Goal: Contribute content: Add original content to the website for others to see

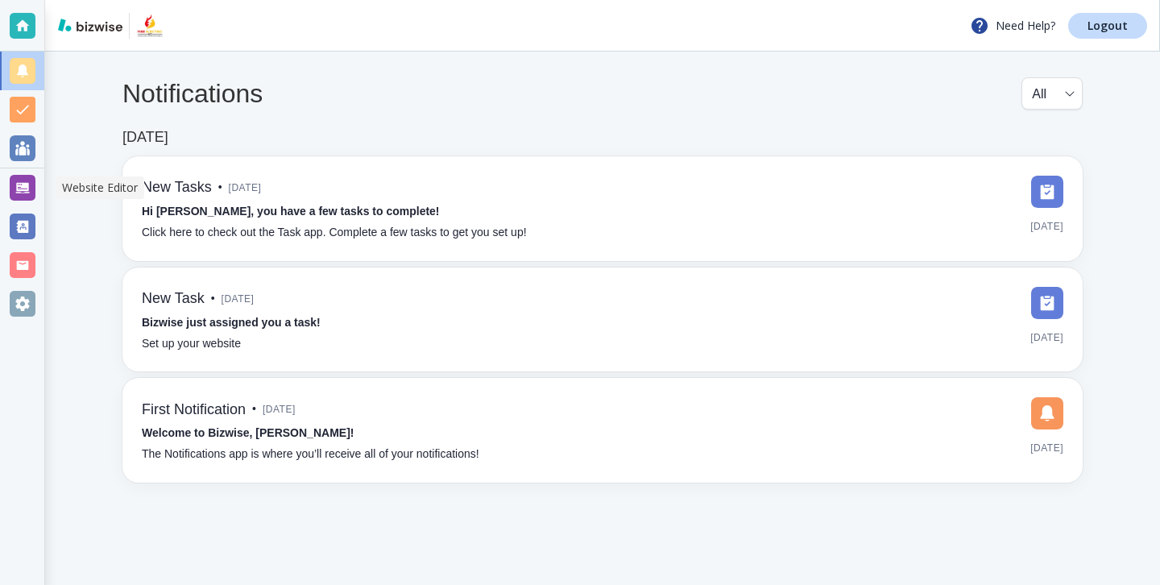
click at [25, 179] on div at bounding box center [23, 188] width 26 height 26
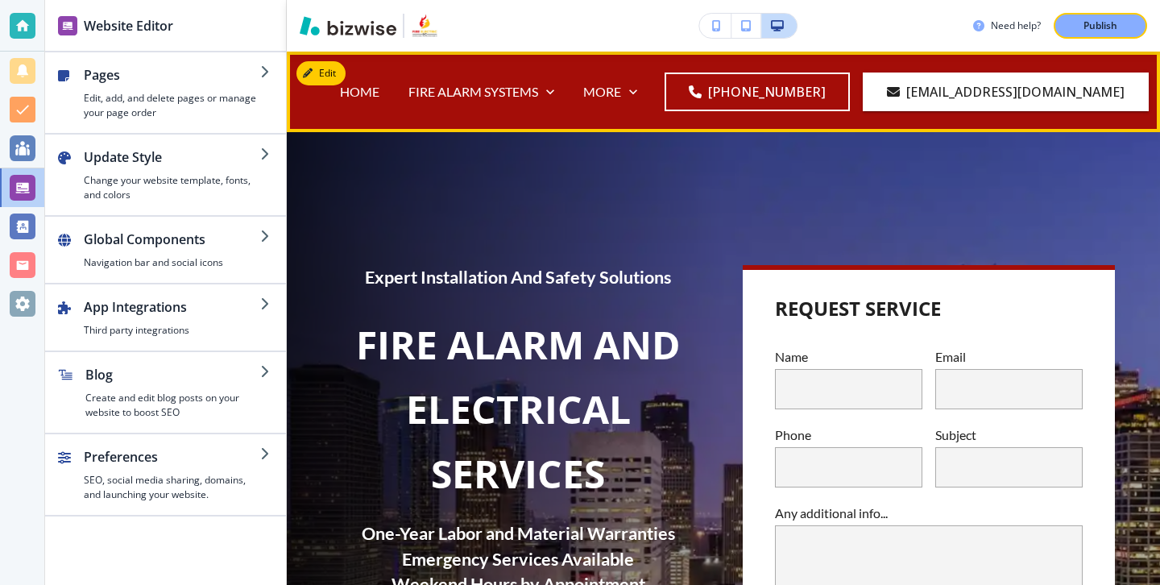
click at [651, 78] on div "MORE ELECTRICAL ELECTRICAL SYSTEM INSTALLATION EMERGENCY LIGHTING AND EXIT SIGN…" at bounding box center [610, 92] width 83 height 64
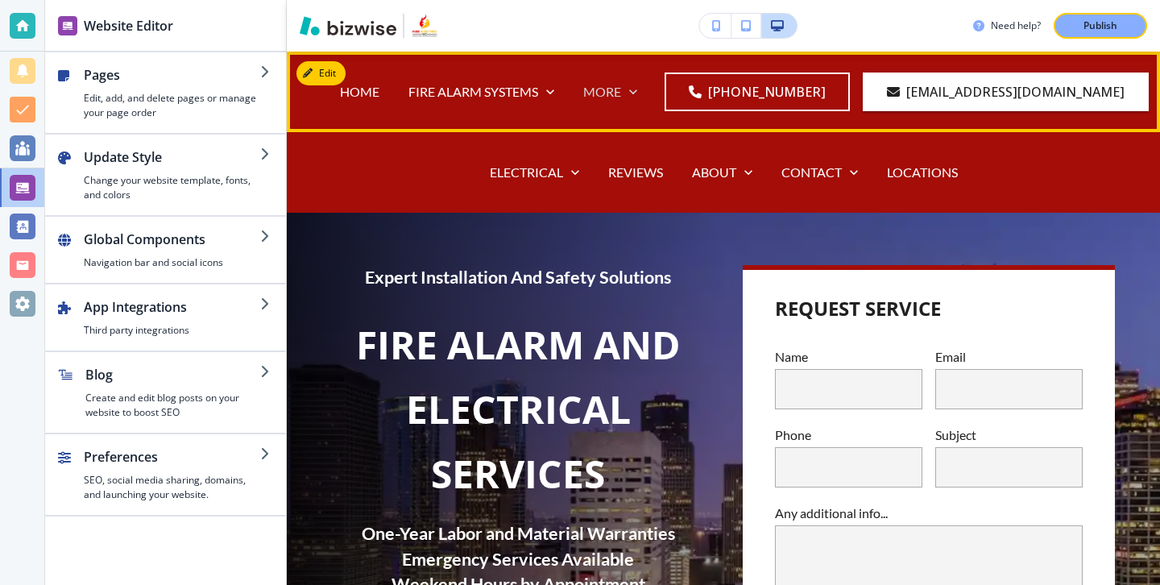
click at [641, 85] on icon at bounding box center [633, 92] width 16 height 16
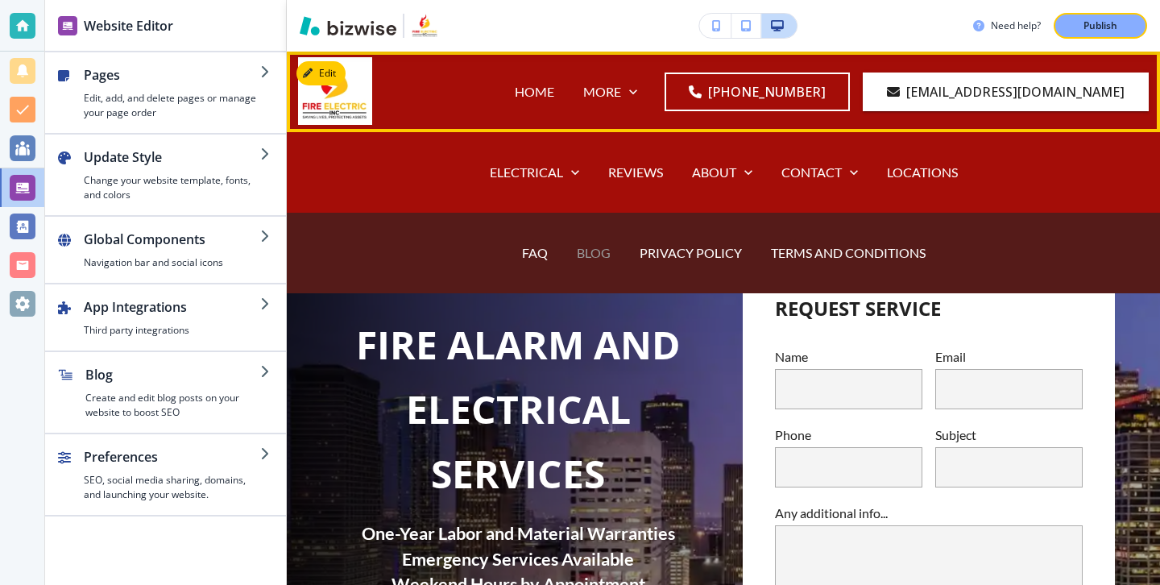
click at [596, 250] on p "BLOG" at bounding box center [594, 252] width 34 height 19
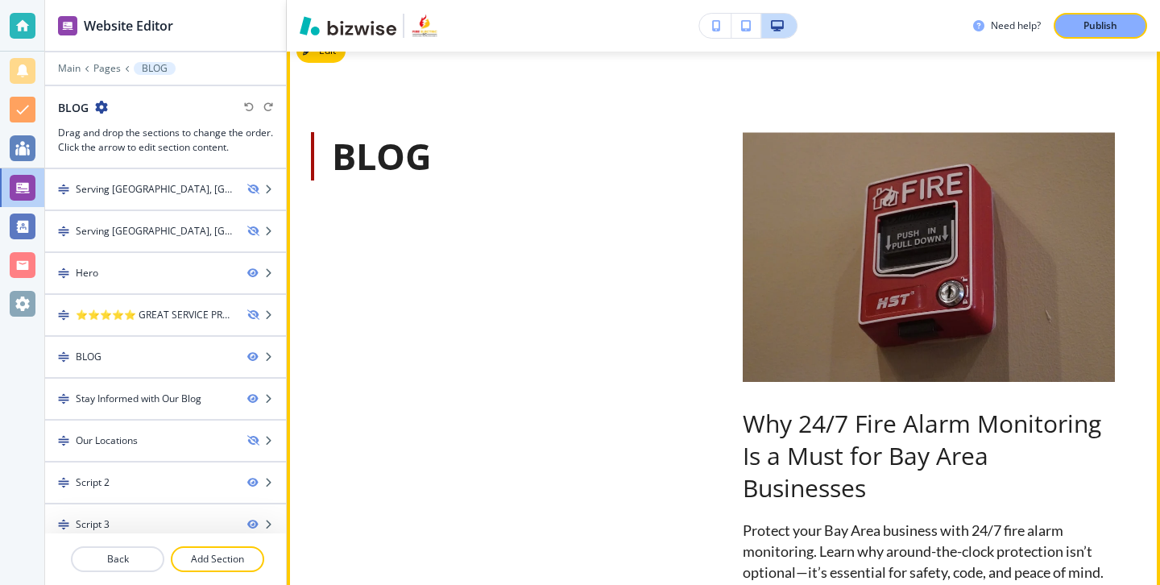
scroll to position [822, 0]
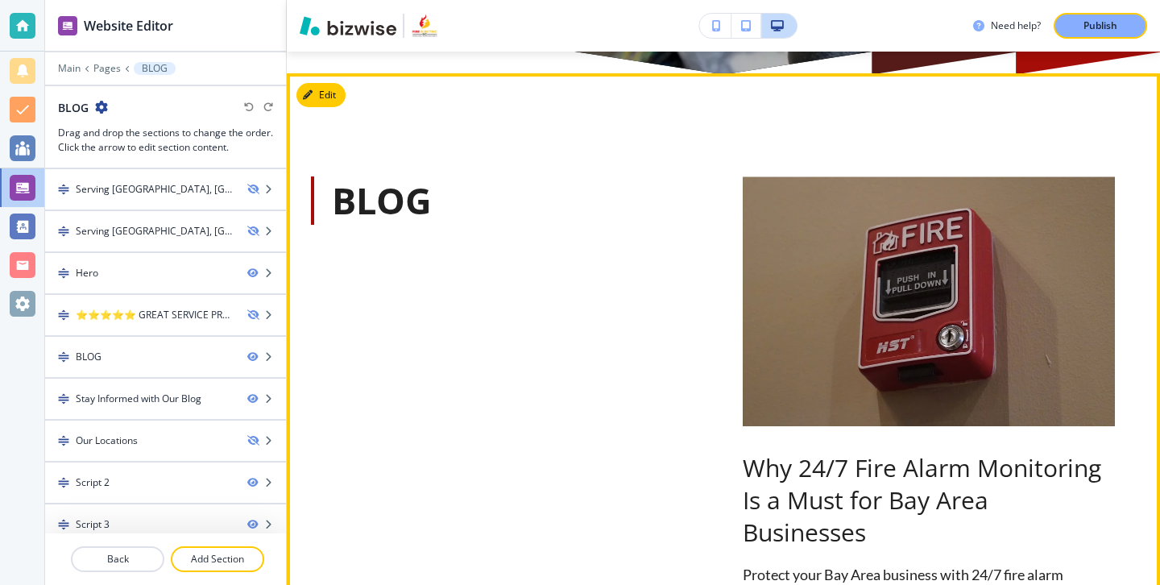
click at [337, 101] on button "Edit This Section" at bounding box center [350, 95] width 109 height 24
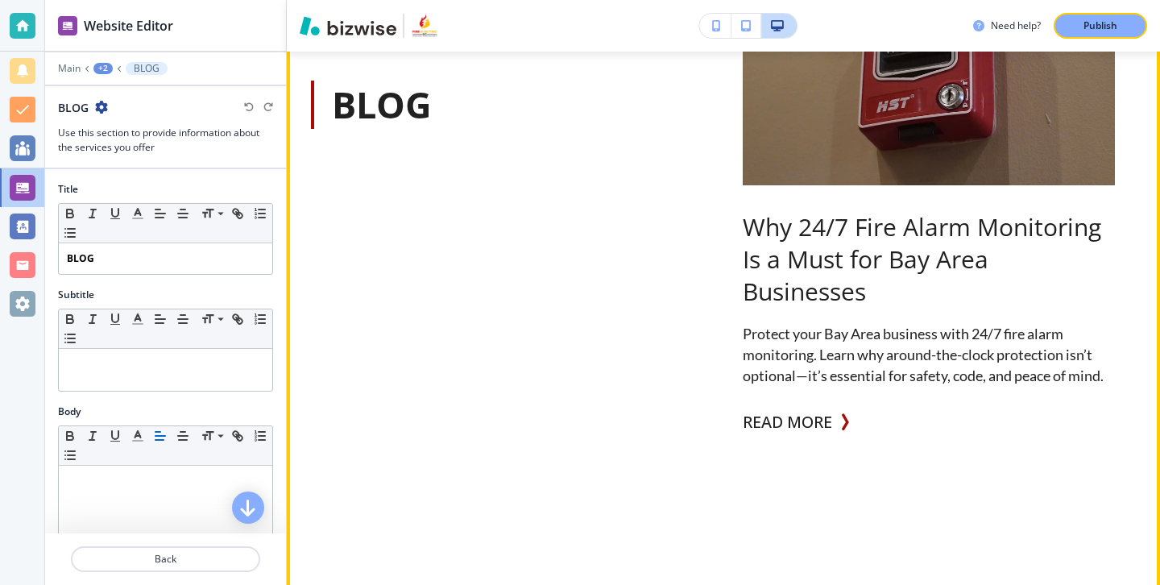
scroll to position [1074, 0]
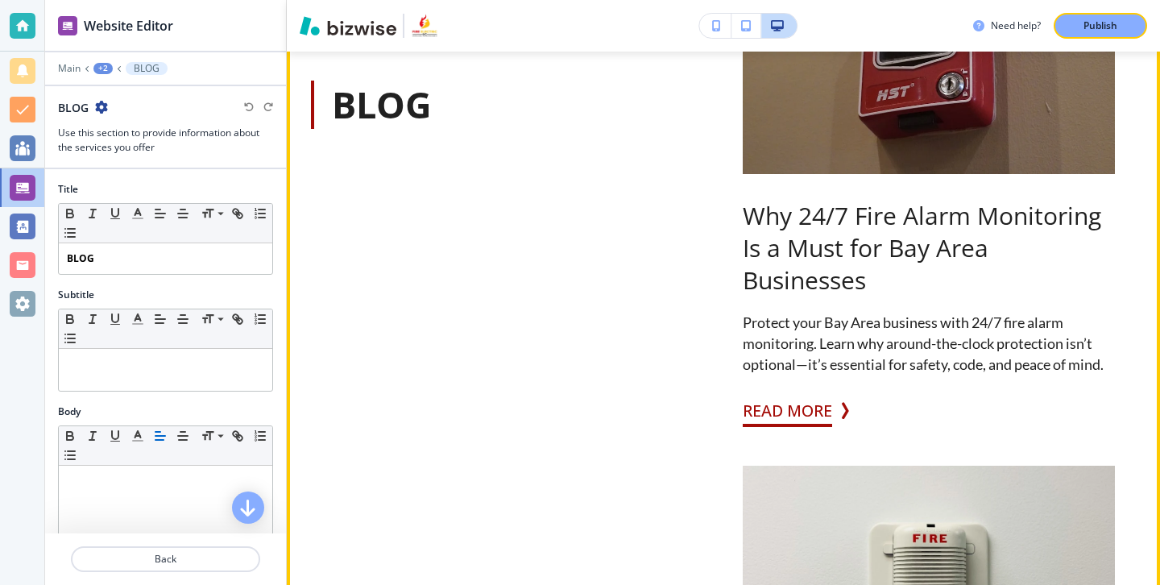
click at [768, 416] on button "READ MORE" at bounding box center [786, 411] width 89 height 32
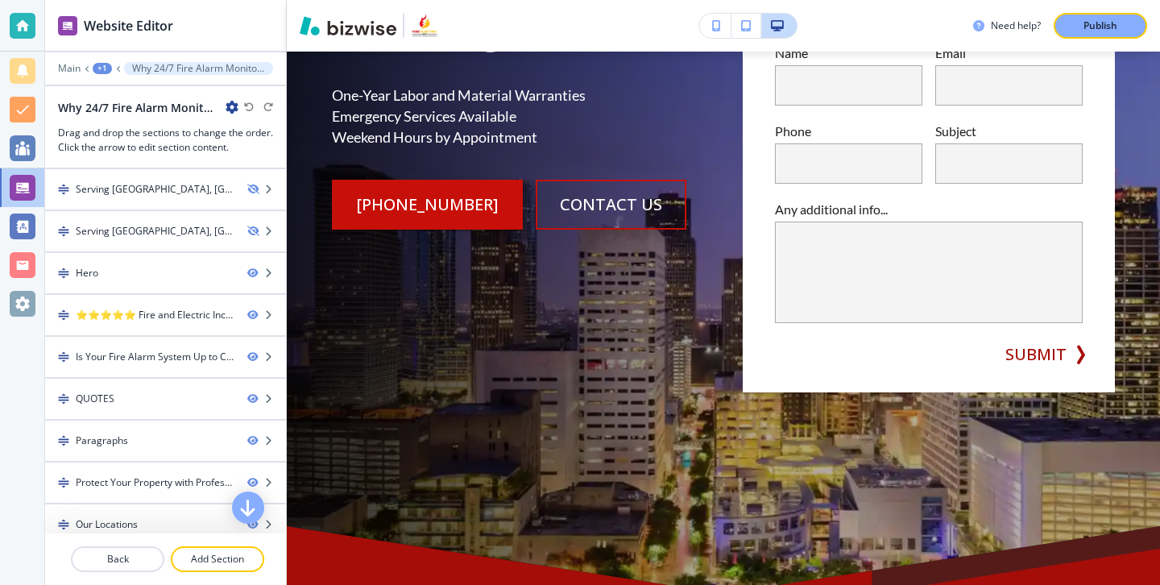
scroll to position [308, 0]
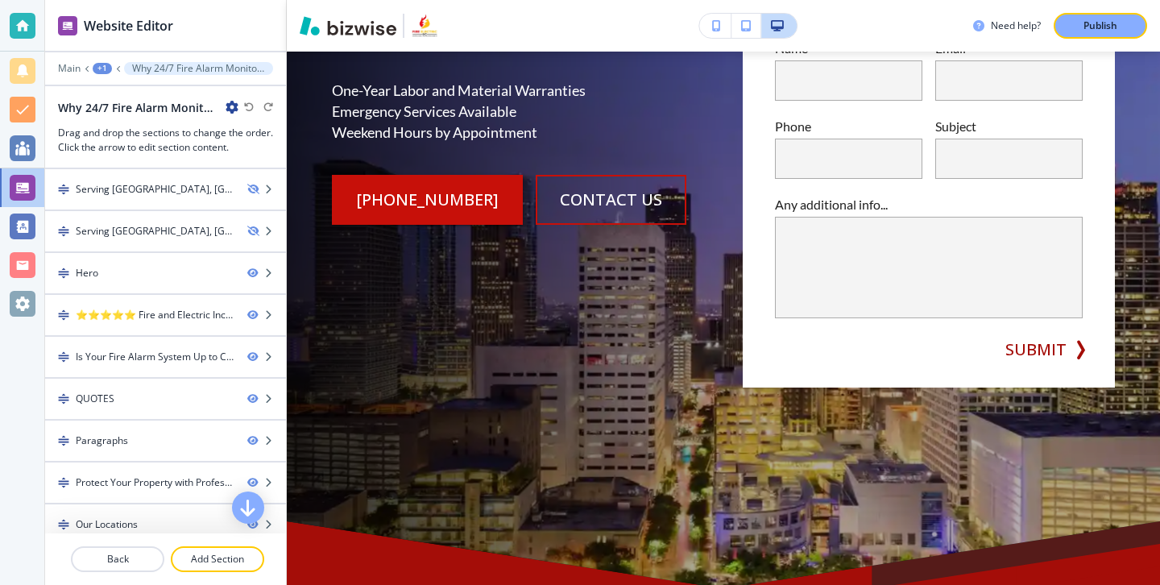
click at [231, 112] on icon "button" at bounding box center [231, 107] width 13 height 13
click at [245, 130] on p "Edit Page Settings" at bounding box center [277, 135] width 82 height 14
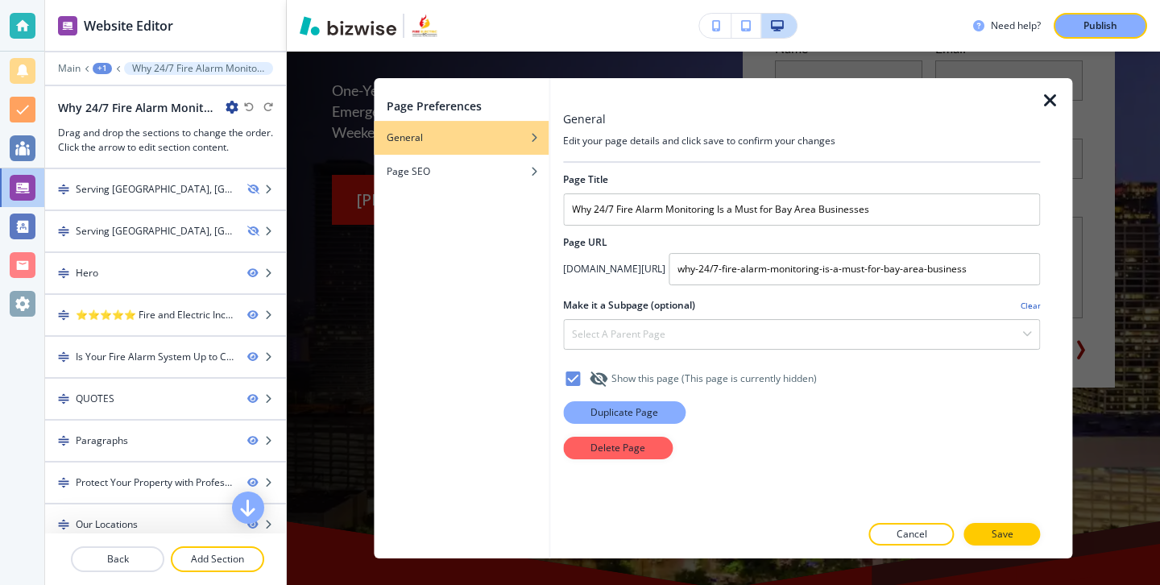
click at [654, 403] on button "Duplicate Page" at bounding box center [624, 412] width 122 height 23
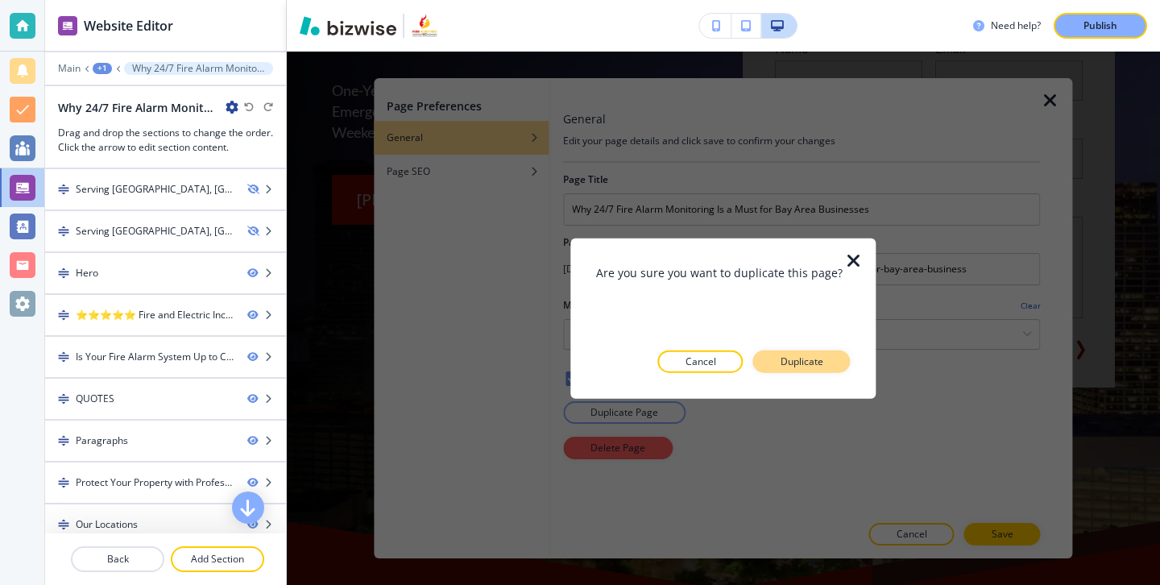
click at [783, 360] on p "Duplicate" at bounding box center [801, 361] width 43 height 14
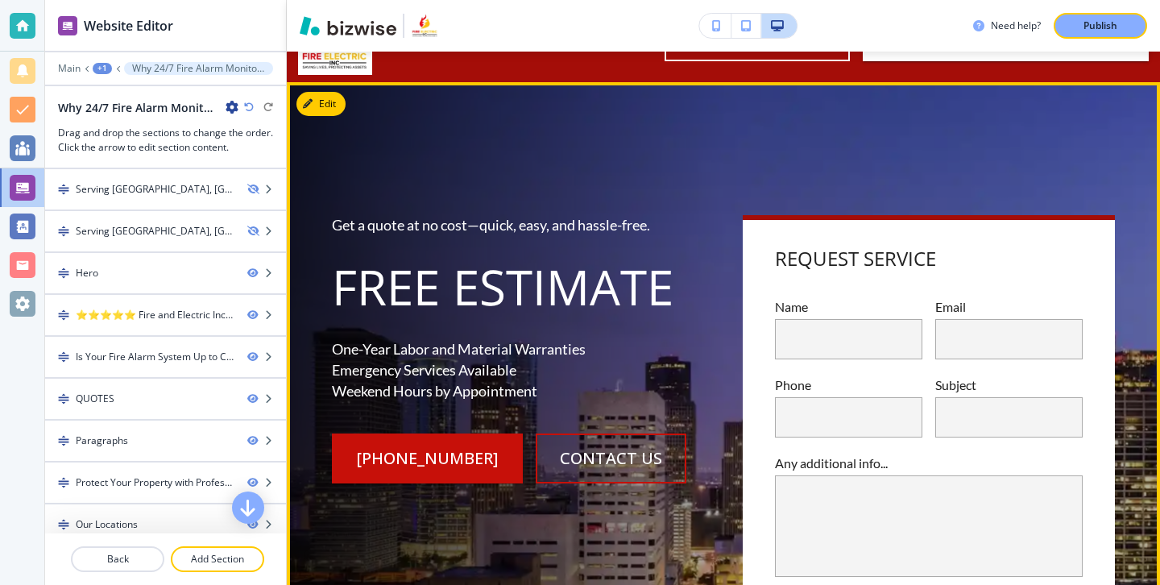
scroll to position [0, 0]
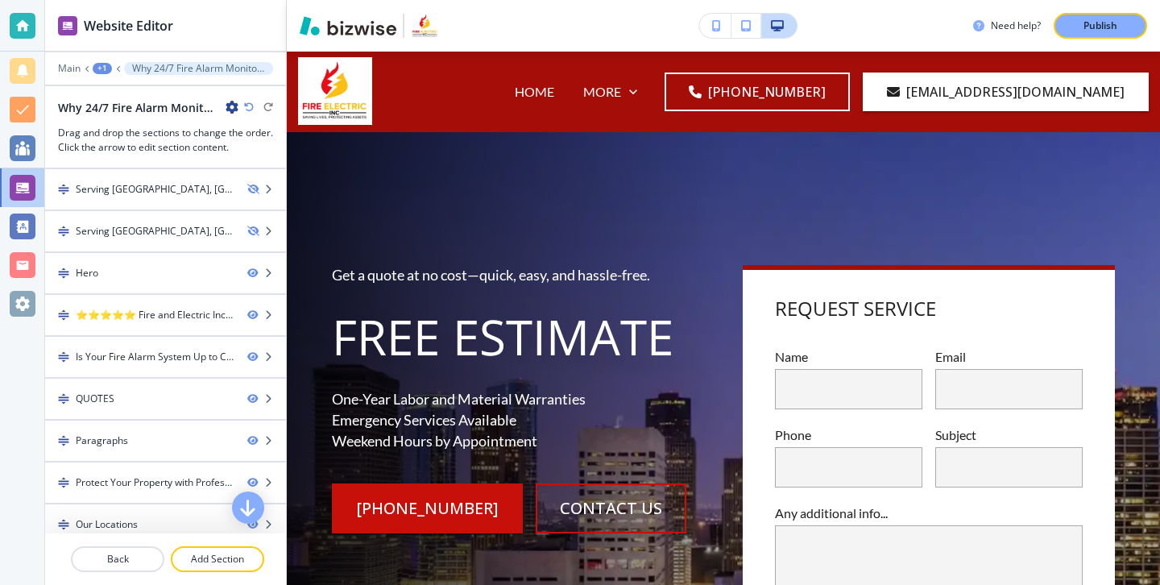
click at [236, 111] on icon "button" at bounding box center [231, 107] width 13 height 13
click at [247, 136] on p "Edit Page Settings" at bounding box center [277, 135] width 82 height 14
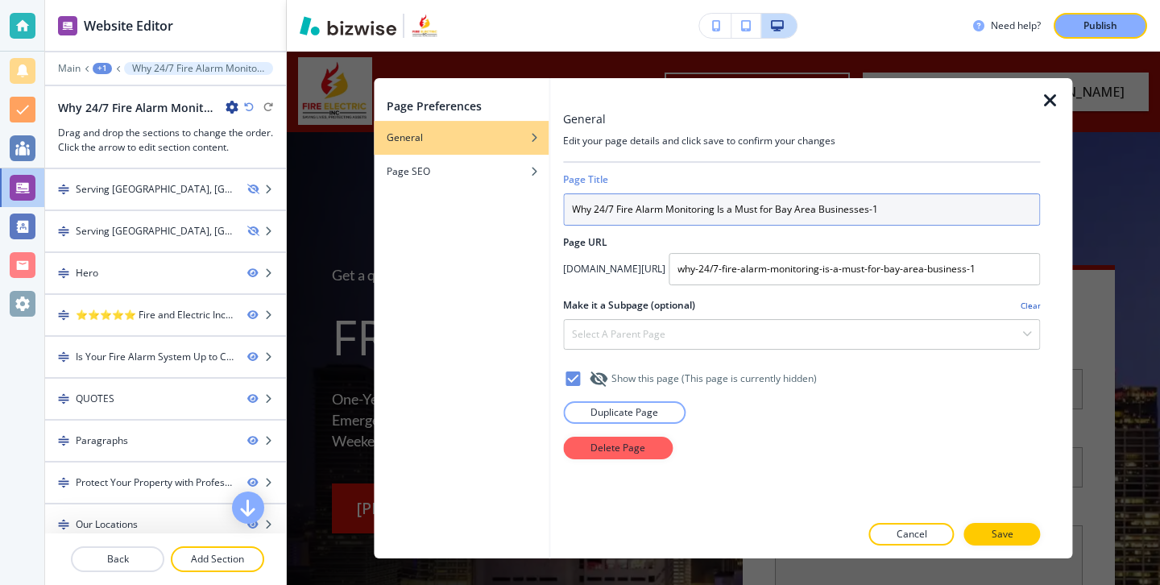
drag, startPoint x: 931, startPoint y: 210, endPoint x: 701, endPoint y: 188, distance: 231.3
click at [701, 188] on div "Page Title Why 24/7 Fire Alarm Monitoring Is a Must for Bay Area Businesses-1" at bounding box center [801, 198] width 477 height 53
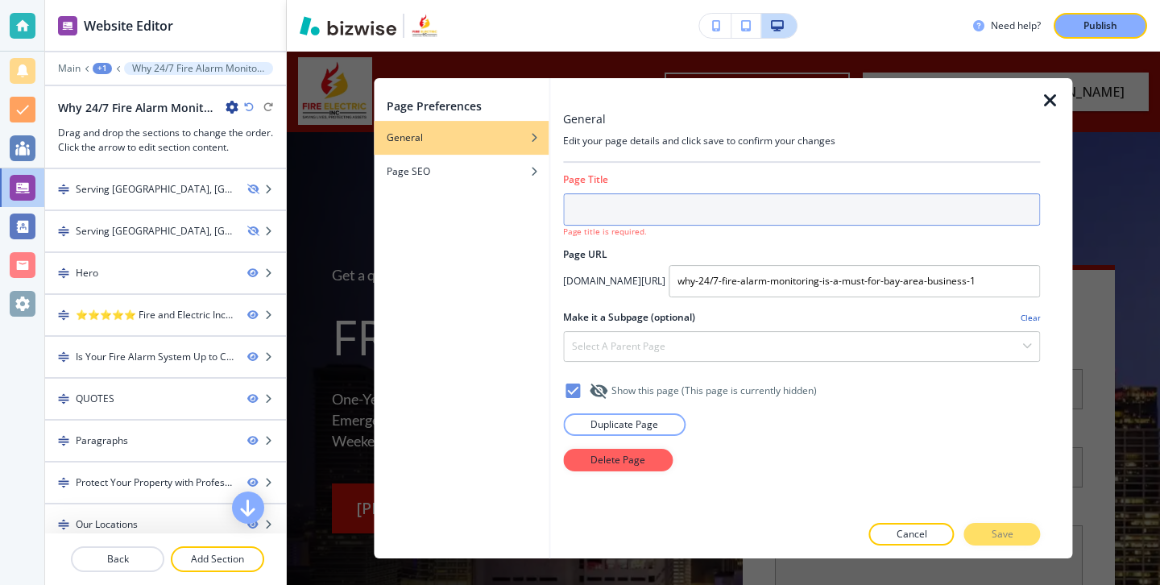
paste input "Fire Alarm Systems for Homes vs. Businesses: What’s the Difference?"
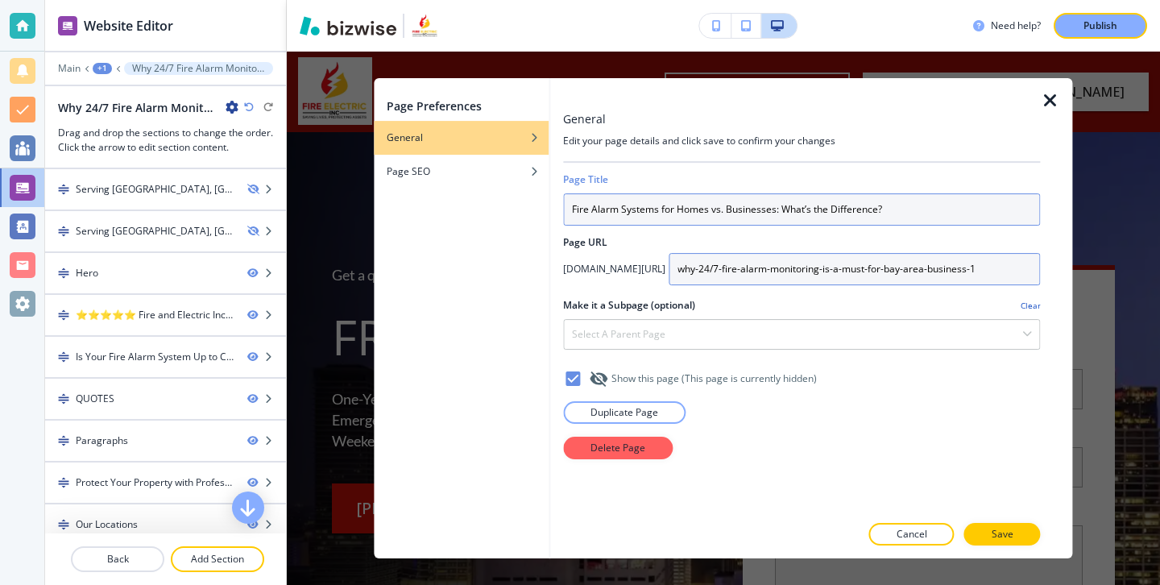
type input "Fire Alarm Systems for Homes vs. Businesses: What’s the Difference?"
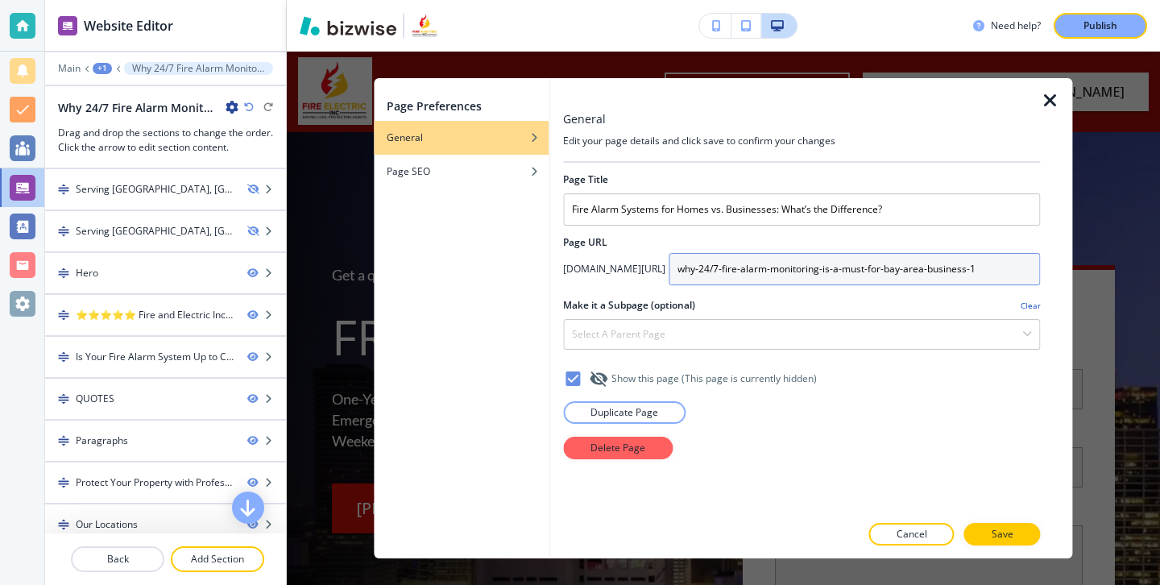
drag, startPoint x: 968, startPoint y: 273, endPoint x: 502, endPoint y: 230, distance: 468.2
click at [502, 229] on div "Page Preferences General Page SEO General Edit your page details and click save…" at bounding box center [723, 318] width 698 height 480
type input "fire-alarm-systems-for-home-vs-businesses-whats-the-difference"
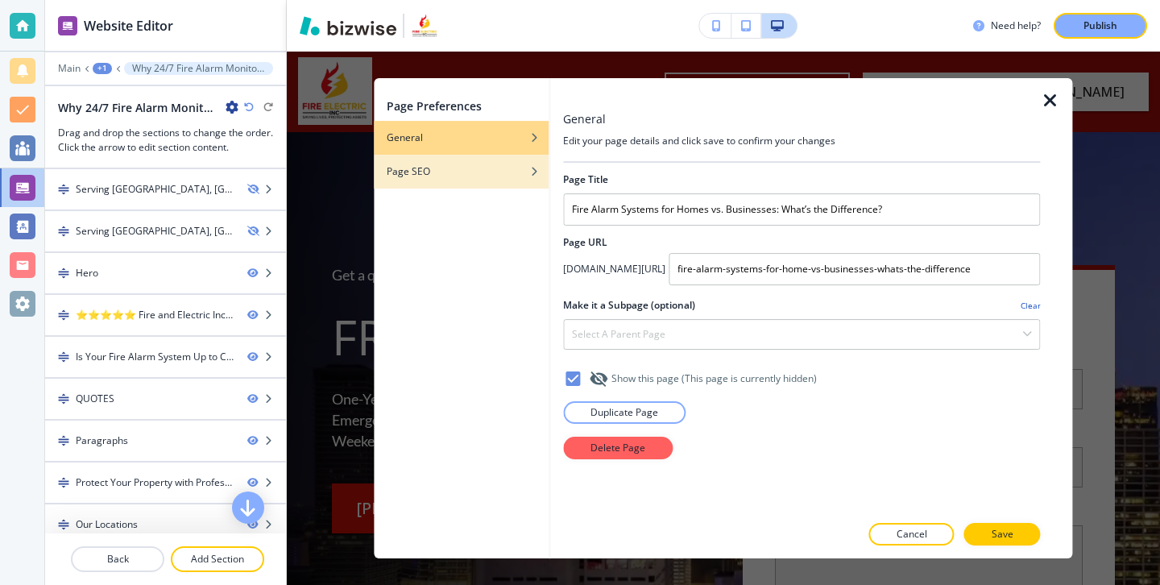
click at [451, 163] on div "button" at bounding box center [461, 160] width 175 height 10
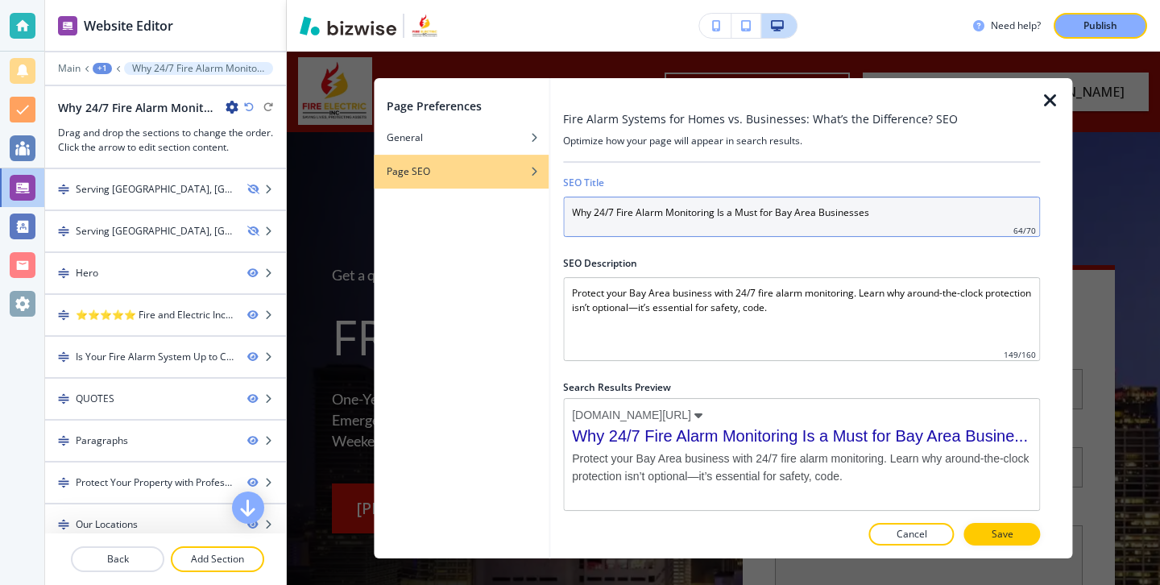
drag, startPoint x: 946, startPoint y: 232, endPoint x: 446, endPoint y: 172, distance: 503.7
click at [446, 172] on div "Page Preferences General Page SEO Fire Alarm Systems for Homes vs. Businesses: …" at bounding box center [723, 318] width 698 height 480
paste input "Fire Alarm Systems for Homes vs. Businesses: What’s the Difference?"
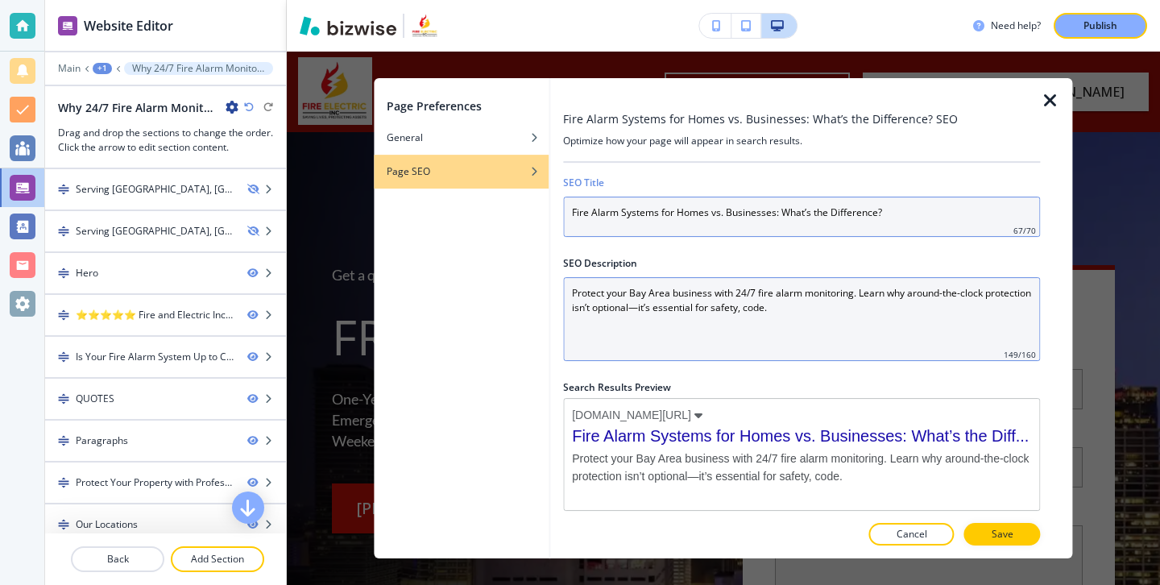
type input "Fire Alarm Systems for Homes vs. Businesses: What’s the Difference?"
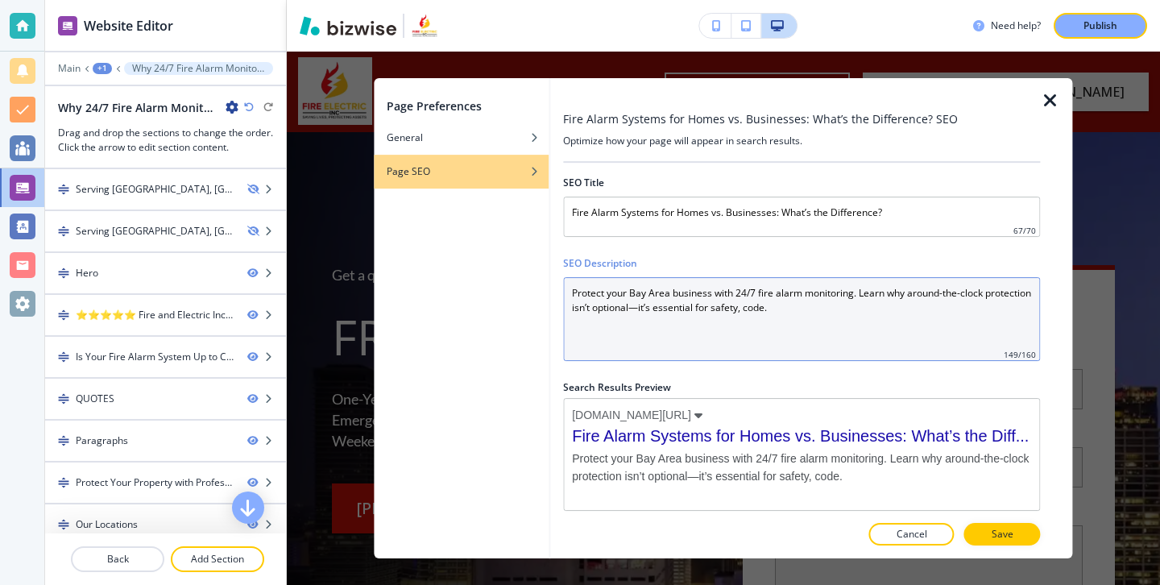
drag, startPoint x: 937, startPoint y: 313, endPoint x: 494, endPoint y: 259, distance: 446.2
click at [494, 259] on div "Page Preferences General Page SEO Fire Alarm Systems for Homes vs. Businesses: …" at bounding box center [723, 318] width 698 height 480
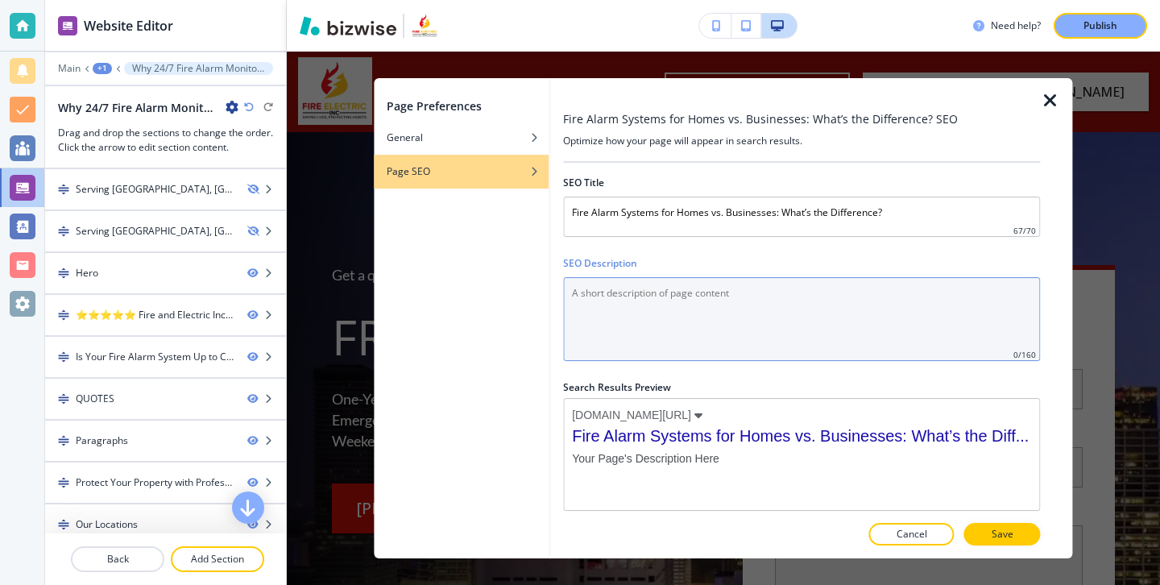
paste Description "Discover the key differences between home and business fire alarm systems, from…"
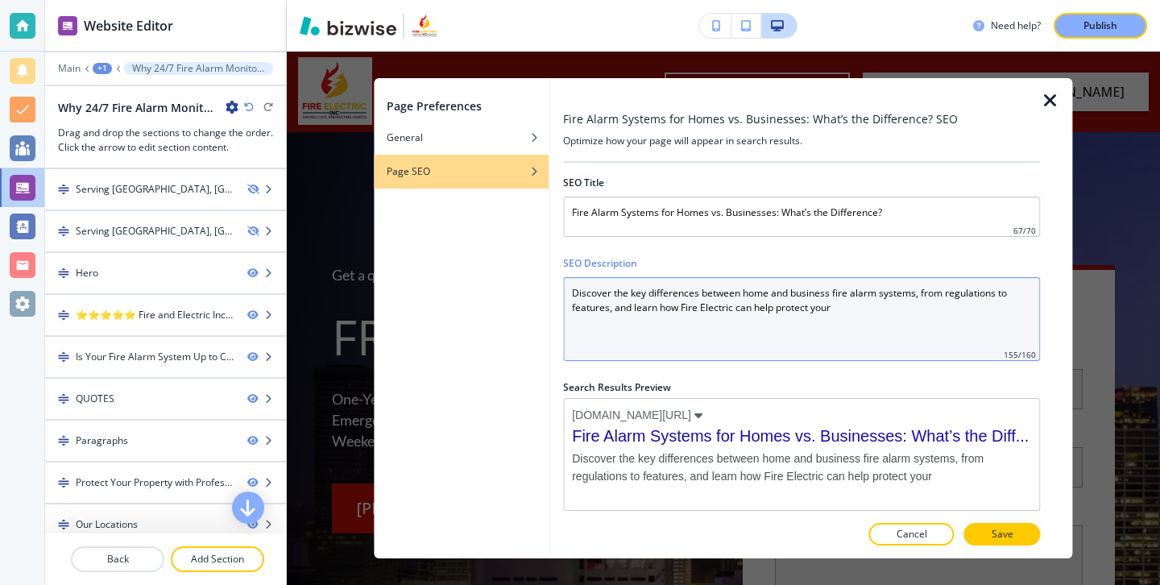
type Description "Discover the key differences between home and business fire alarm systems, from…"
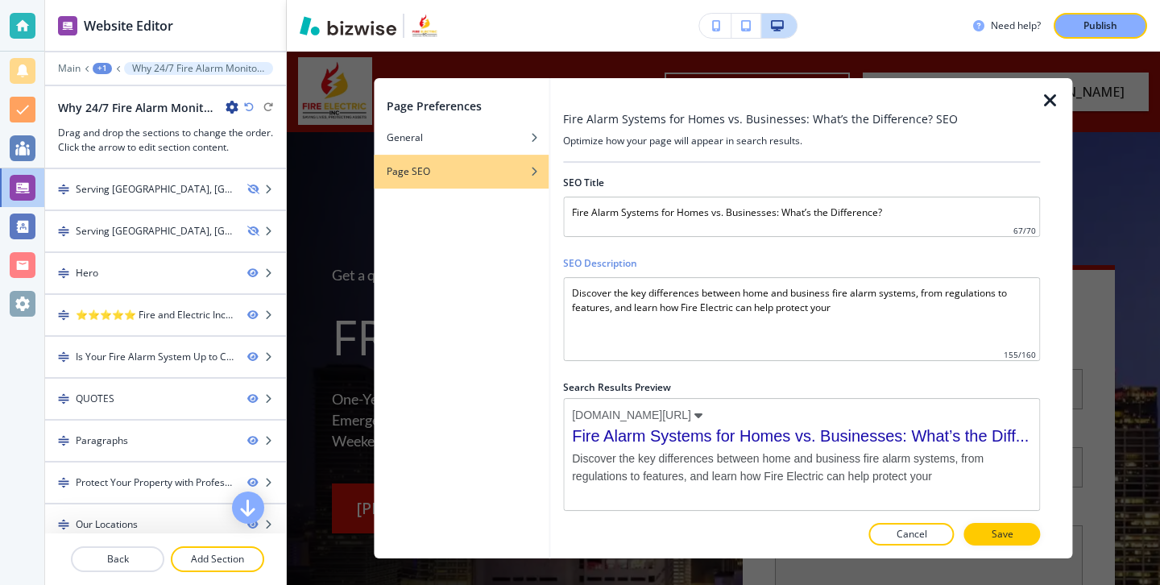
click at [1040, 533] on div at bounding box center [1056, 318] width 32 height 480
click at [1011, 534] on p "Save" at bounding box center [1002, 534] width 22 height 14
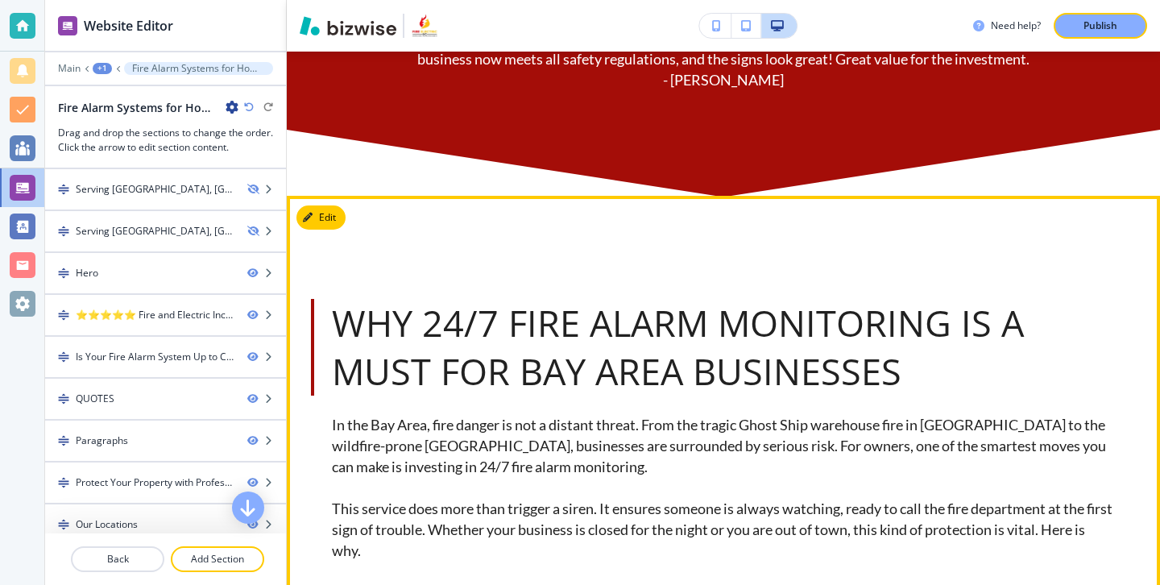
scroll to position [1004, 0]
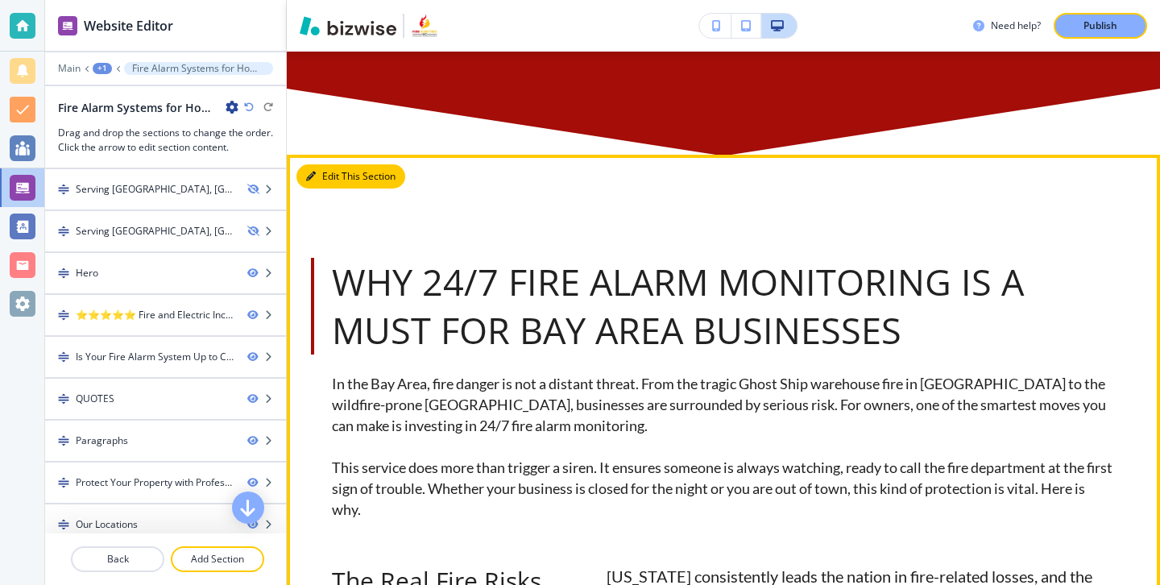
click at [320, 183] on button "Edit This Section" at bounding box center [350, 176] width 109 height 24
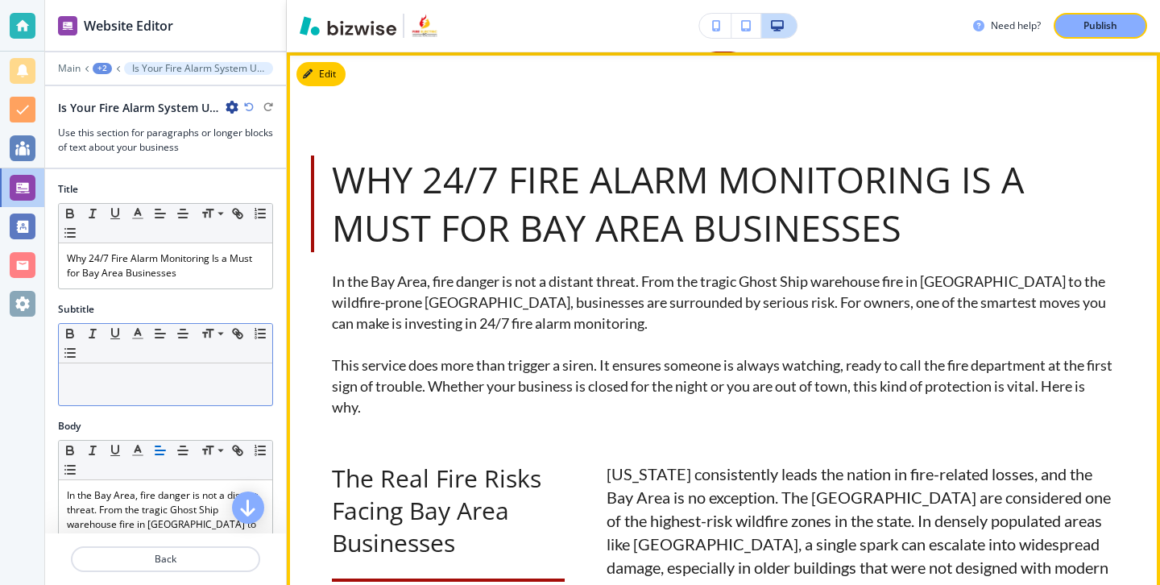
scroll to position [1107, 0]
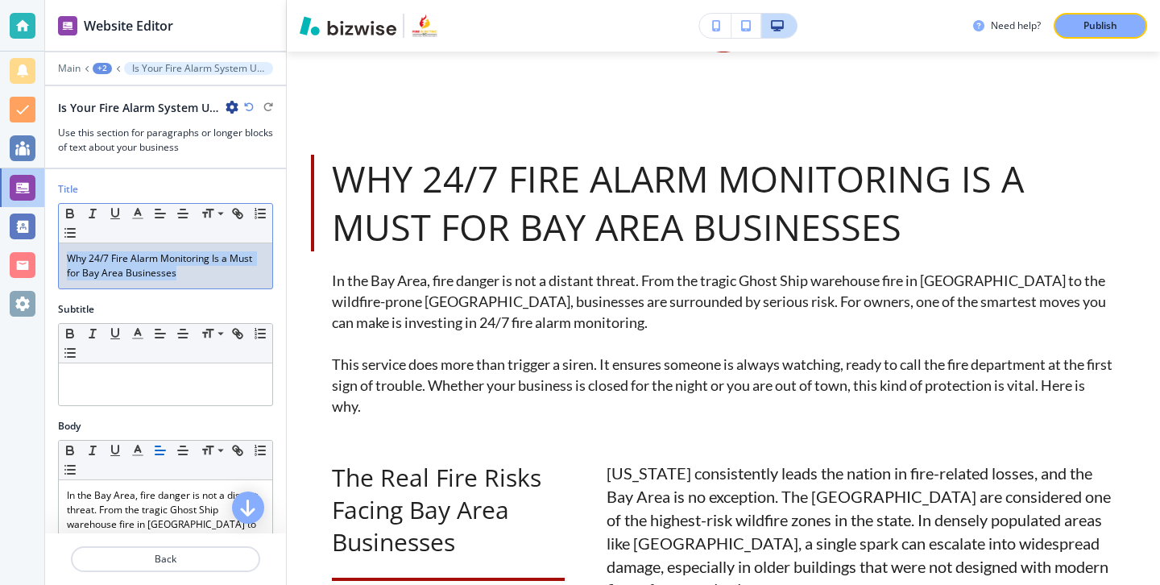
drag, startPoint x: 234, startPoint y: 270, endPoint x: 51, endPoint y: 258, distance: 183.2
click at [51, 258] on div "Title Small Normal Large Huge Why 24/7 Fire Alarm Monitoring Is a Must for Bay …" at bounding box center [165, 242] width 241 height 120
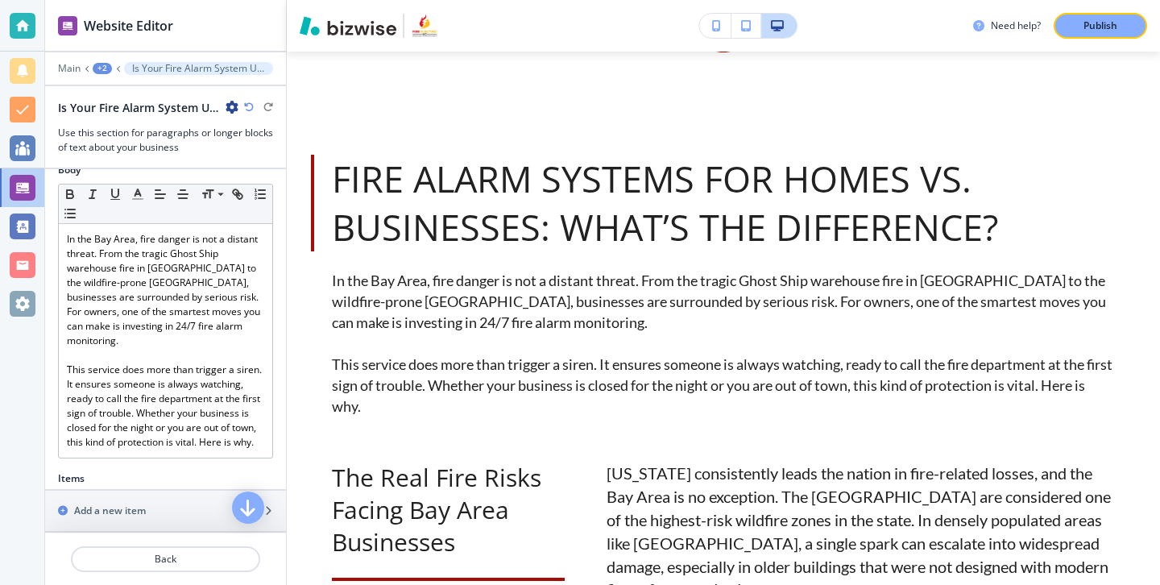
scroll to position [274, 0]
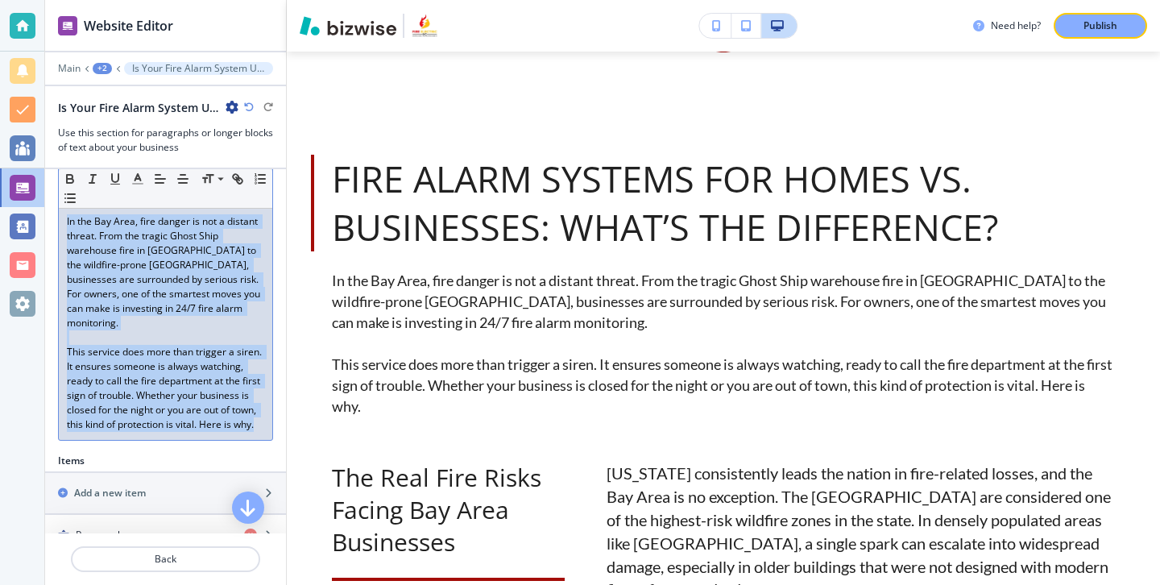
drag, startPoint x: 261, startPoint y: 412, endPoint x: 52, endPoint y: 215, distance: 287.1
click at [52, 215] on div "Body Small Normal Large Huge In the Bay Area, fire danger is not a distant thre…" at bounding box center [165, 299] width 241 height 308
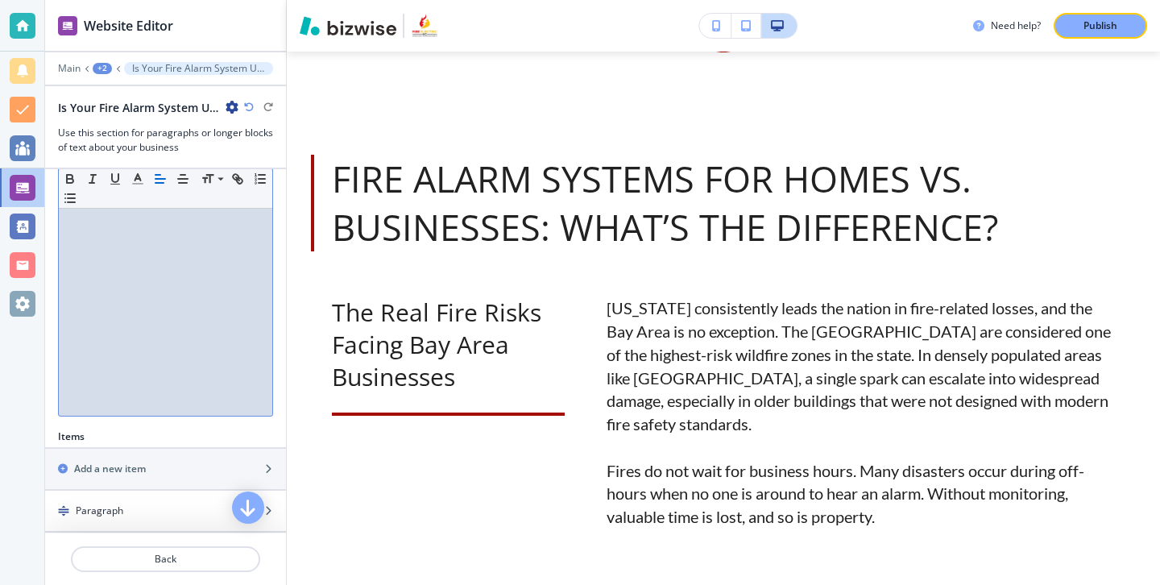
scroll to position [0, 0]
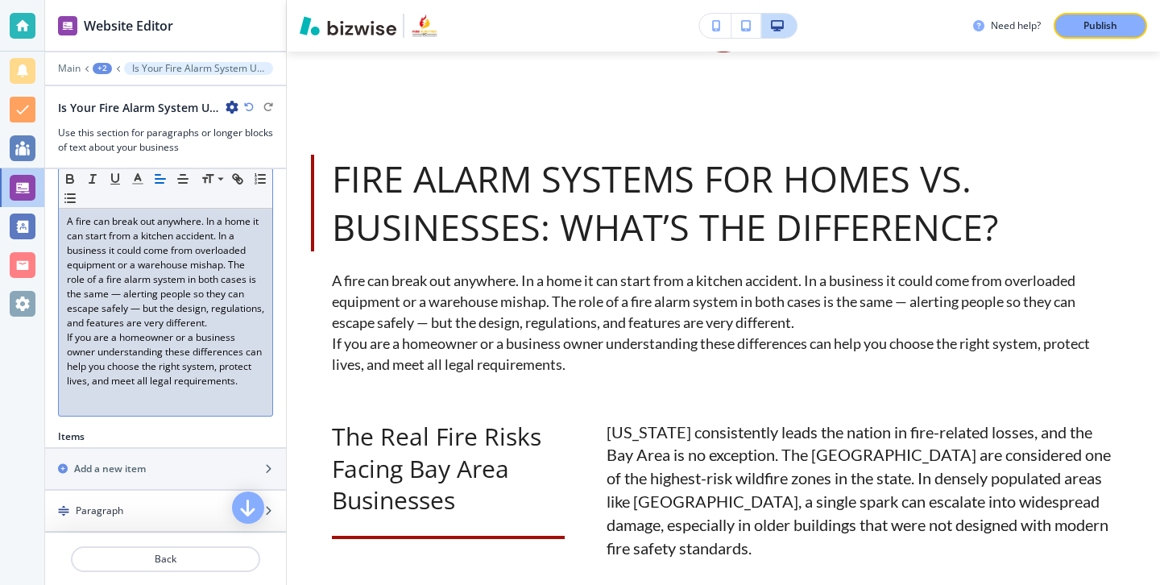
click at [217, 325] on p "A fire can break out anywhere. In a home it can start from a kitchen accident. …" at bounding box center [165, 272] width 197 height 116
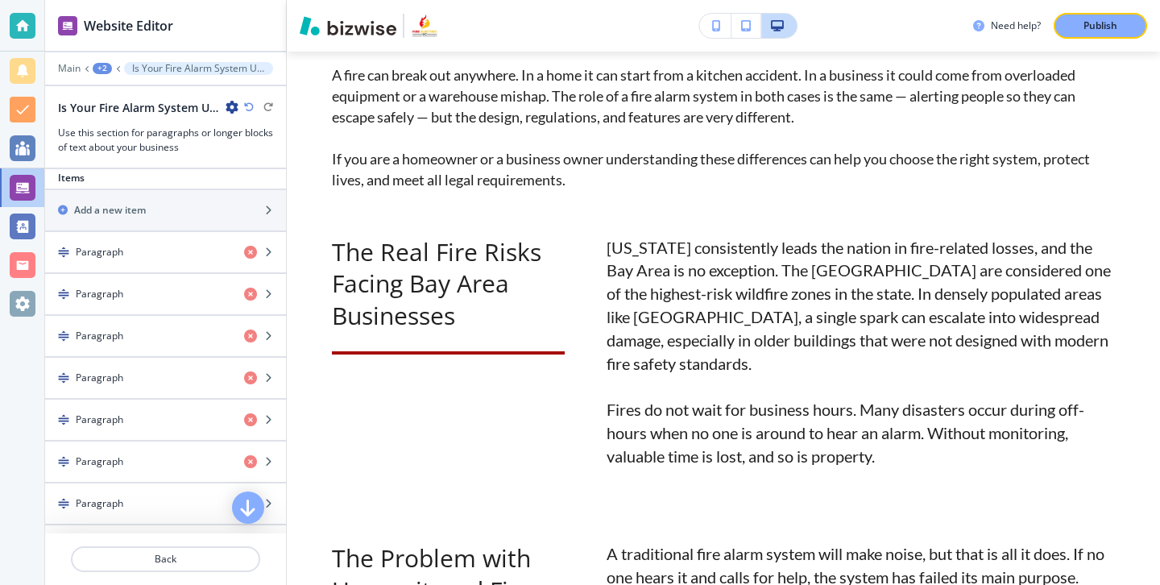
scroll to position [375, 0]
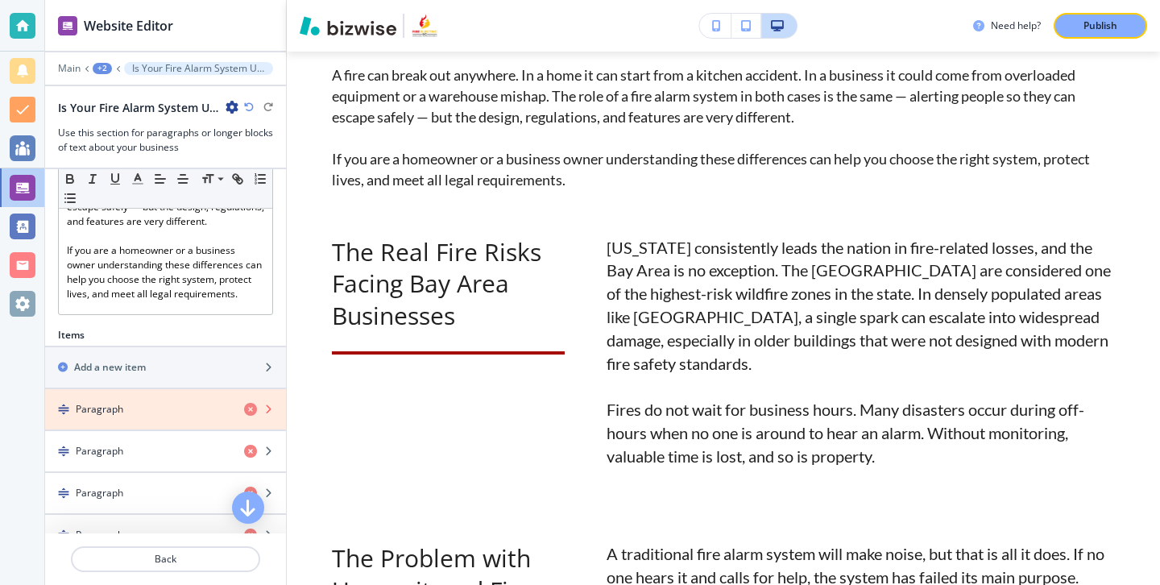
click at [252, 412] on icon "button" at bounding box center [250, 409] width 13 height 13
click at [250, 411] on icon "button" at bounding box center [250, 409] width 13 height 13
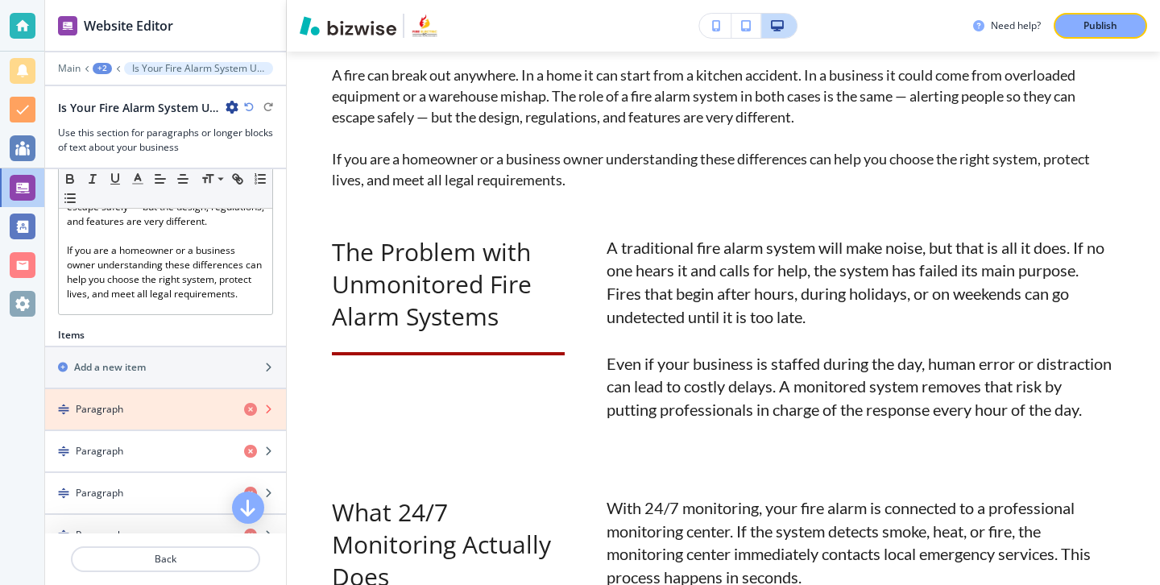
click at [250, 410] on icon "button" at bounding box center [250, 409] width 13 height 13
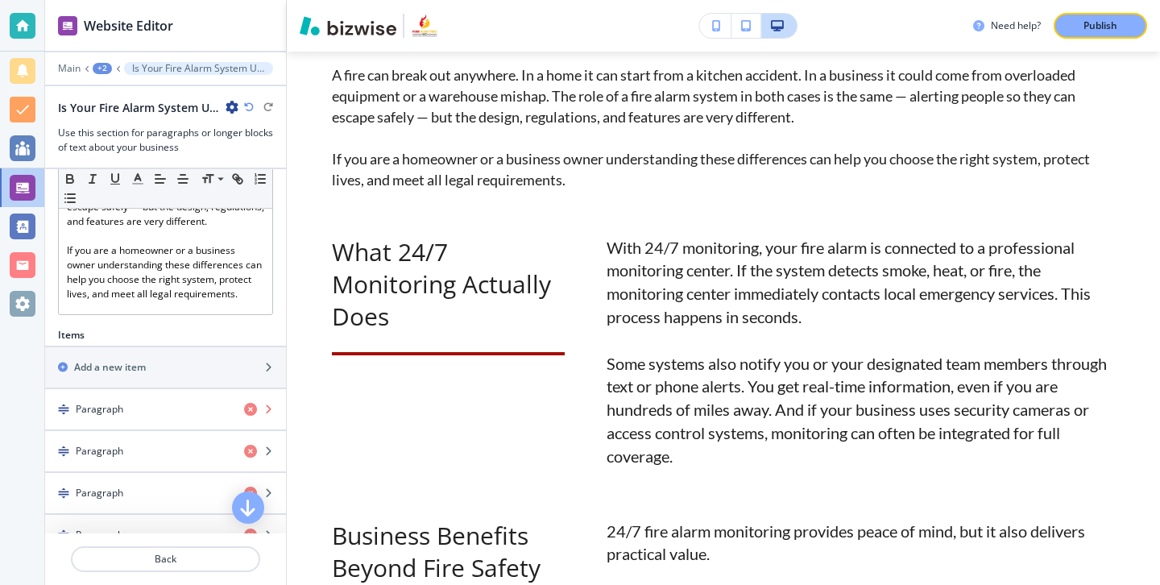
click at [250, 410] on icon "button" at bounding box center [250, 409] width 13 height 13
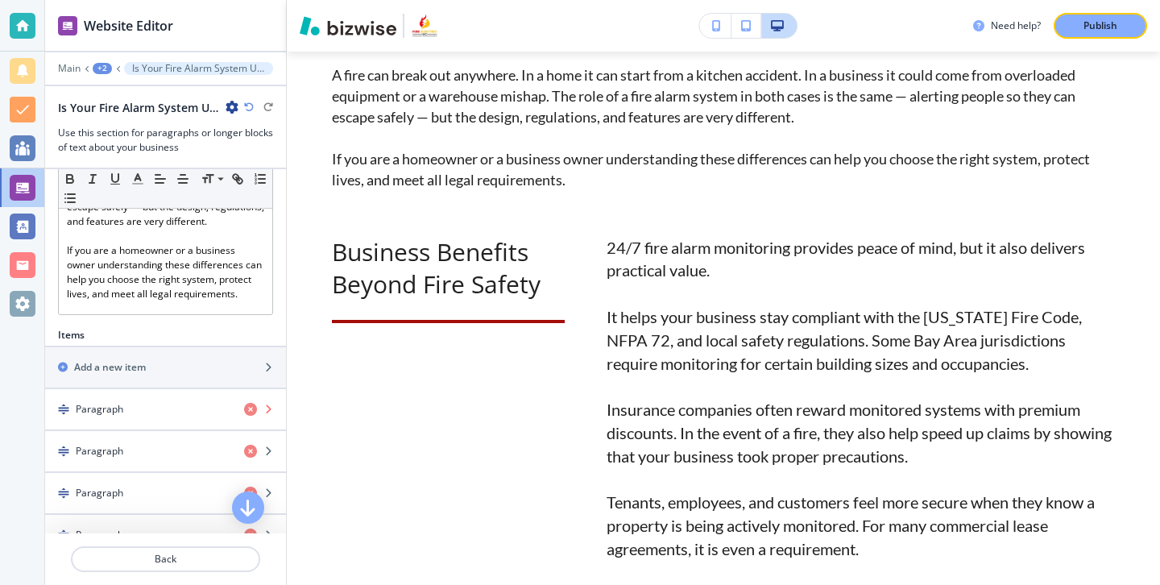
click at [250, 410] on icon "button" at bounding box center [250, 409] width 13 height 13
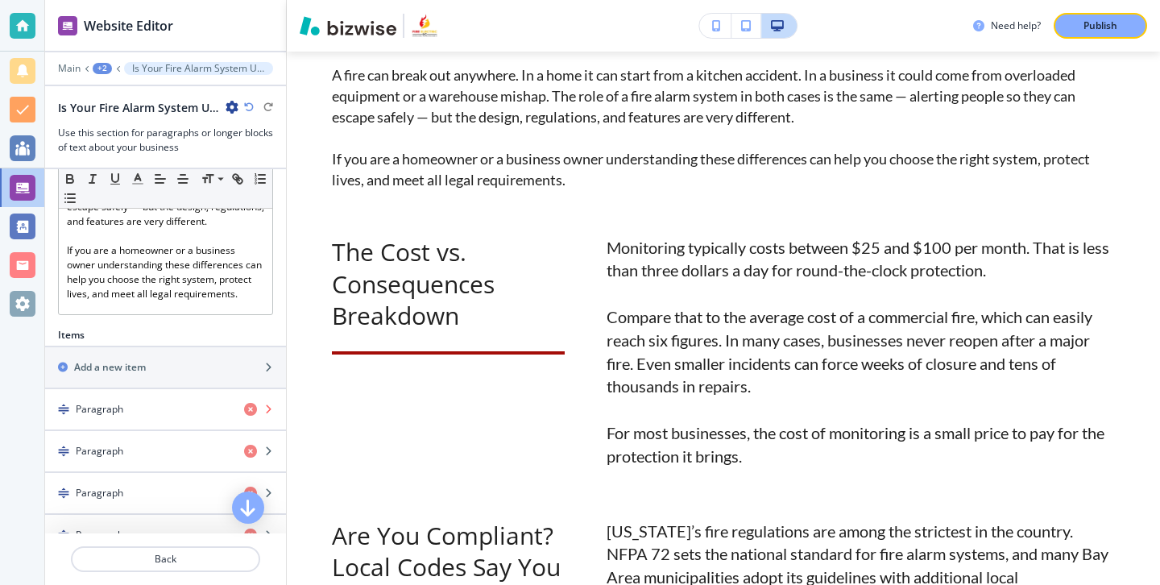
click at [250, 410] on icon "button" at bounding box center [250, 409] width 13 height 13
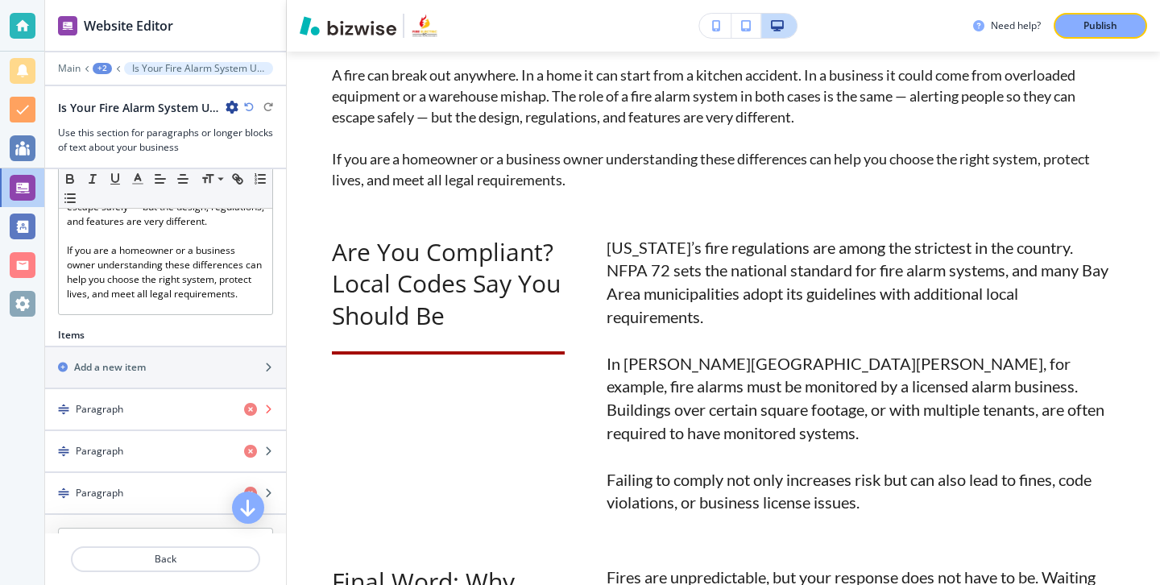
click at [250, 410] on icon "button" at bounding box center [250, 409] width 13 height 13
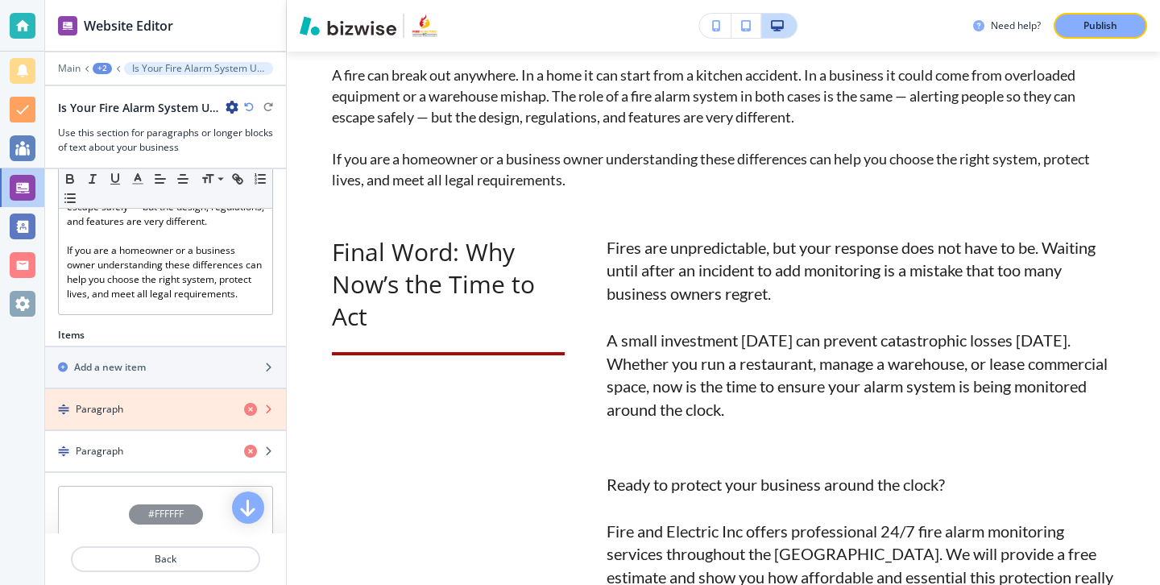
click at [250, 410] on icon "button" at bounding box center [250, 409] width 13 height 13
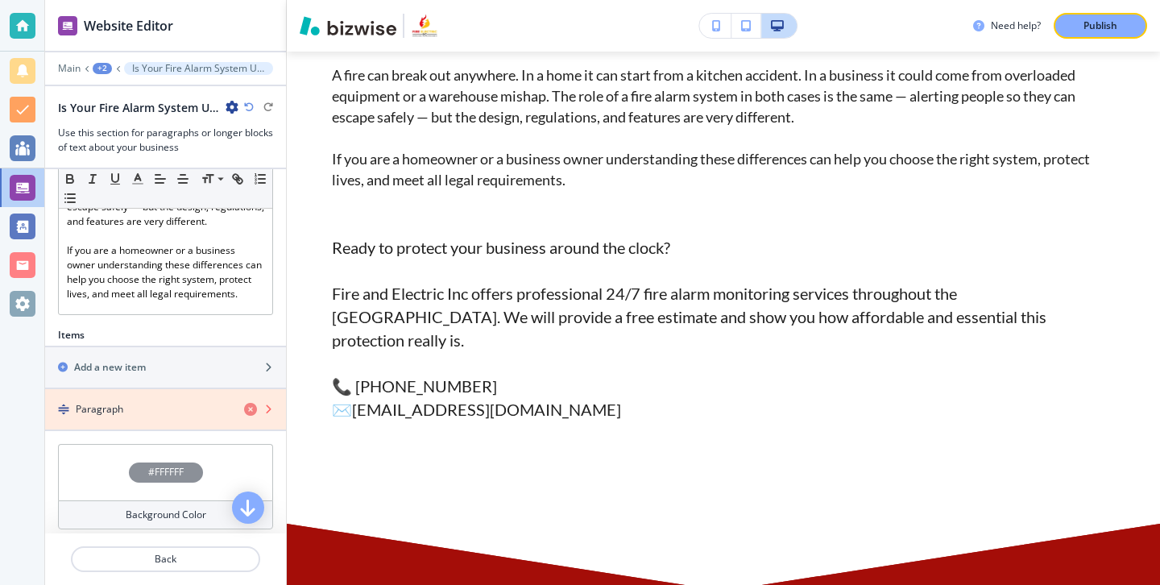
click at [250, 410] on icon "button" at bounding box center [250, 409] width 13 height 13
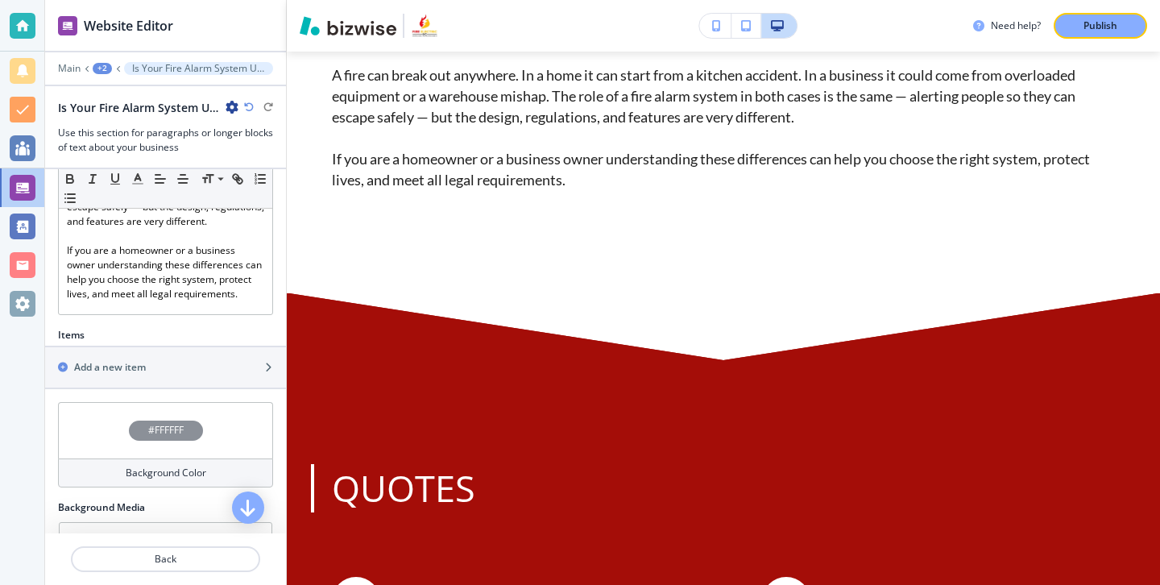
click at [262, 387] on div at bounding box center [165, 388] width 241 height 2
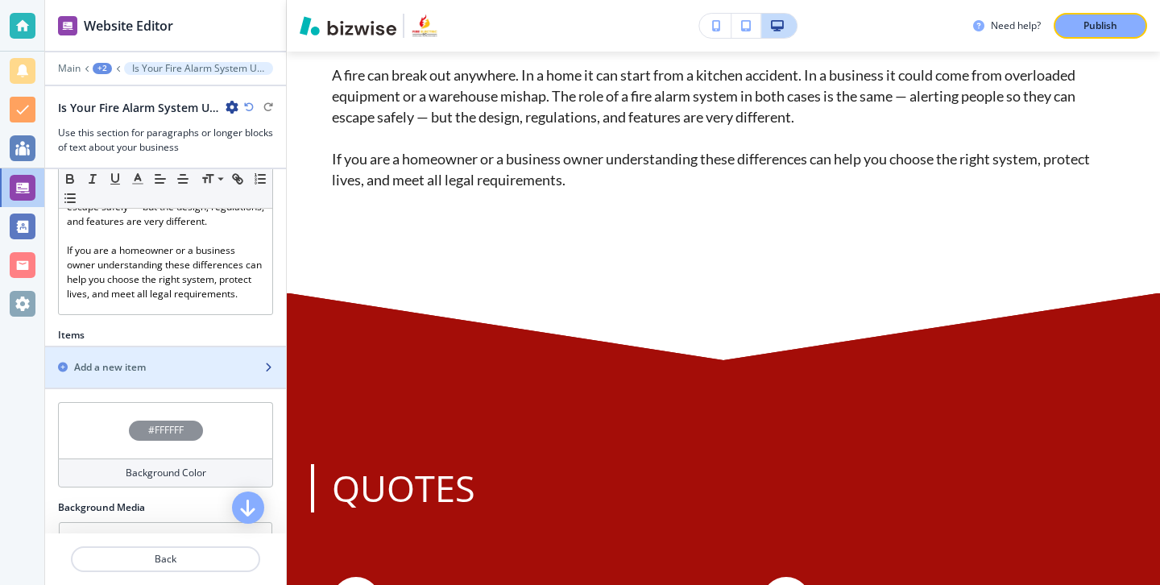
click at [262, 382] on div "button" at bounding box center [165, 380] width 241 height 13
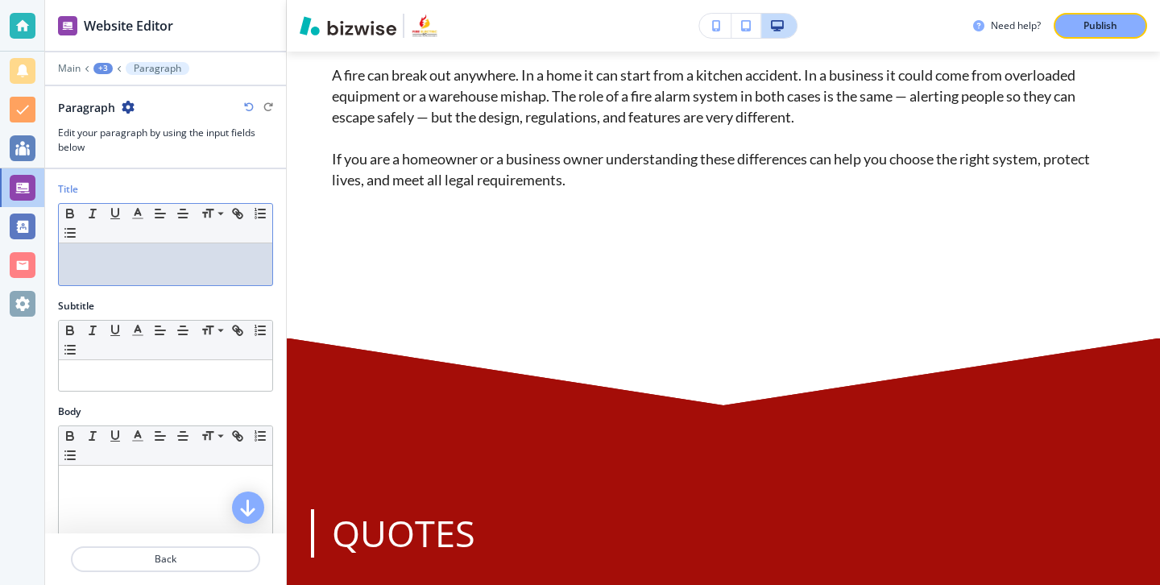
click at [236, 271] on div at bounding box center [165, 264] width 213 height 42
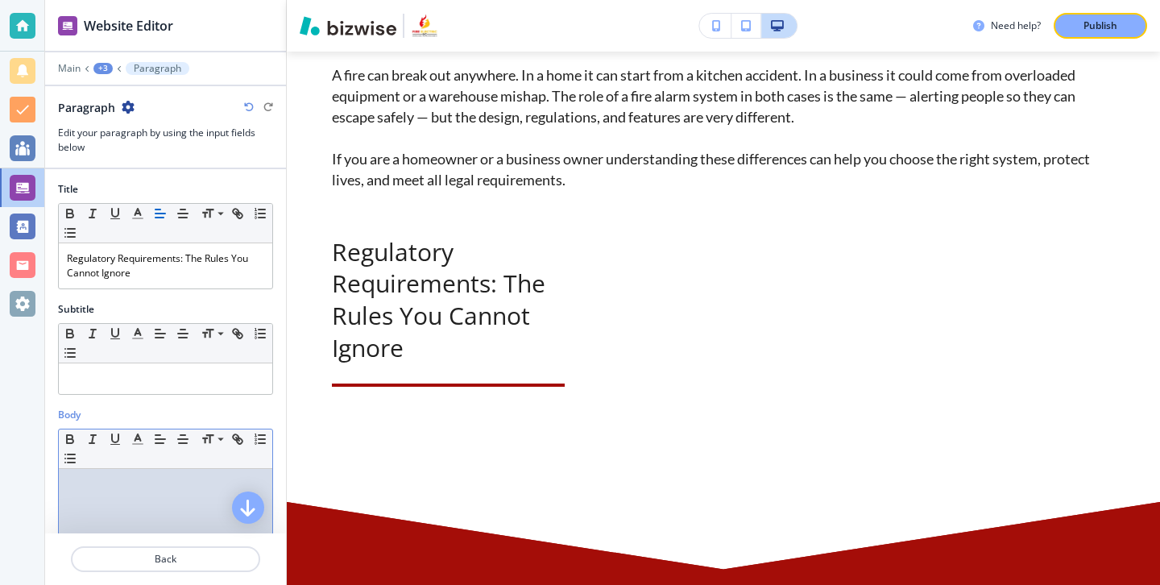
click at [193, 484] on p at bounding box center [165, 484] width 197 height 14
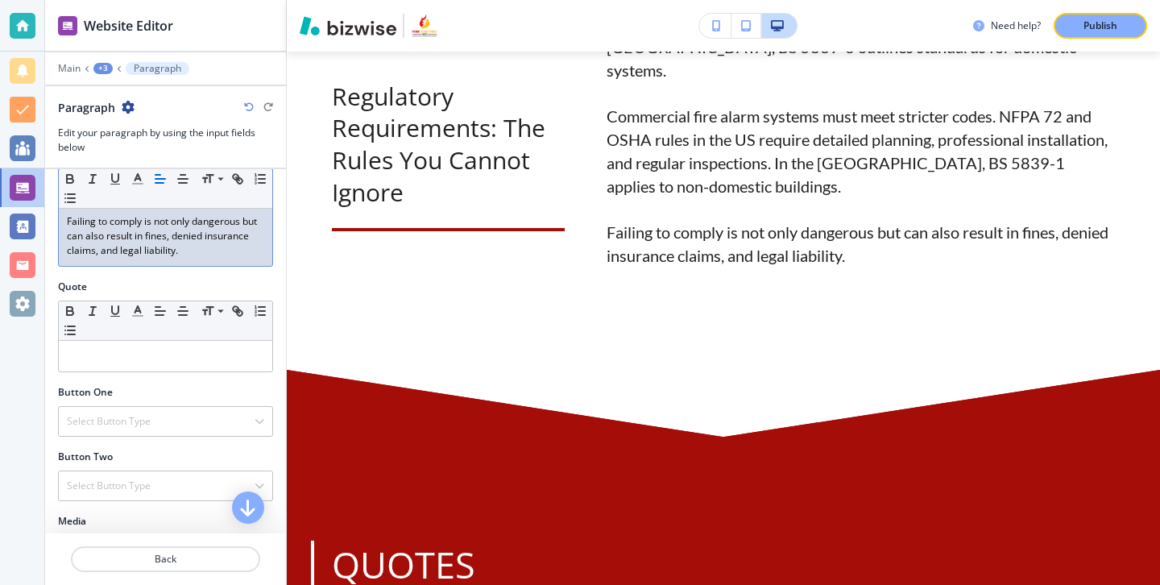
scroll to position [399, 0]
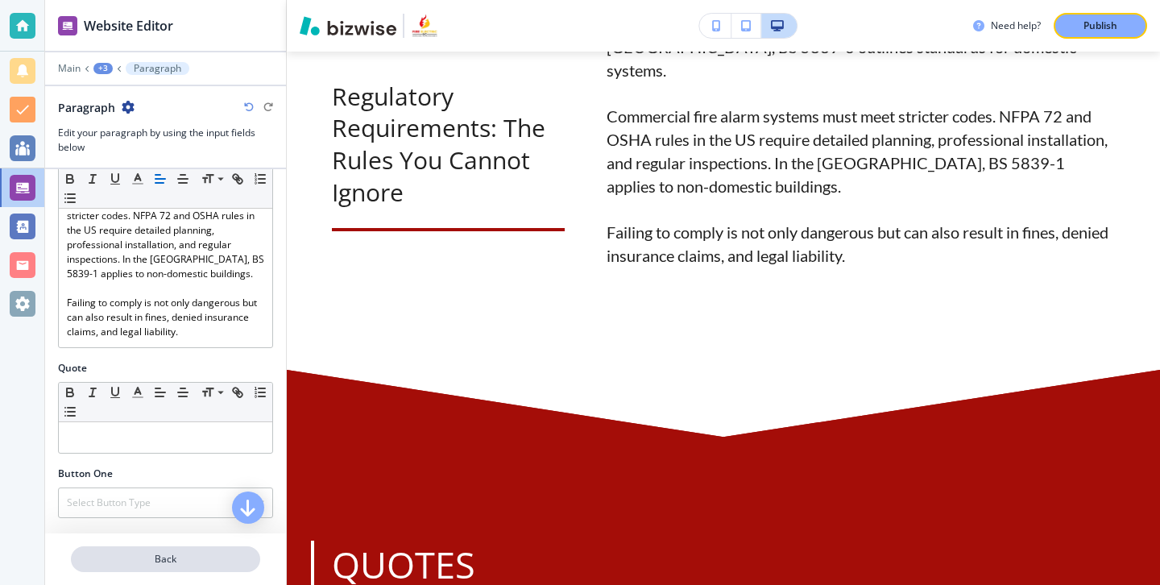
click at [195, 558] on p "Back" at bounding box center [165, 559] width 186 height 14
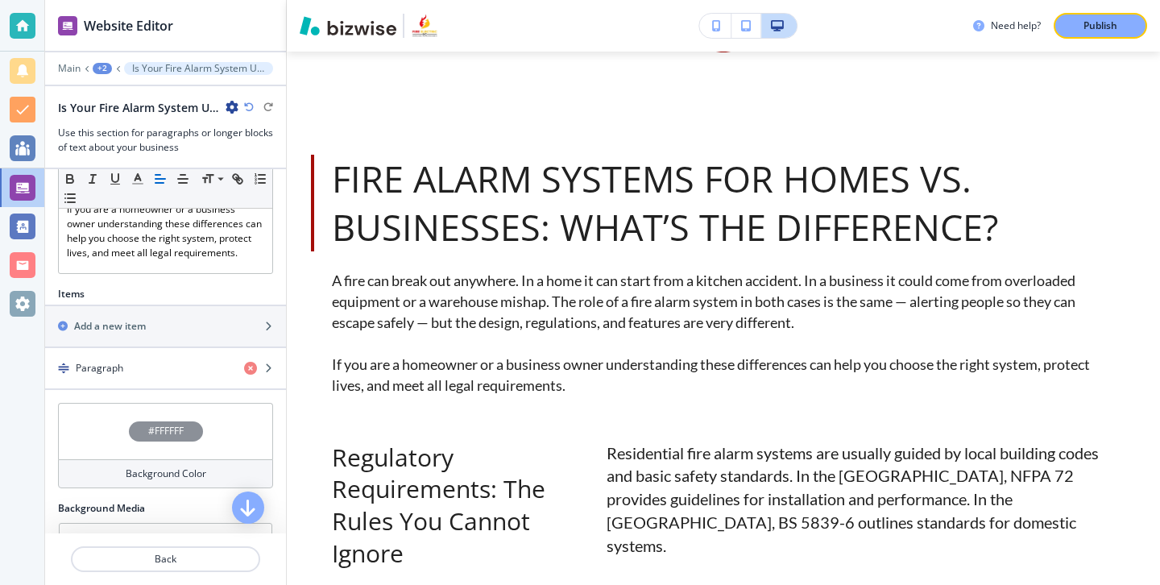
scroll to position [403, 0]
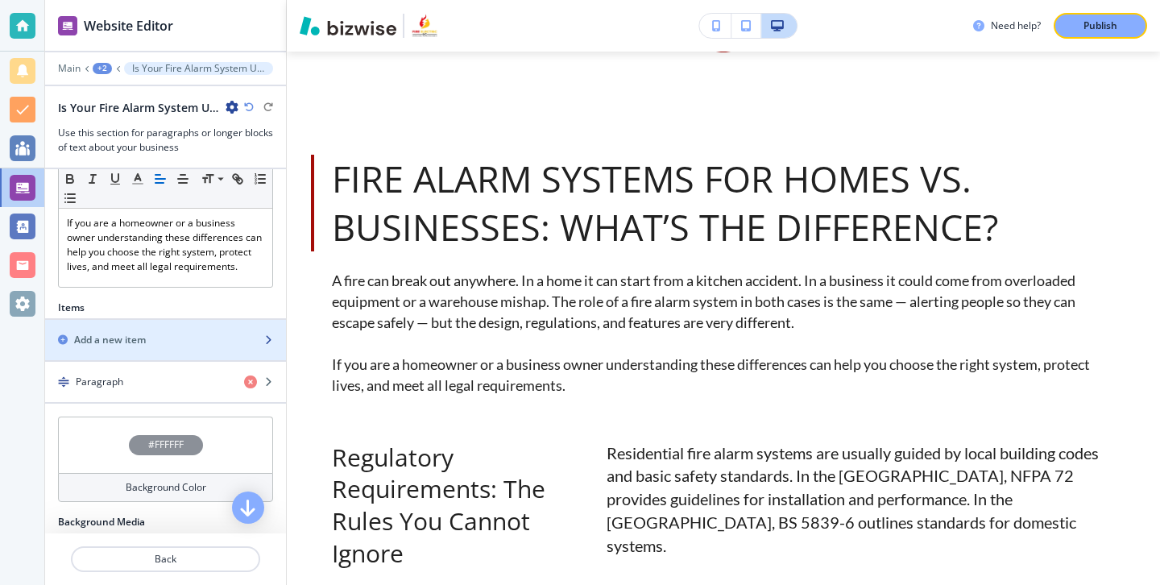
click at [217, 327] on div "button" at bounding box center [165, 326] width 241 height 13
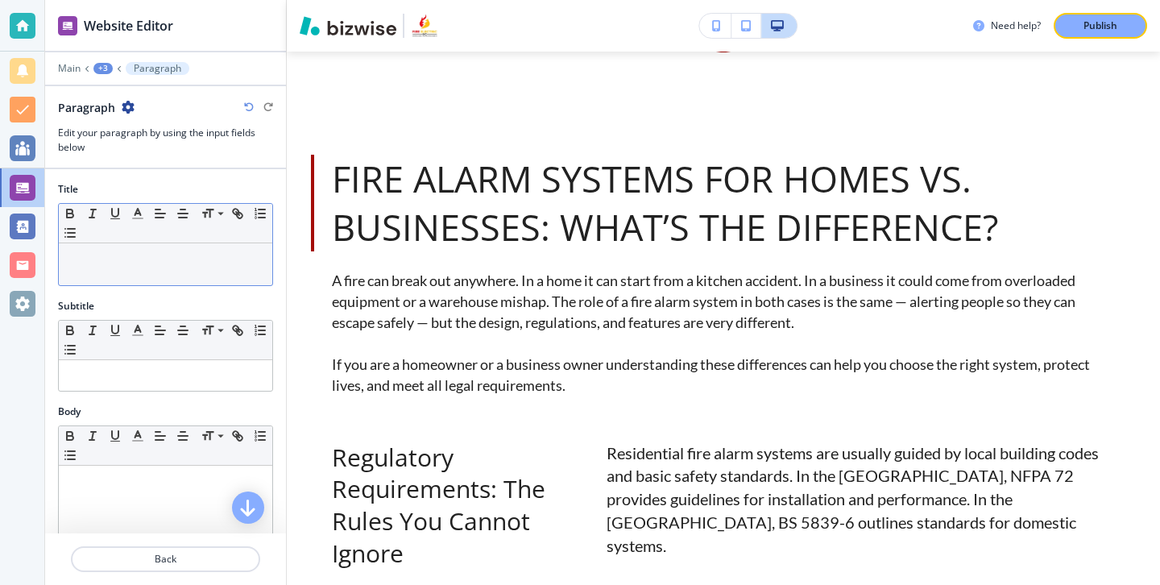
click at [233, 263] on p at bounding box center [165, 258] width 197 height 14
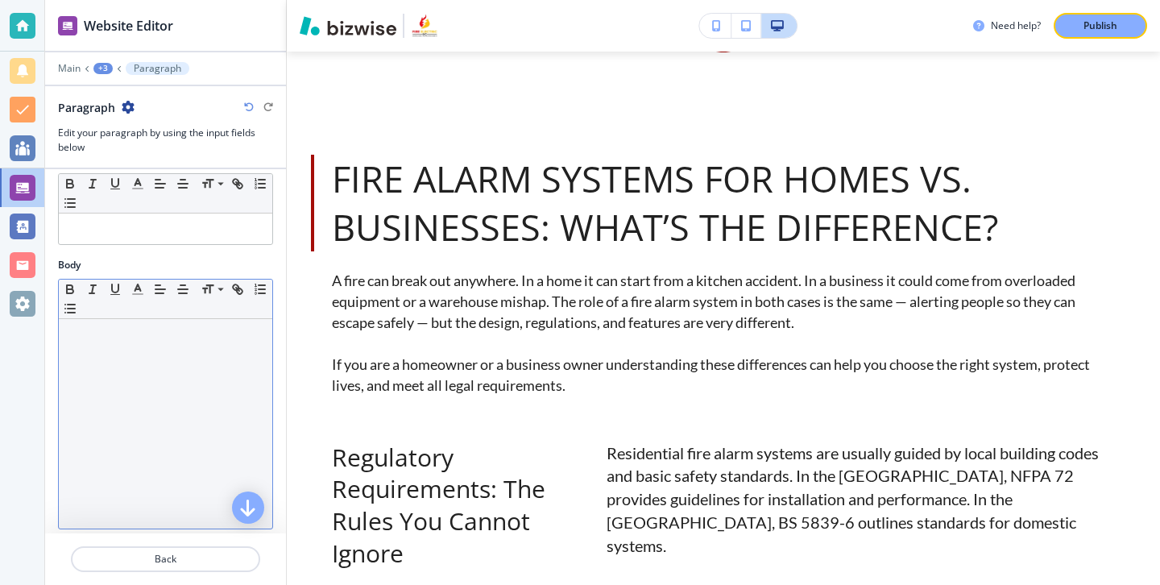
click at [145, 461] on div at bounding box center [165, 423] width 213 height 209
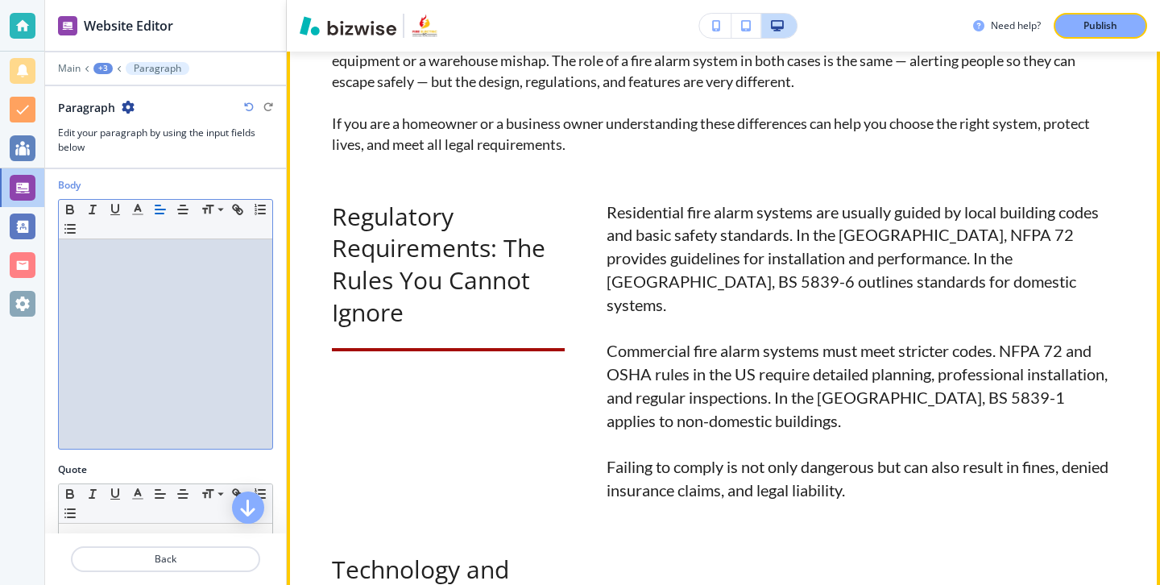
scroll to position [0, 0]
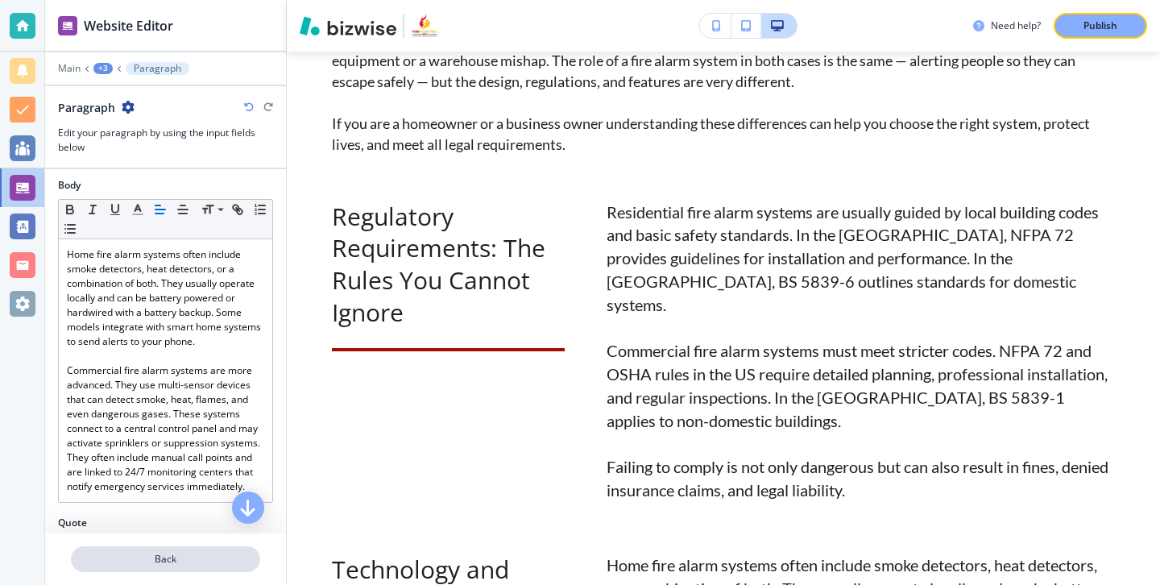
click at [167, 552] on p "Back" at bounding box center [165, 559] width 186 height 14
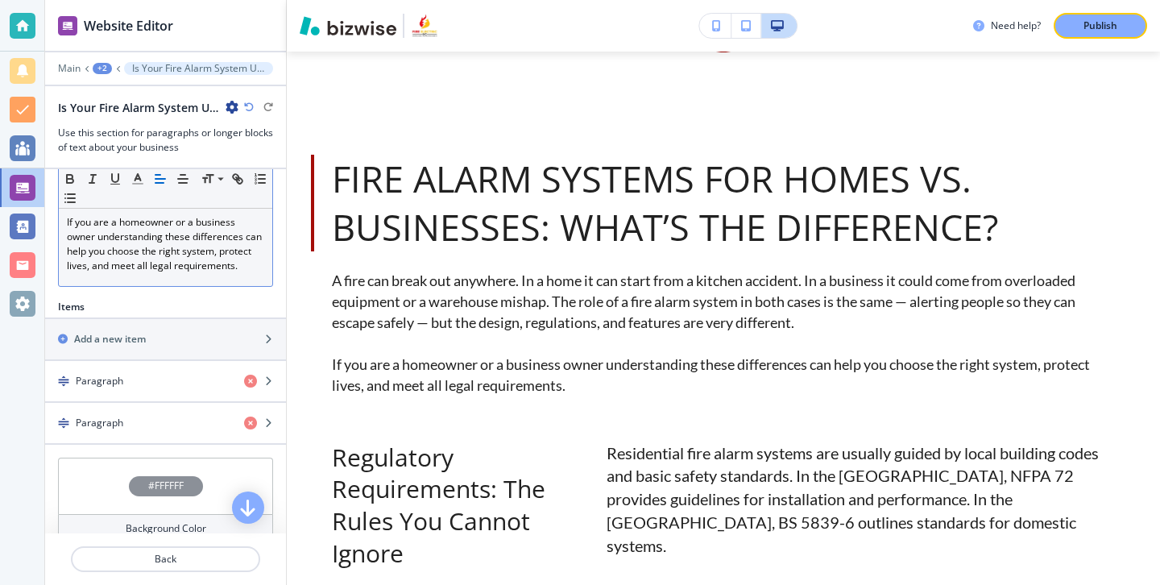
scroll to position [564, 0]
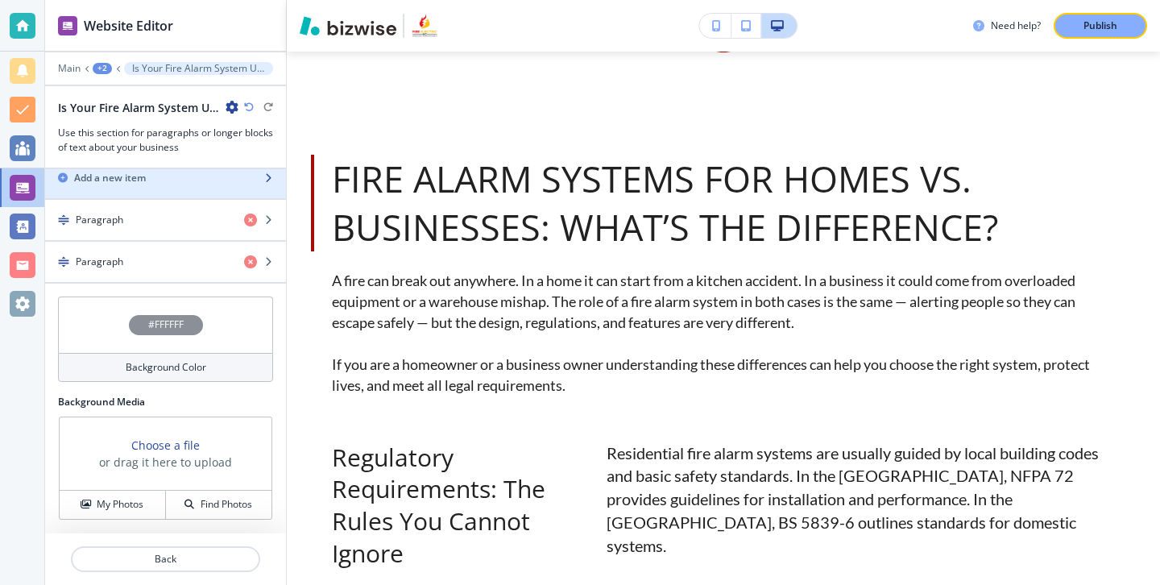
click at [205, 187] on div "button" at bounding box center [165, 191] width 241 height 13
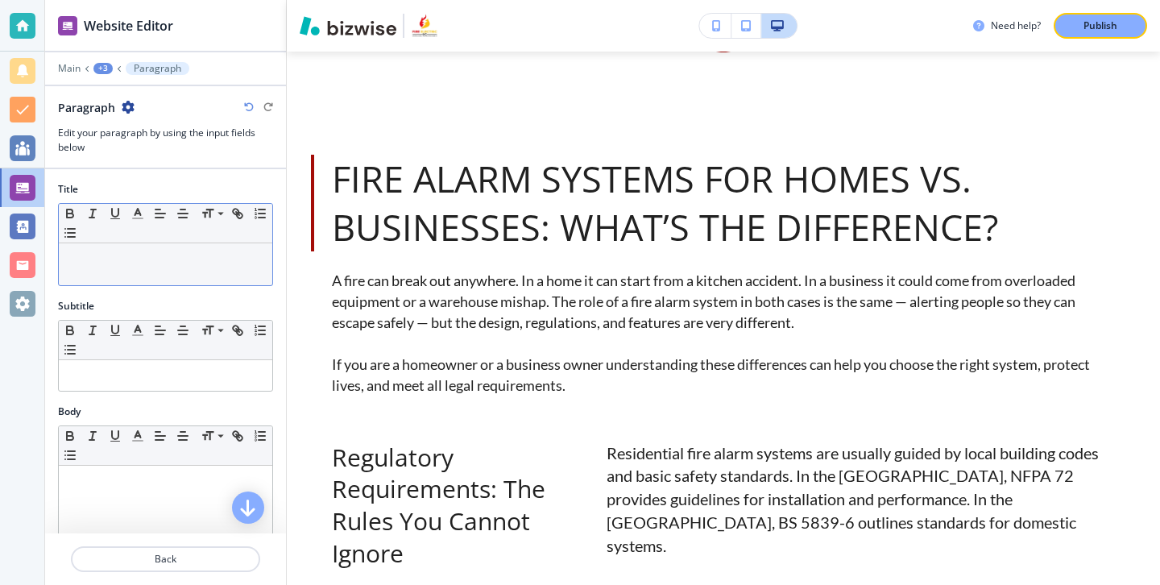
click at [238, 254] on p at bounding box center [165, 258] width 197 height 14
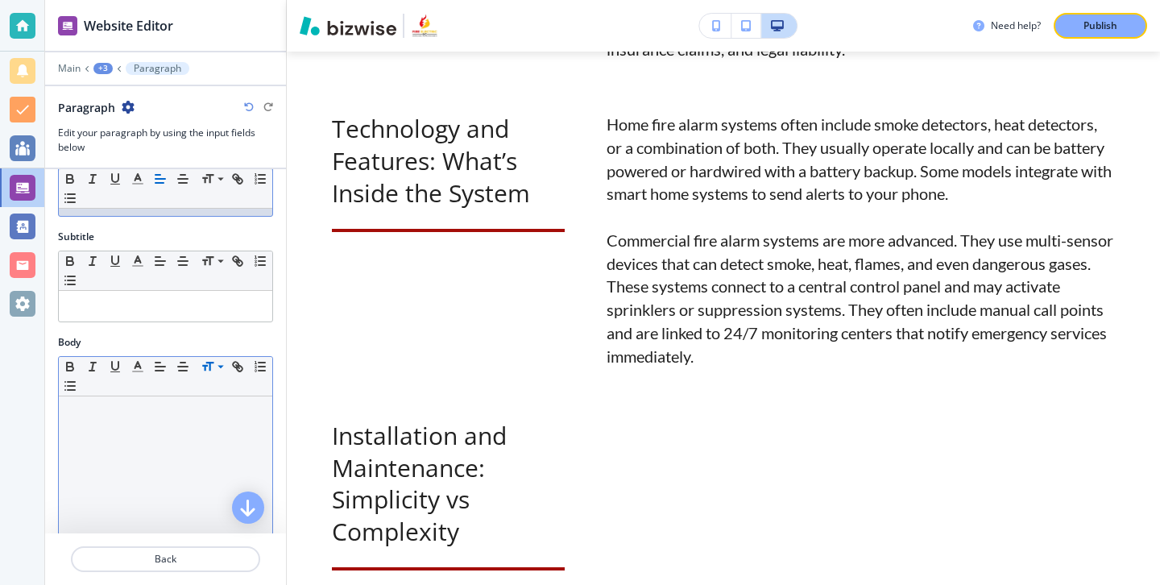
scroll to position [85, 0]
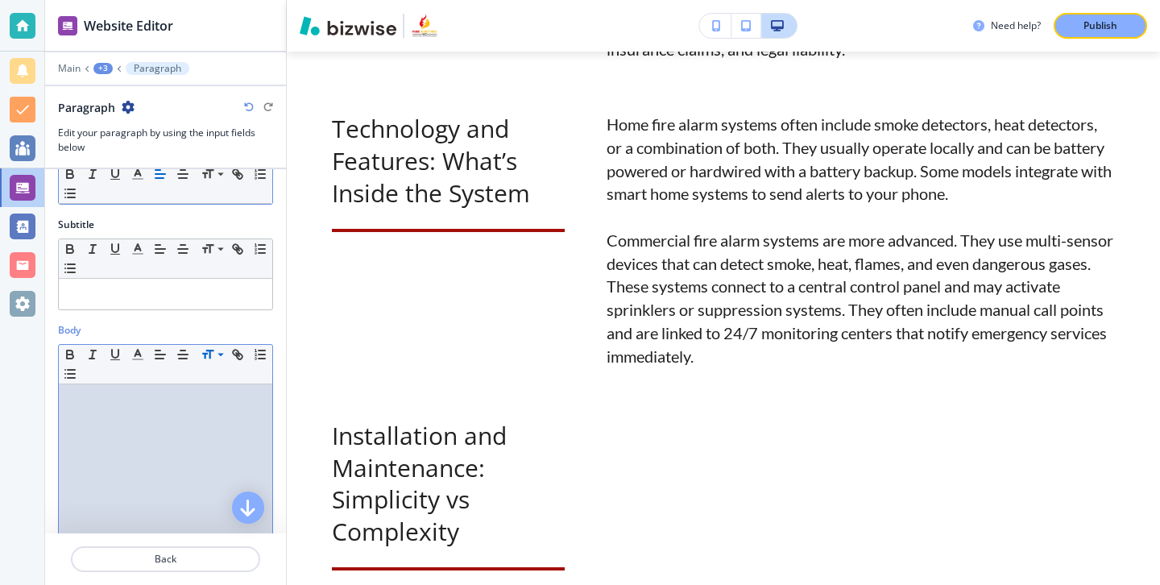
click at [227, 437] on div at bounding box center [165, 488] width 213 height 209
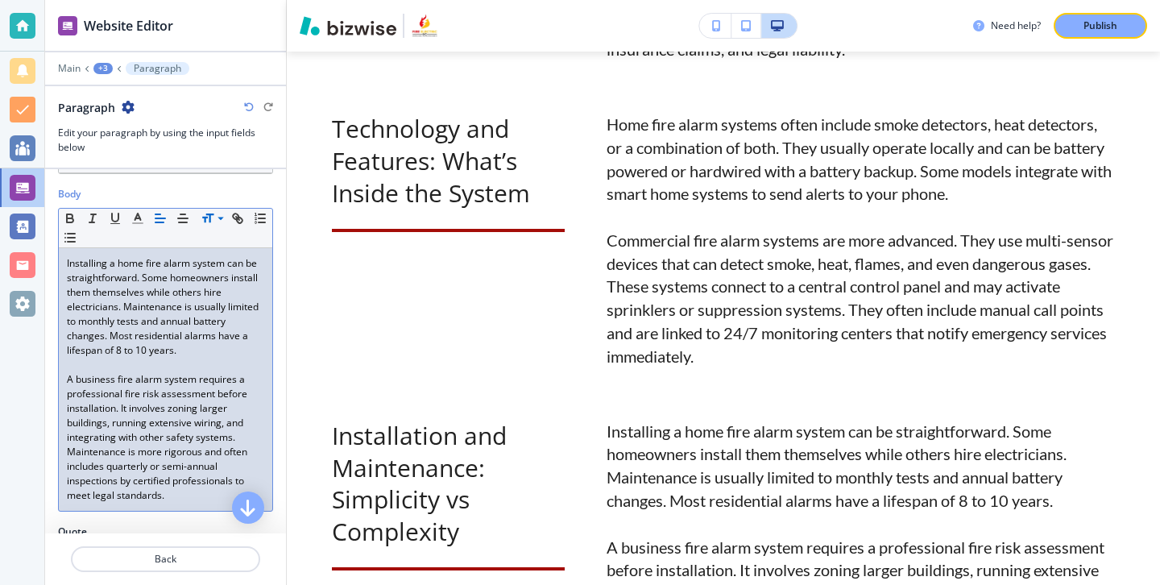
scroll to position [267, 0]
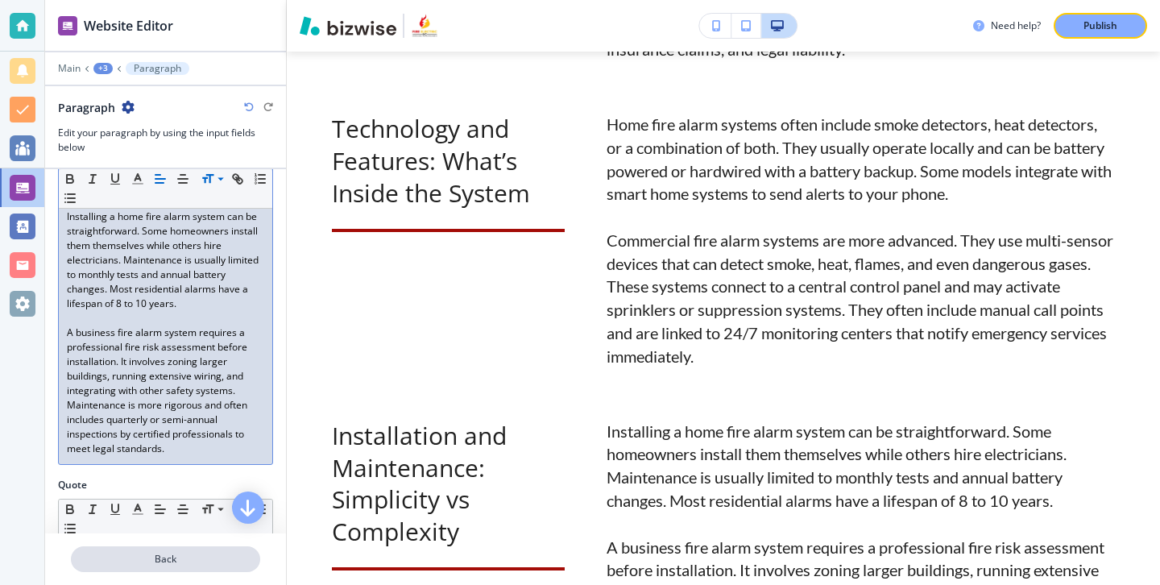
click at [175, 549] on button "Back" at bounding box center [165, 559] width 189 height 26
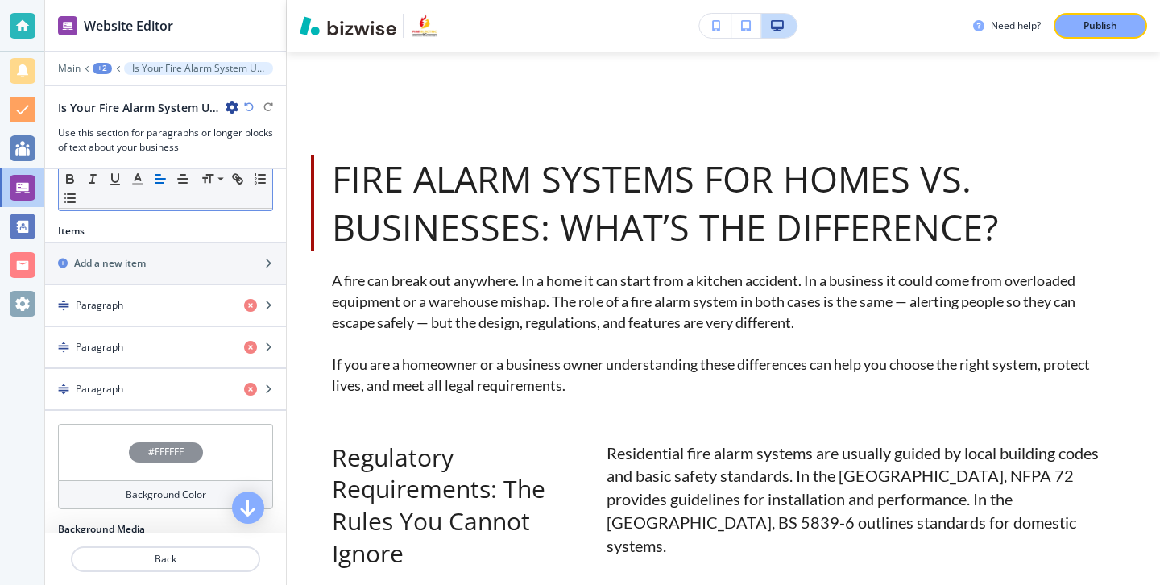
scroll to position [473, 0]
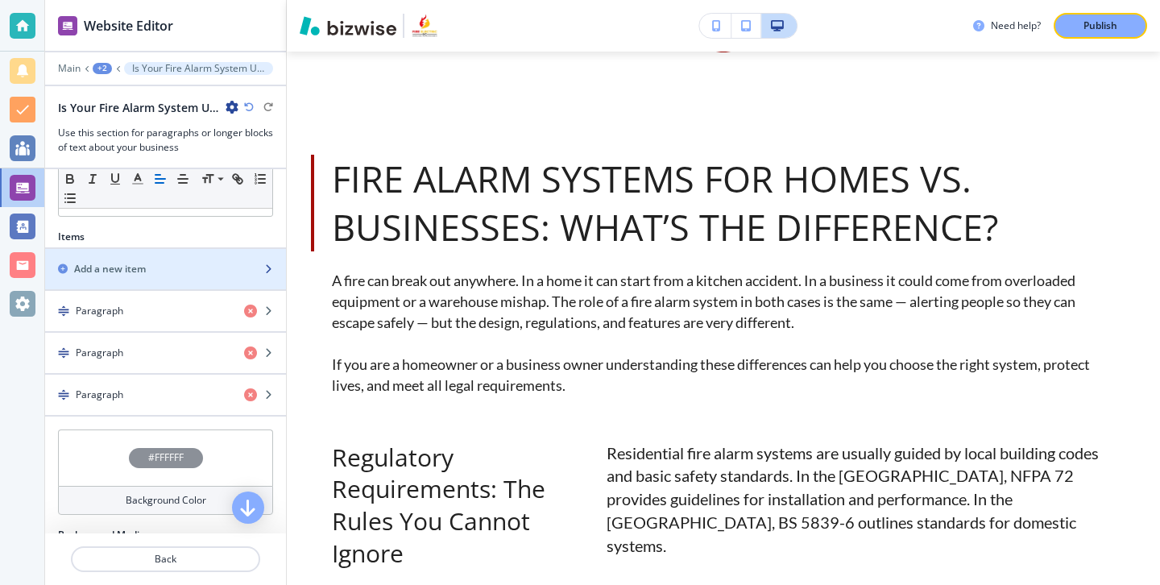
click at [207, 253] on div "button" at bounding box center [165, 255] width 241 height 13
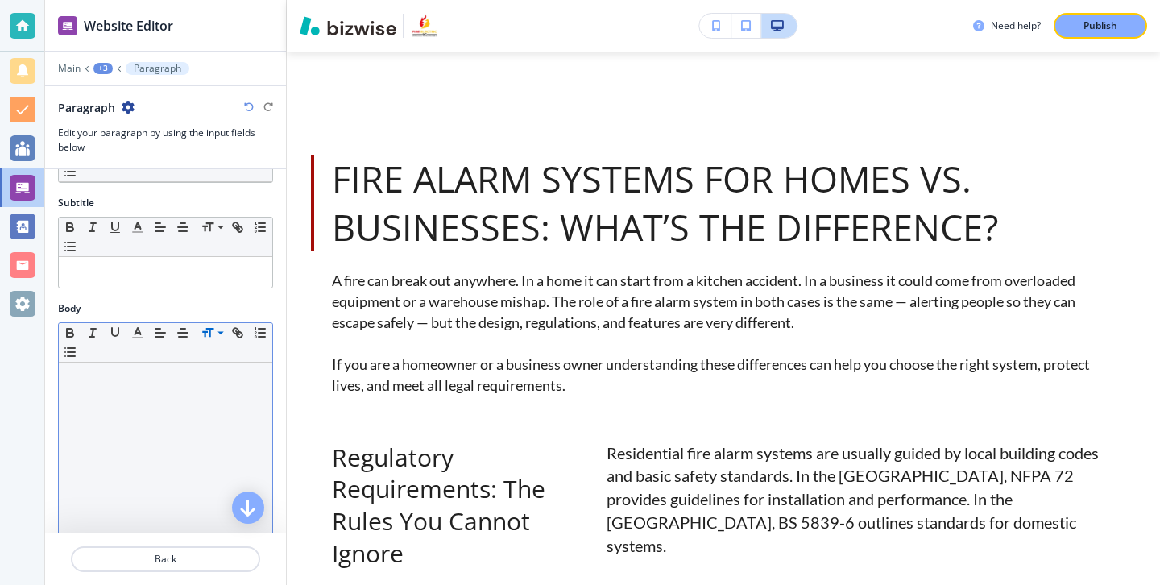
scroll to position [0, 0]
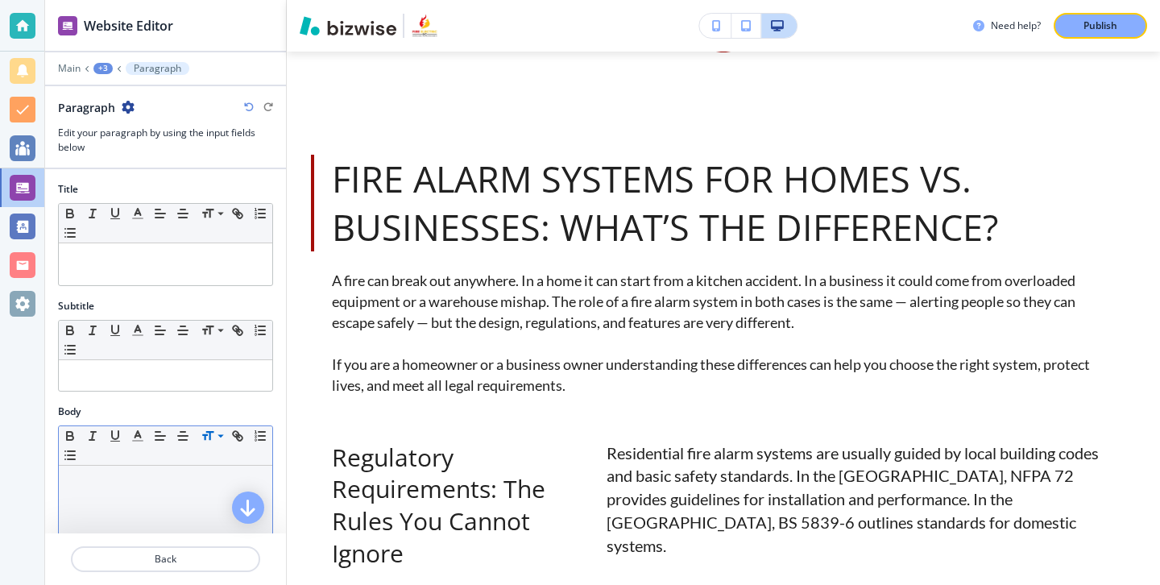
click at [223, 278] on div at bounding box center [165, 264] width 213 height 42
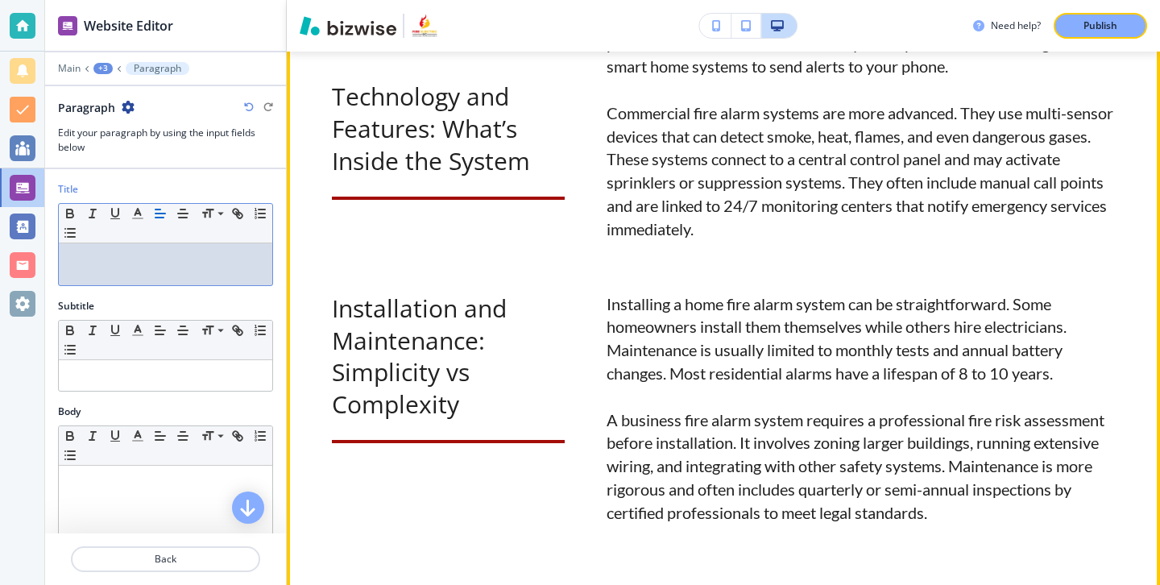
scroll to position [1913, 0]
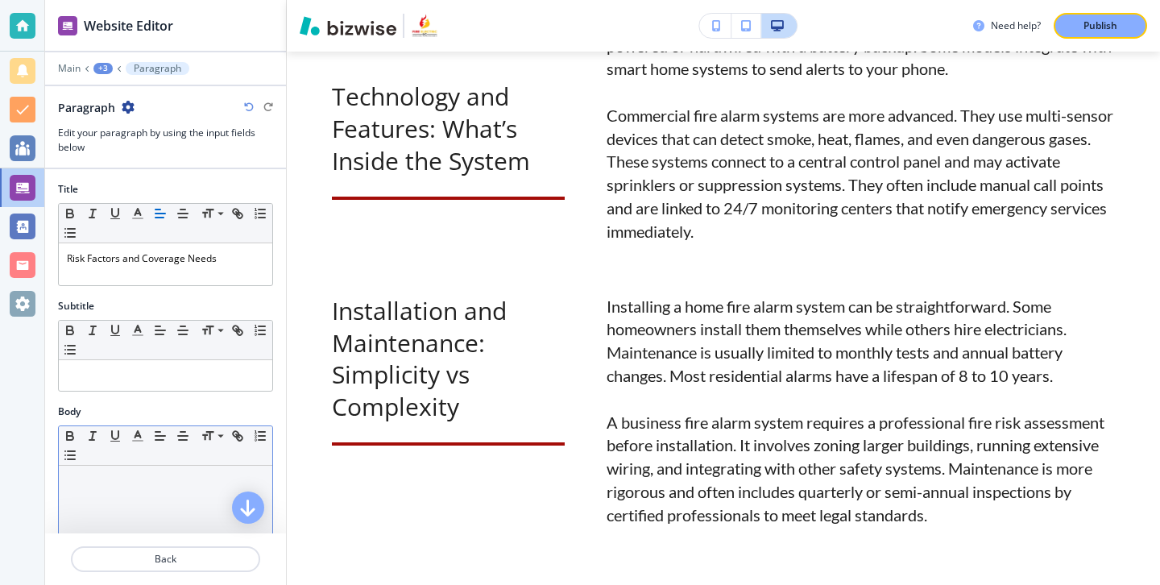
click at [254, 465] on div "Small Normal Large Huge" at bounding box center [165, 445] width 213 height 39
click at [250, 467] on div at bounding box center [165, 569] width 213 height 209
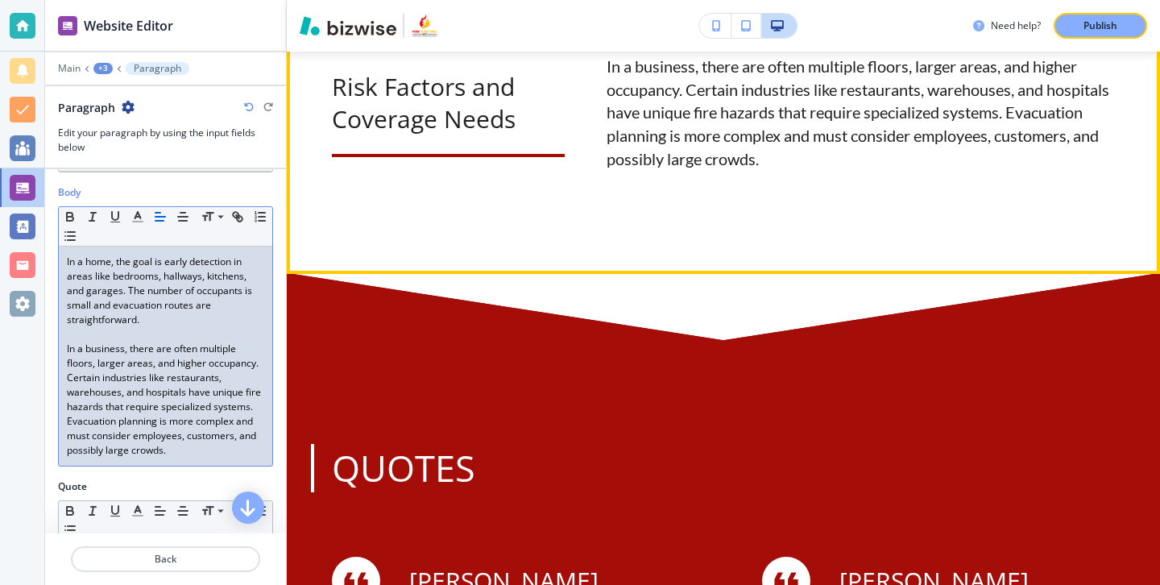
scroll to position [2531, 0]
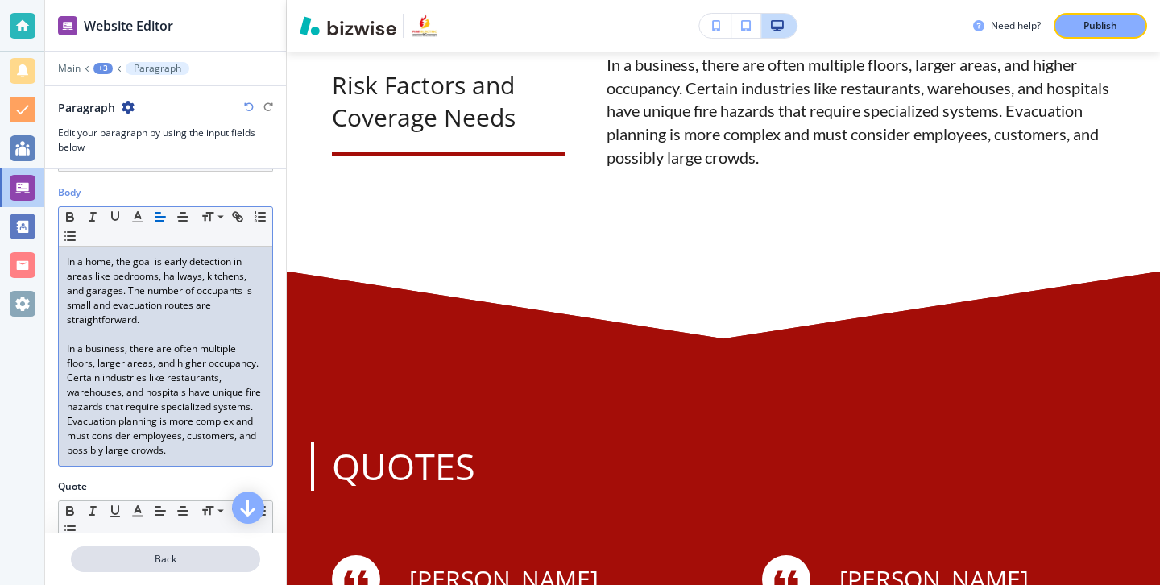
click at [179, 547] on button "Back" at bounding box center [165, 559] width 189 height 26
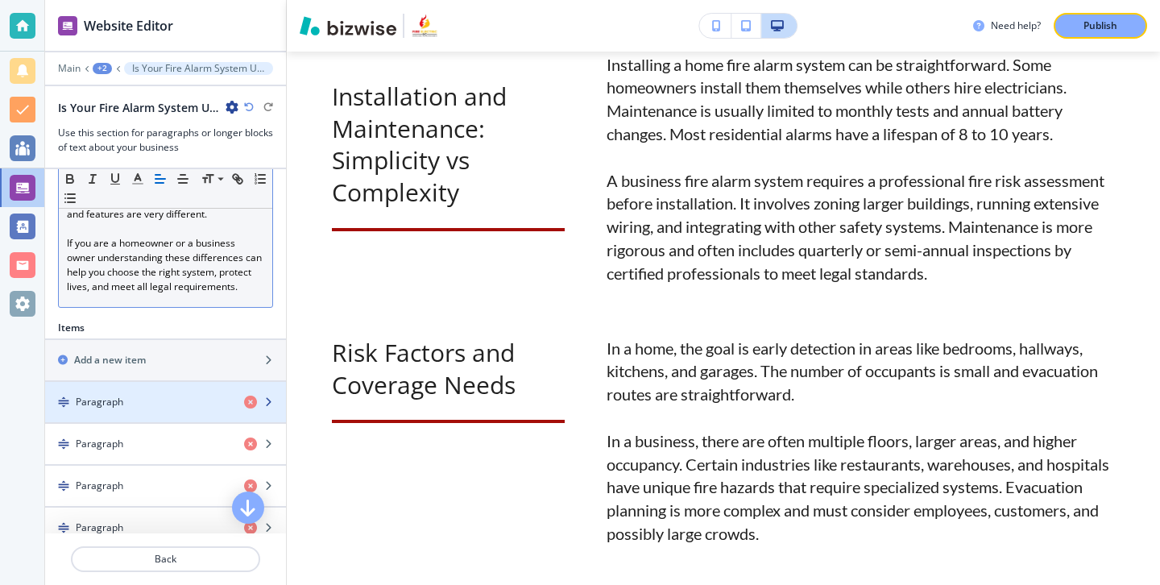
scroll to position [372, 0]
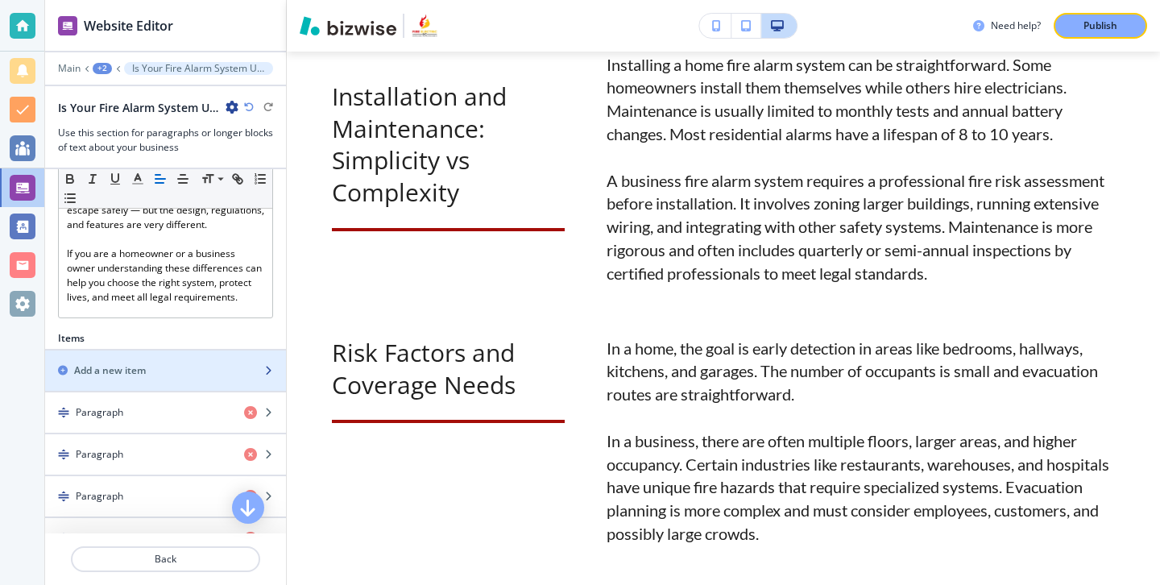
click at [110, 376] on h2 "Add a new item" at bounding box center [110, 370] width 72 height 14
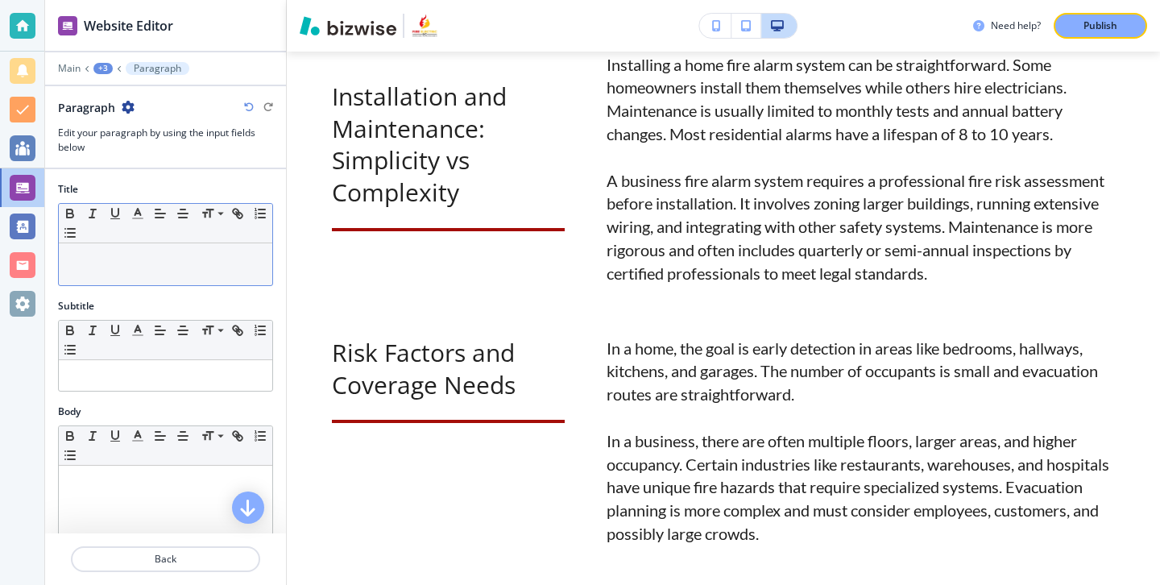
click at [254, 281] on div at bounding box center [165, 264] width 213 height 42
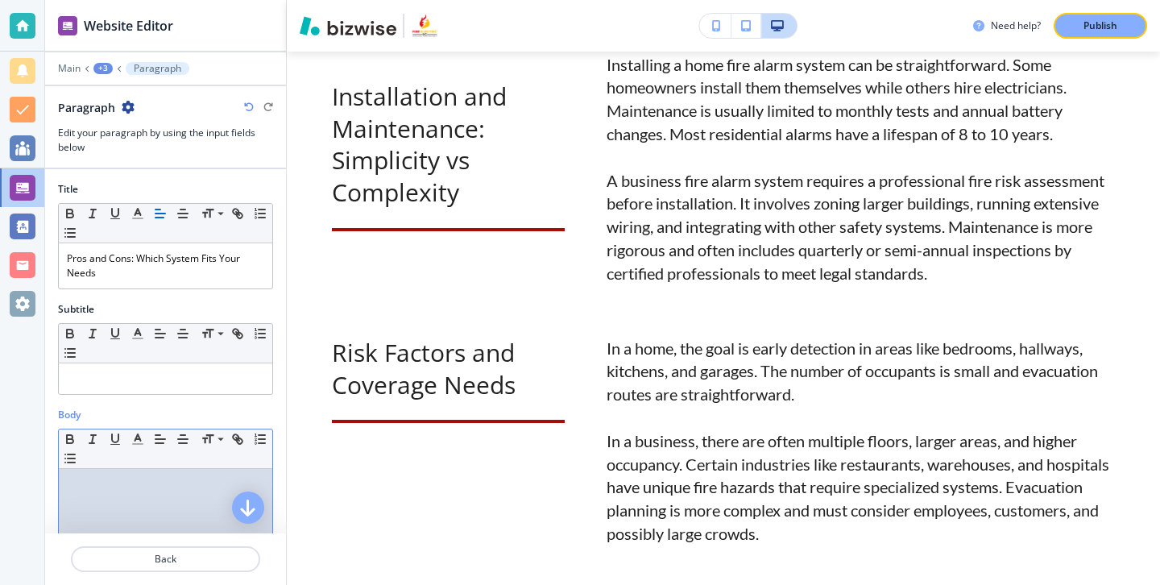
click at [190, 475] on div at bounding box center [165, 573] width 213 height 209
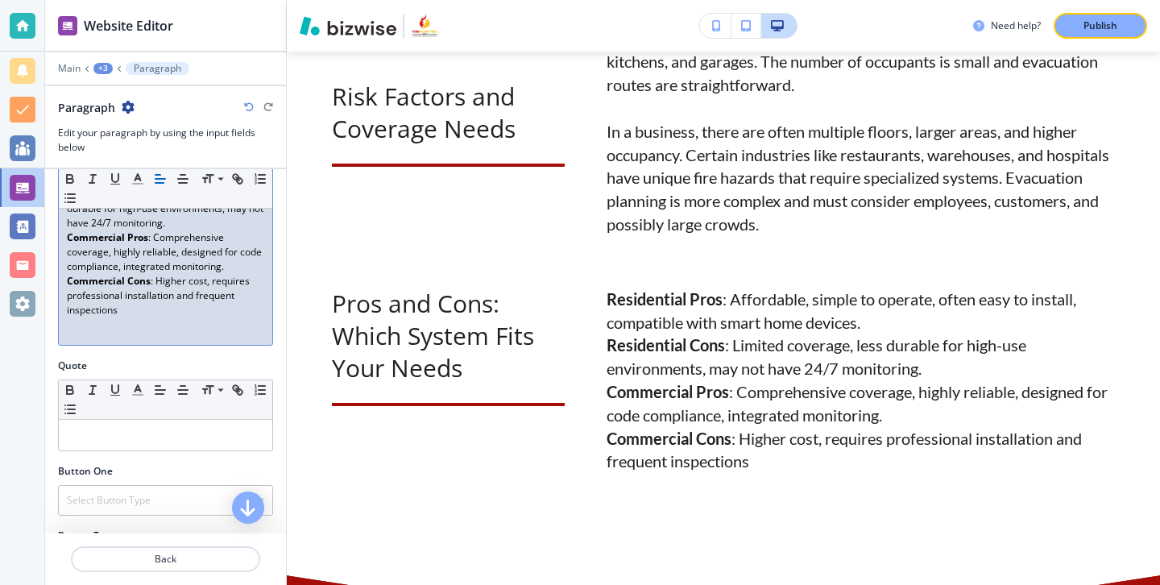
scroll to position [200, 0]
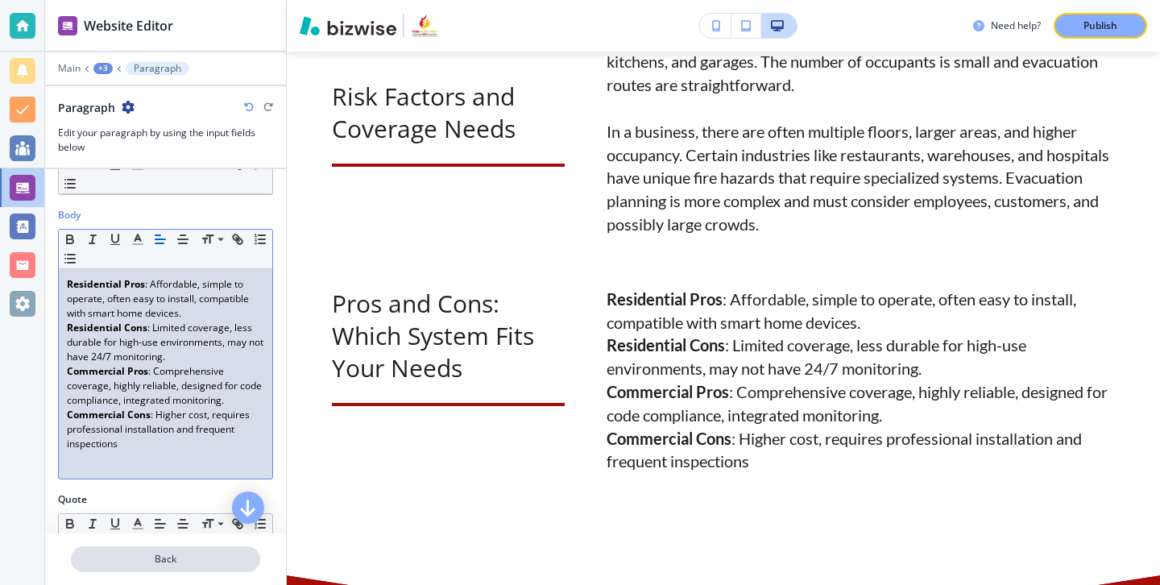
click at [172, 552] on p "Back" at bounding box center [165, 559] width 186 height 14
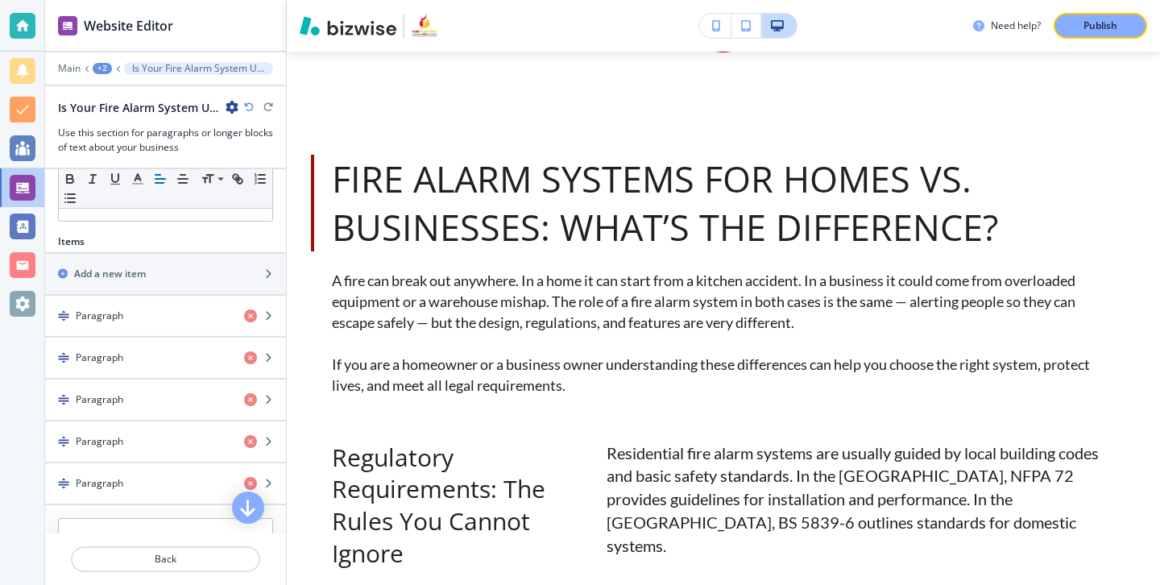
scroll to position [387, 0]
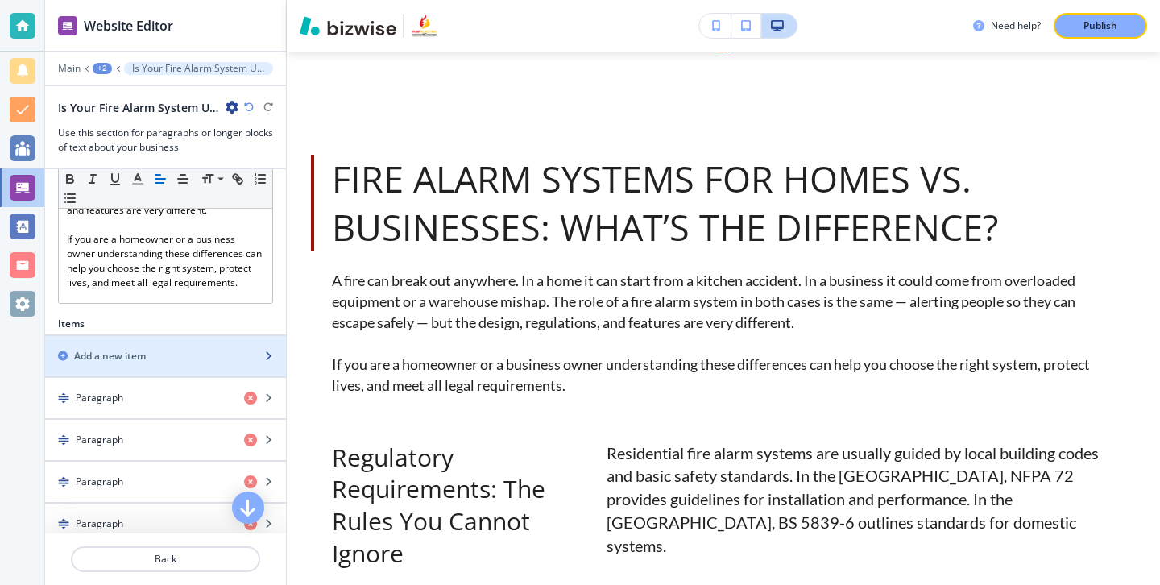
click at [196, 370] on div "button" at bounding box center [165, 369] width 241 height 13
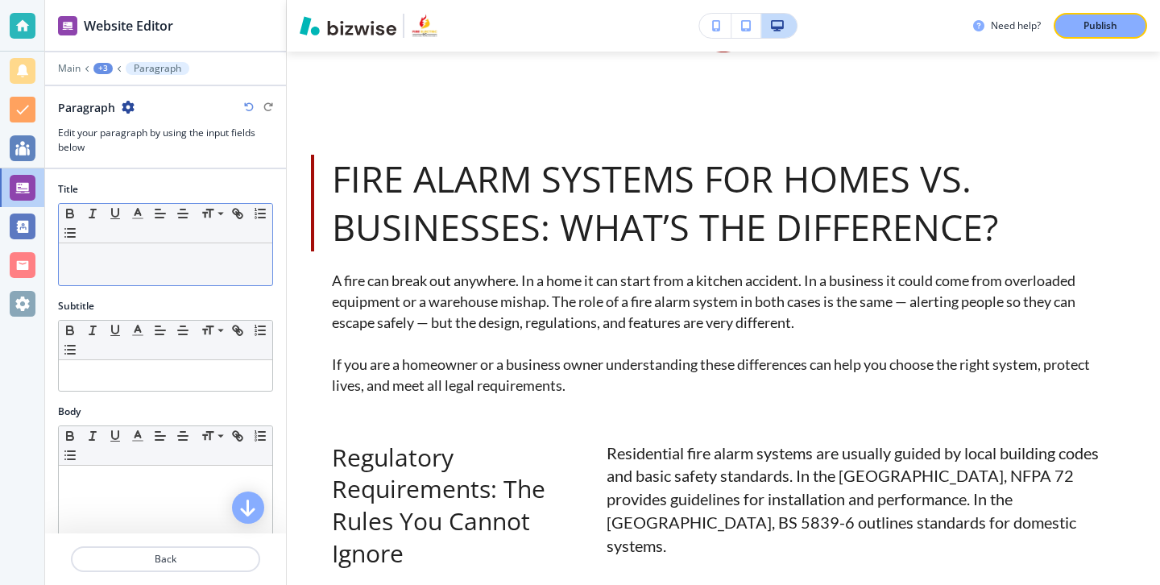
click at [166, 241] on div "Small Normal Large Huge" at bounding box center [165, 223] width 213 height 39
click at [166, 257] on p at bounding box center [165, 258] width 197 height 14
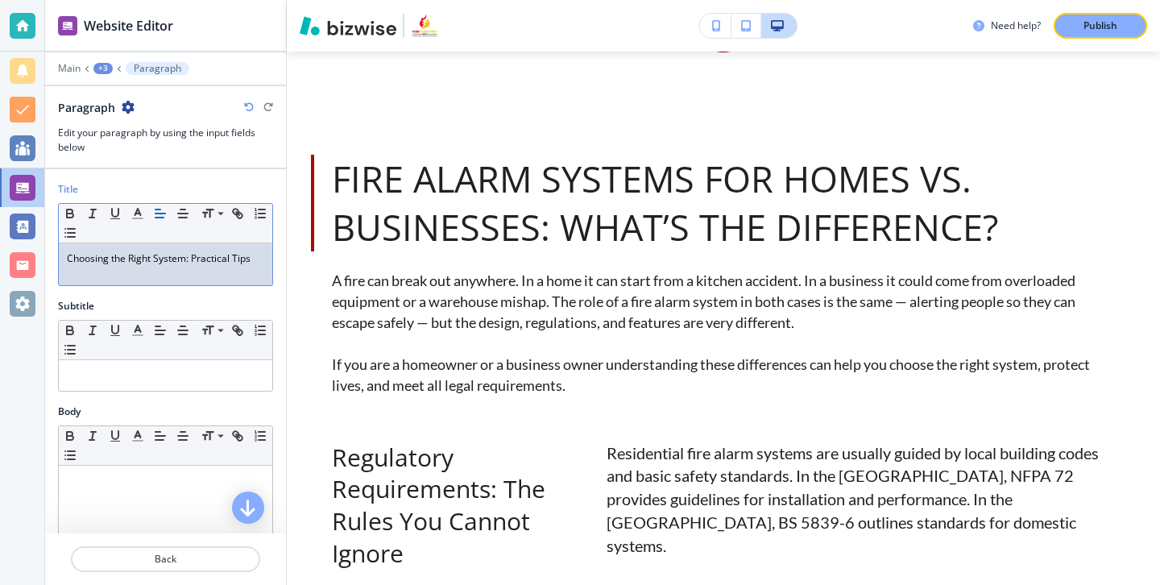
scroll to position [0, 0]
click at [224, 465] on div "Small Normal Large Huge" at bounding box center [165, 445] width 213 height 39
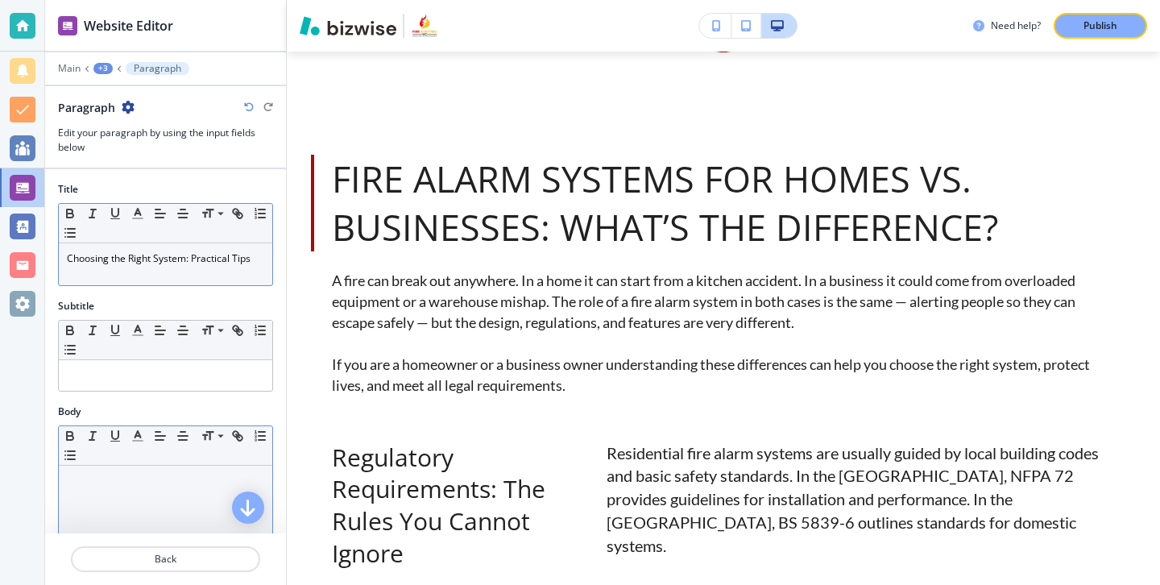
click at [224, 473] on p at bounding box center [165, 480] width 197 height 14
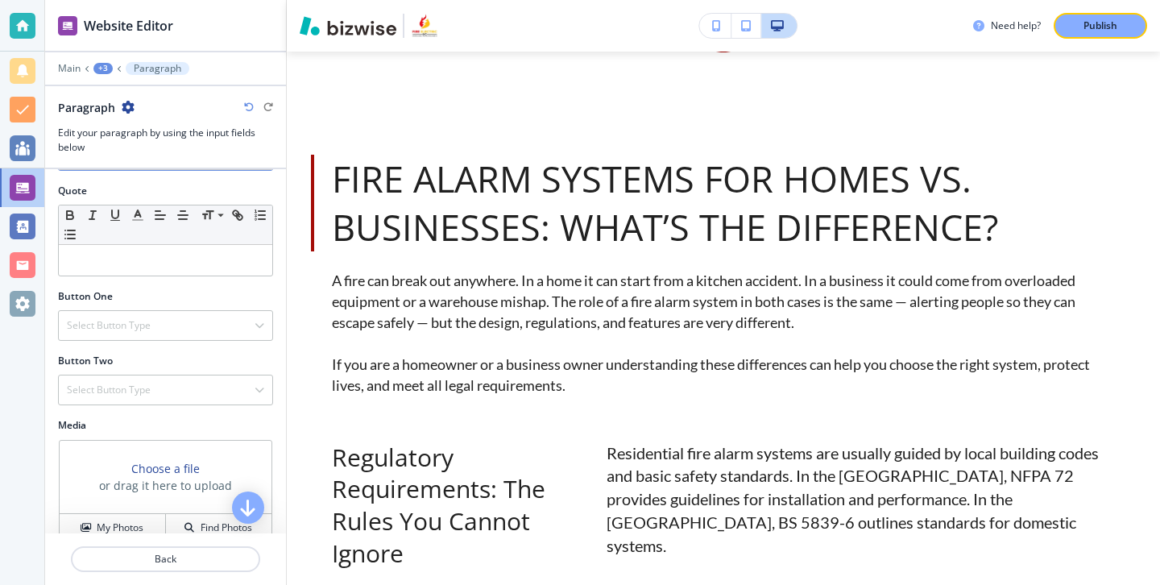
scroll to position [596, 0]
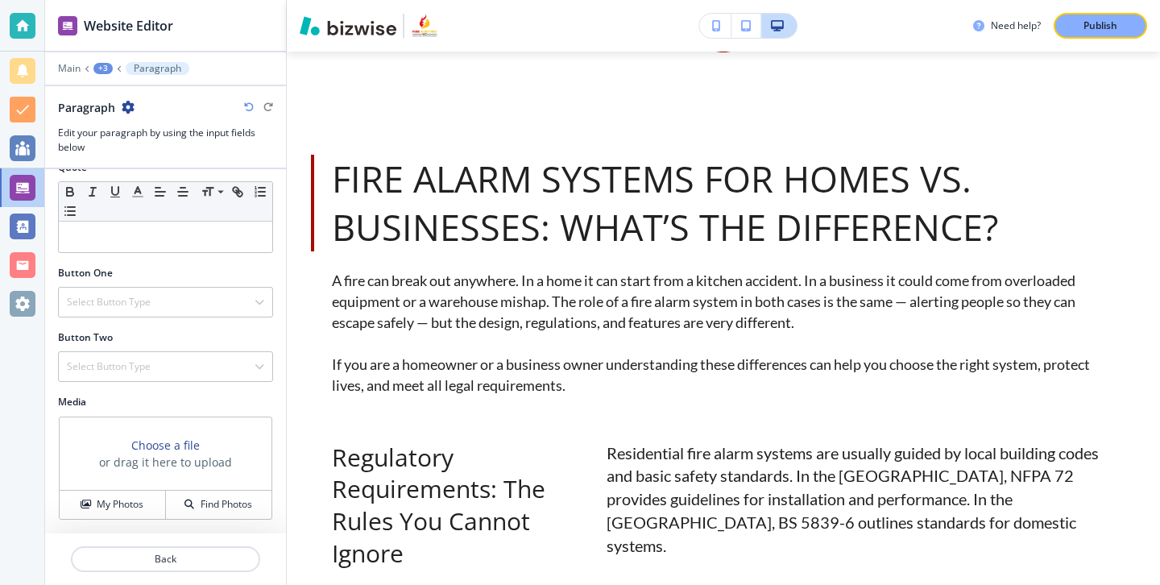
click at [173, 574] on div at bounding box center [165, 578] width 241 height 13
click at [178, 566] on button "Back" at bounding box center [165, 559] width 189 height 26
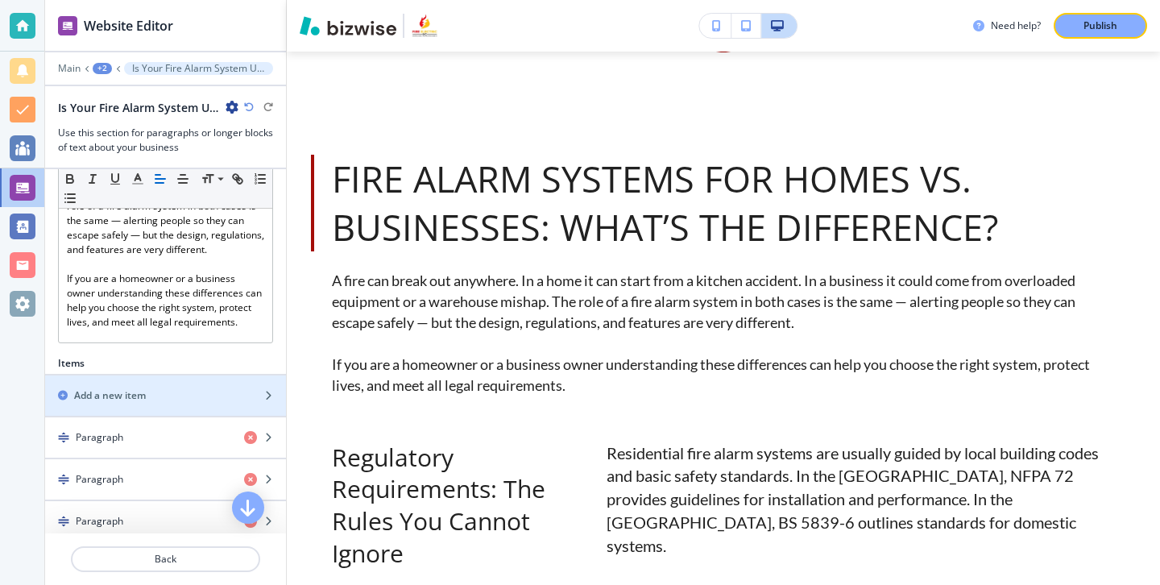
scroll to position [362, 0]
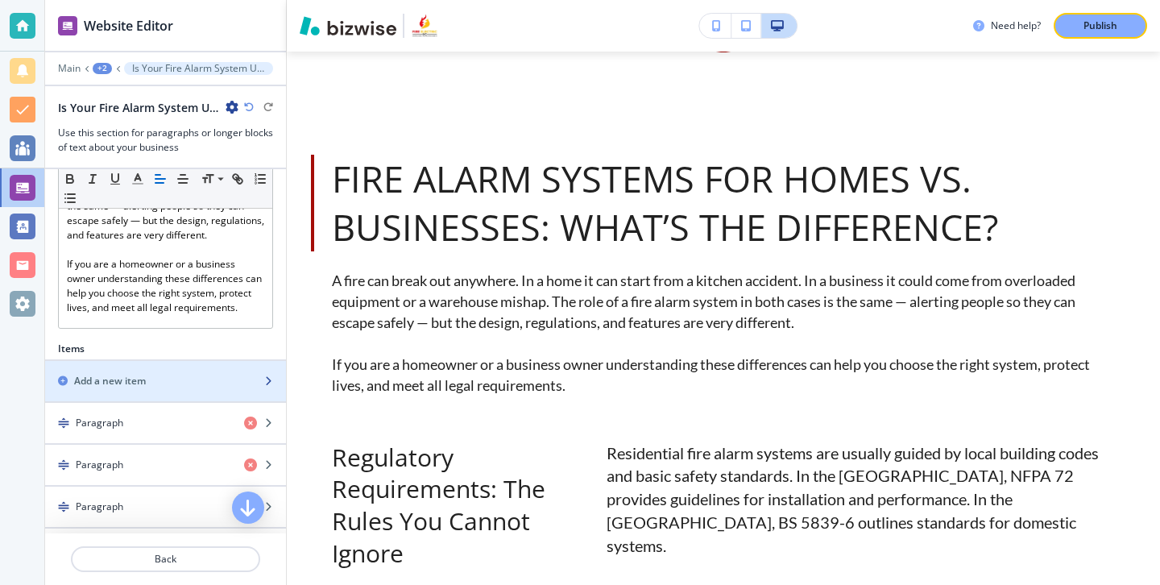
click at [185, 371] on div "button" at bounding box center [165, 367] width 241 height 13
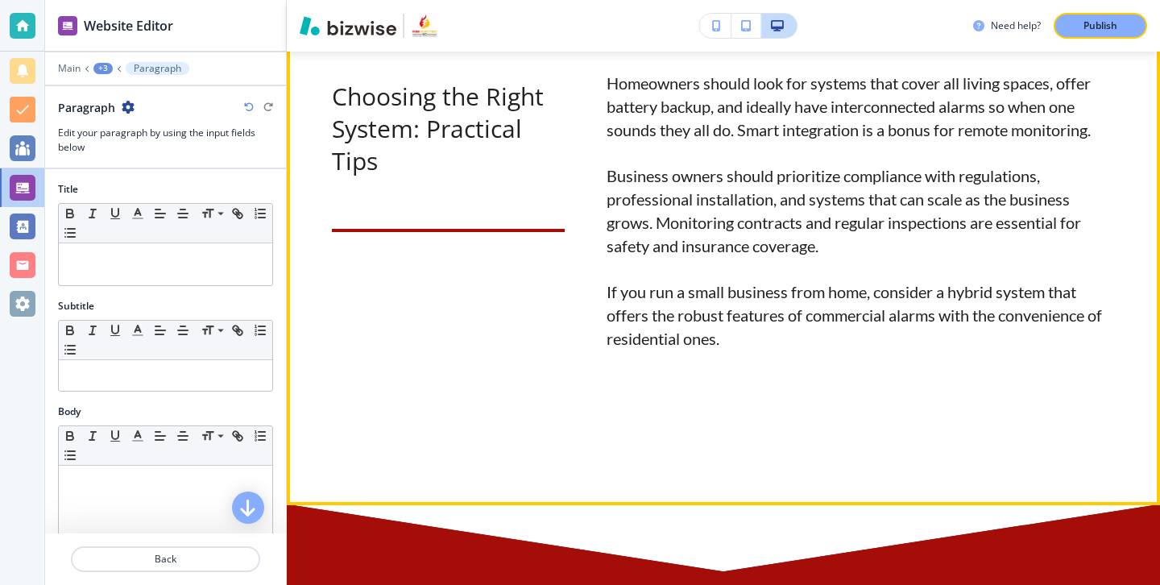
scroll to position [2890, 0]
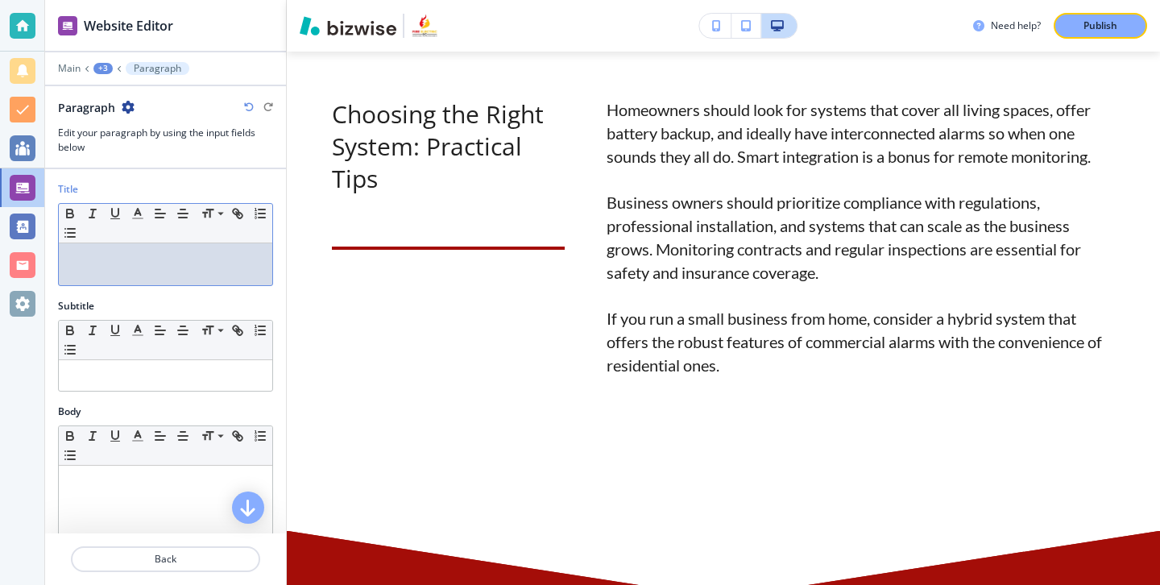
click at [235, 280] on div at bounding box center [165, 264] width 213 height 42
click at [217, 490] on div at bounding box center [165, 569] width 213 height 209
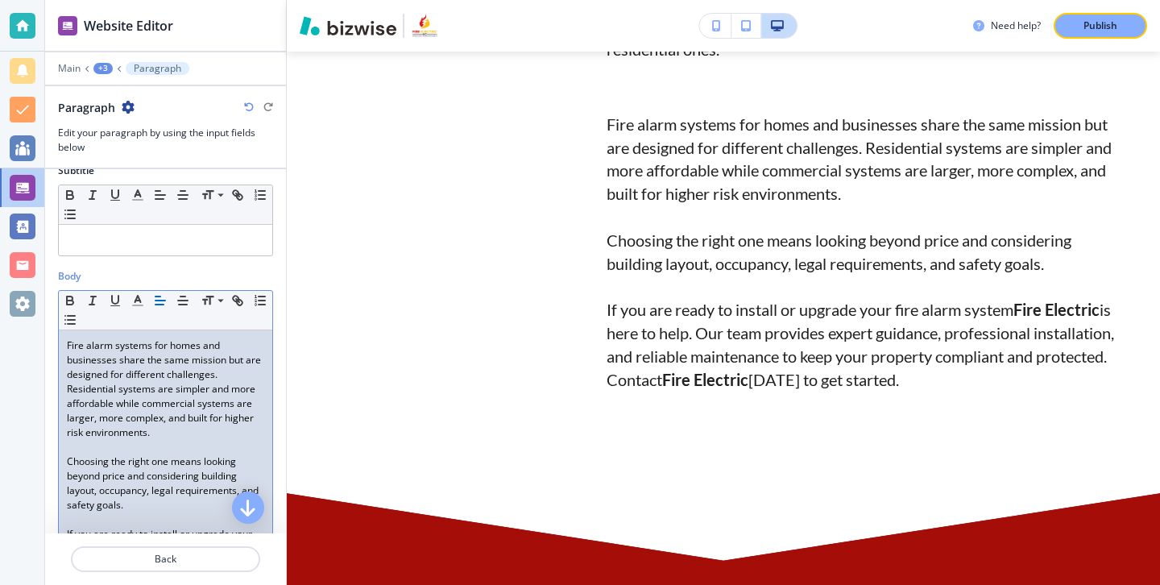
scroll to position [98, 0]
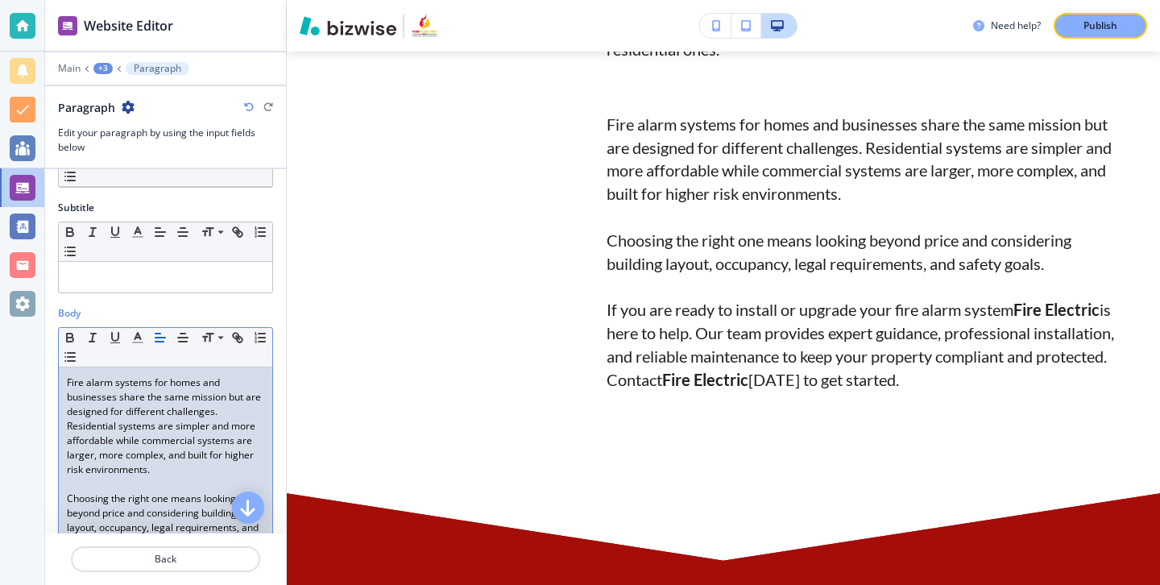
click at [167, 192] on div "Title Small Normal Large Huge" at bounding box center [165, 142] width 241 height 117
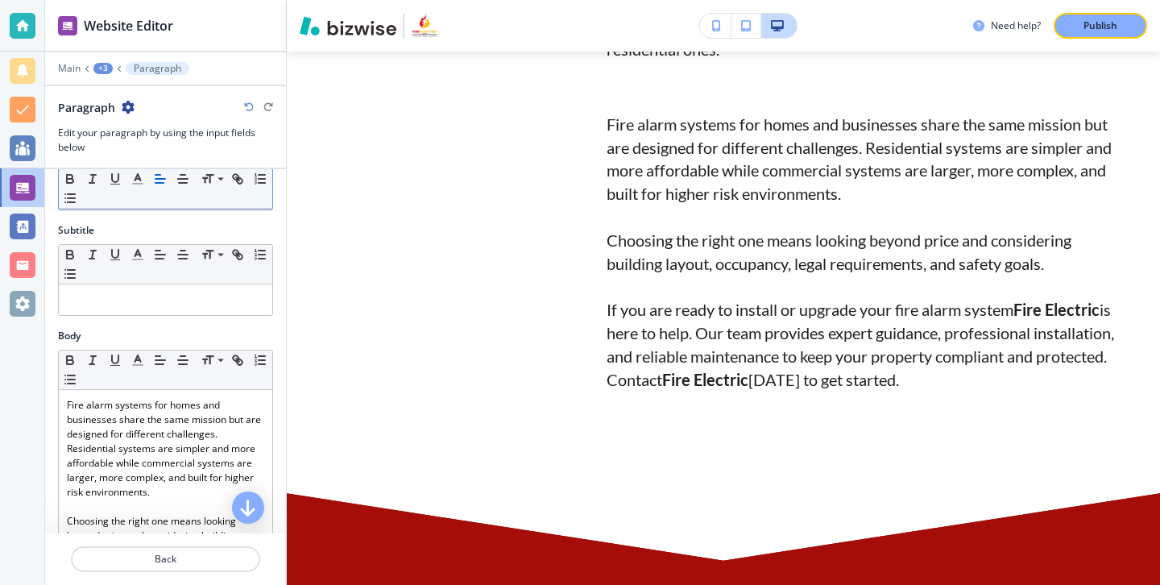
click at [167, 192] on div "Small Normal Large Huge" at bounding box center [165, 188] width 213 height 39
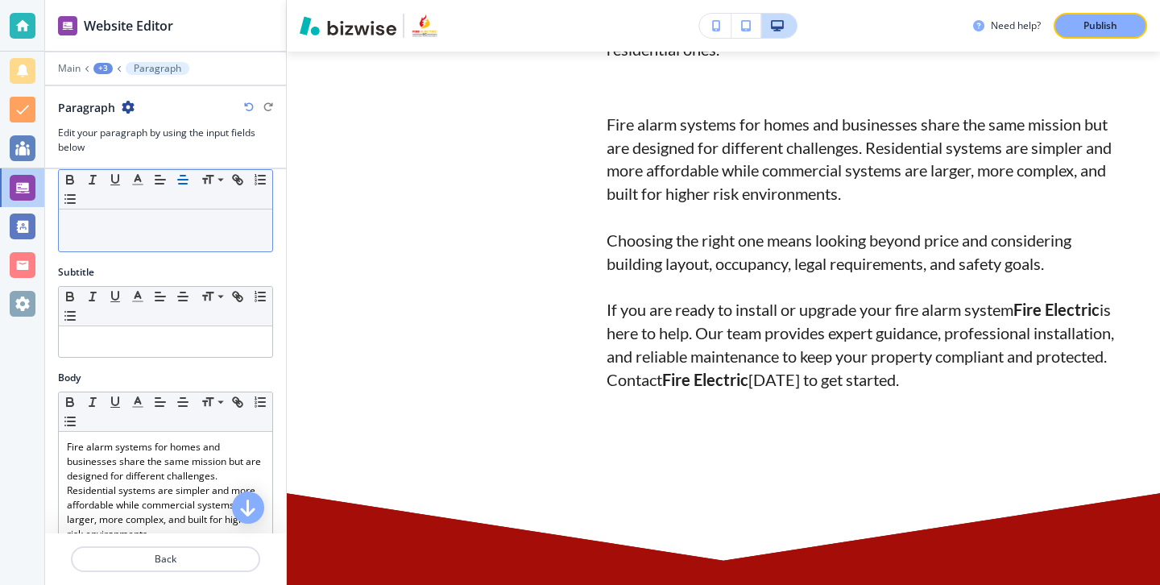
scroll to position [0, 0]
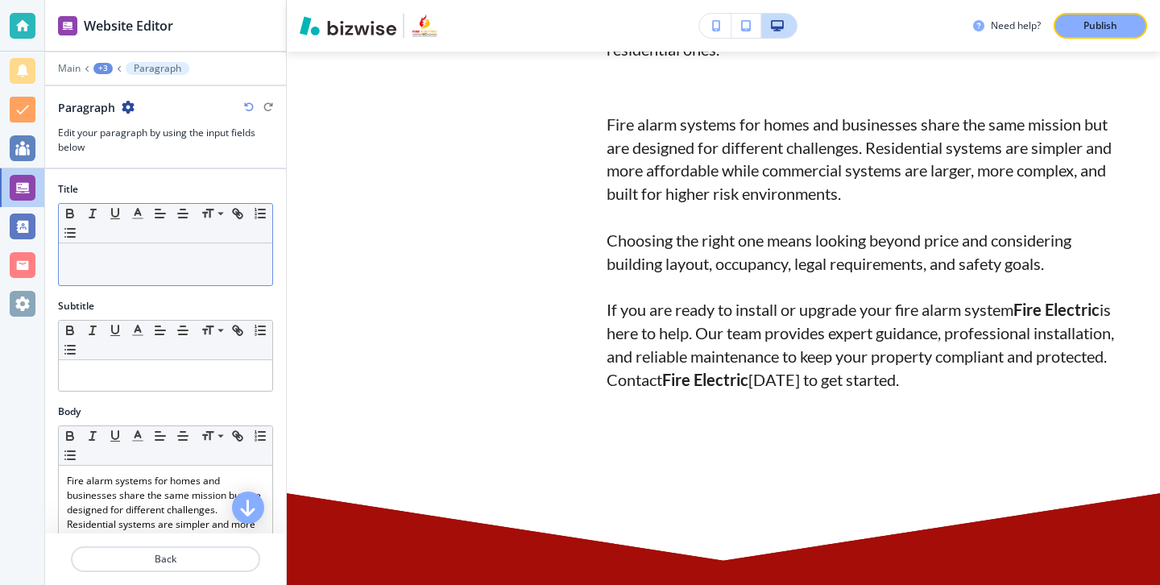
click at [180, 268] on div at bounding box center [165, 264] width 213 height 42
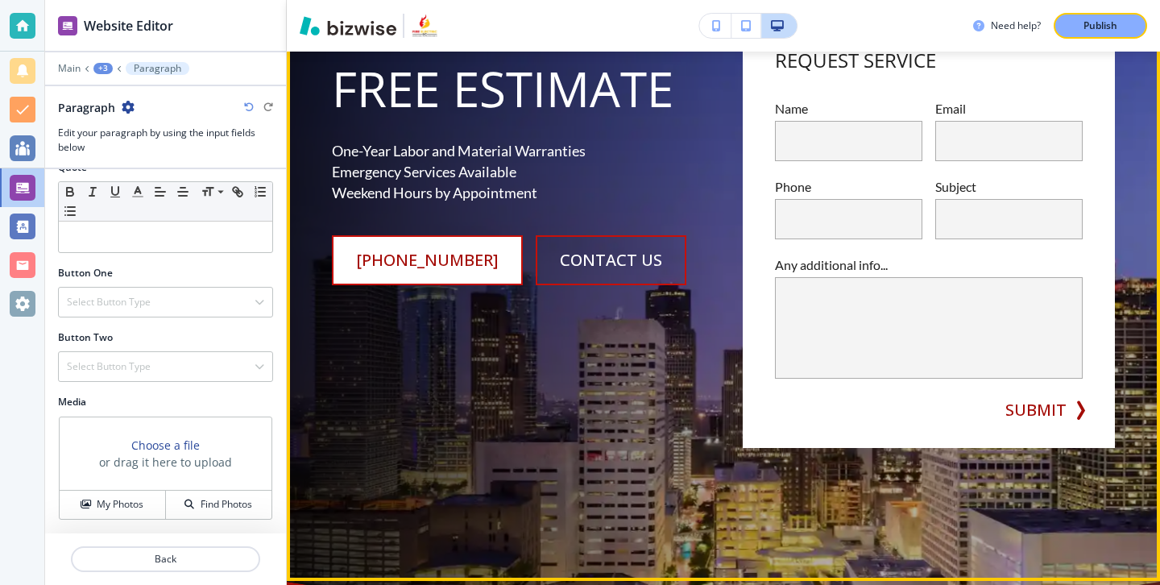
scroll to position [570, 0]
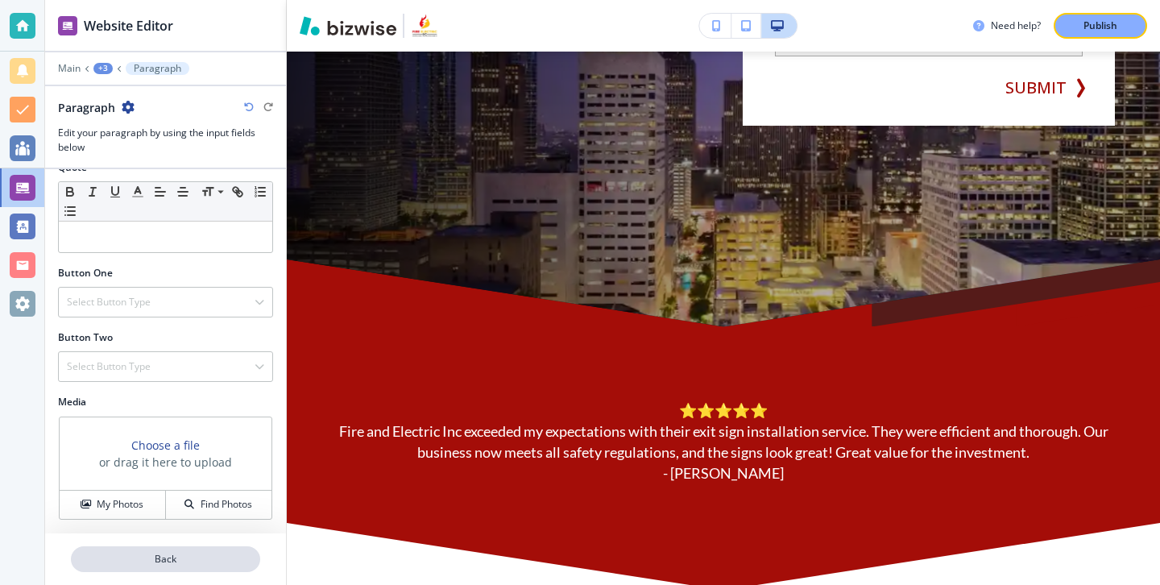
click at [205, 560] on p "Back" at bounding box center [165, 559] width 186 height 14
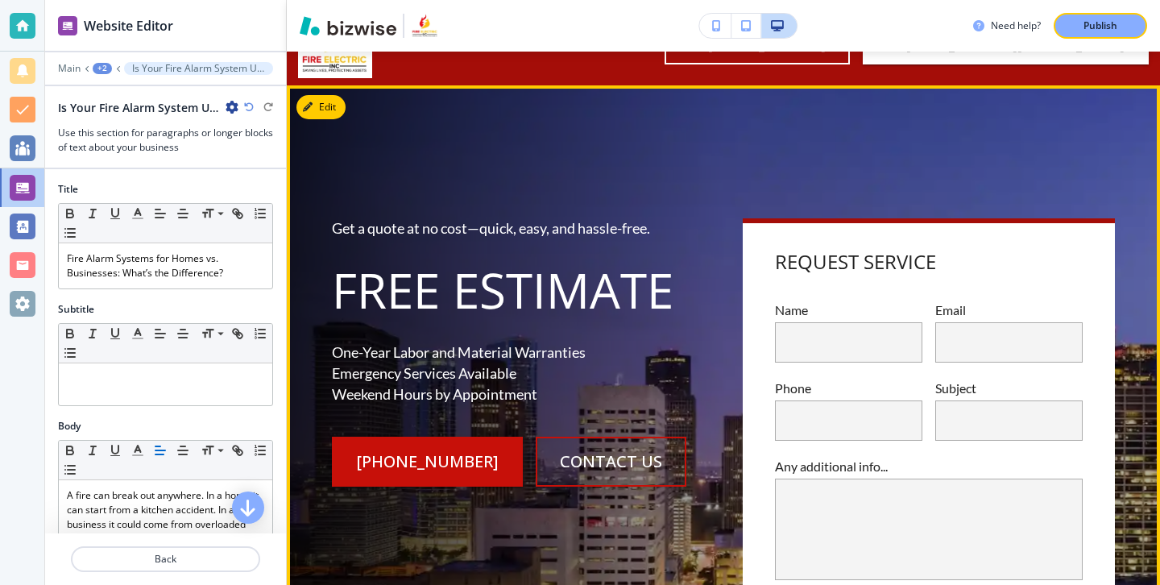
scroll to position [0, 0]
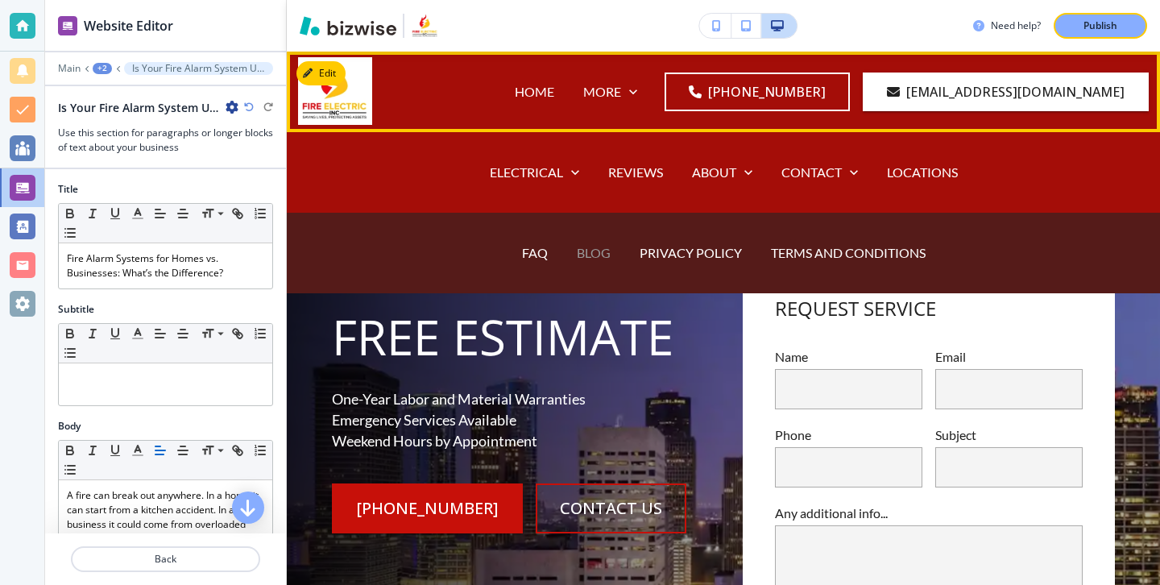
click at [588, 254] on p "BLOG" at bounding box center [594, 252] width 34 height 19
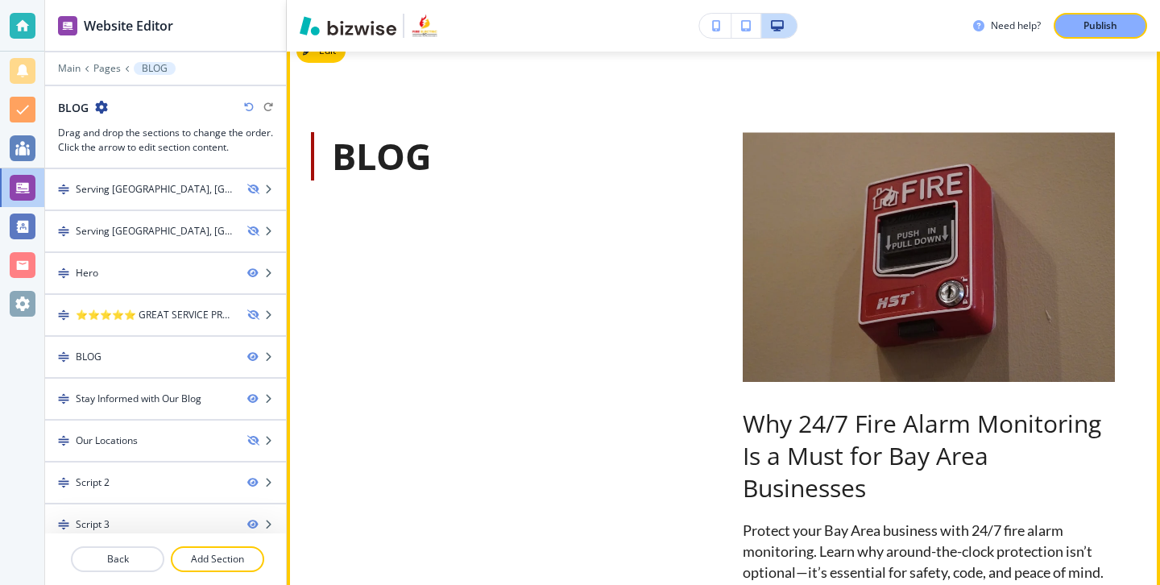
scroll to position [840, 0]
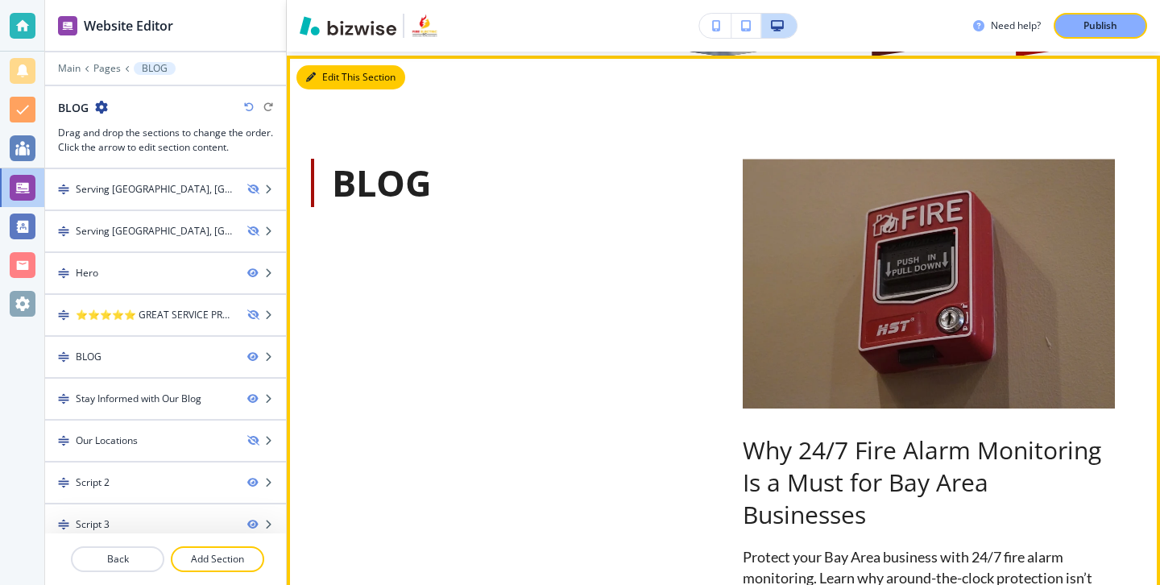
click at [335, 79] on button "Edit This Section" at bounding box center [350, 77] width 109 height 24
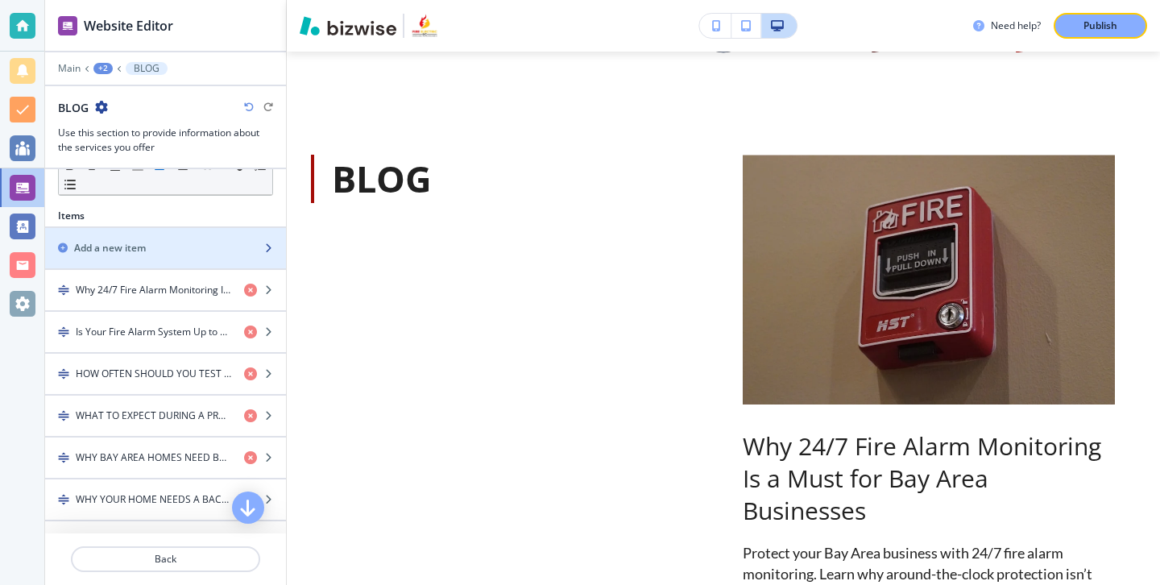
scroll to position [482, 0]
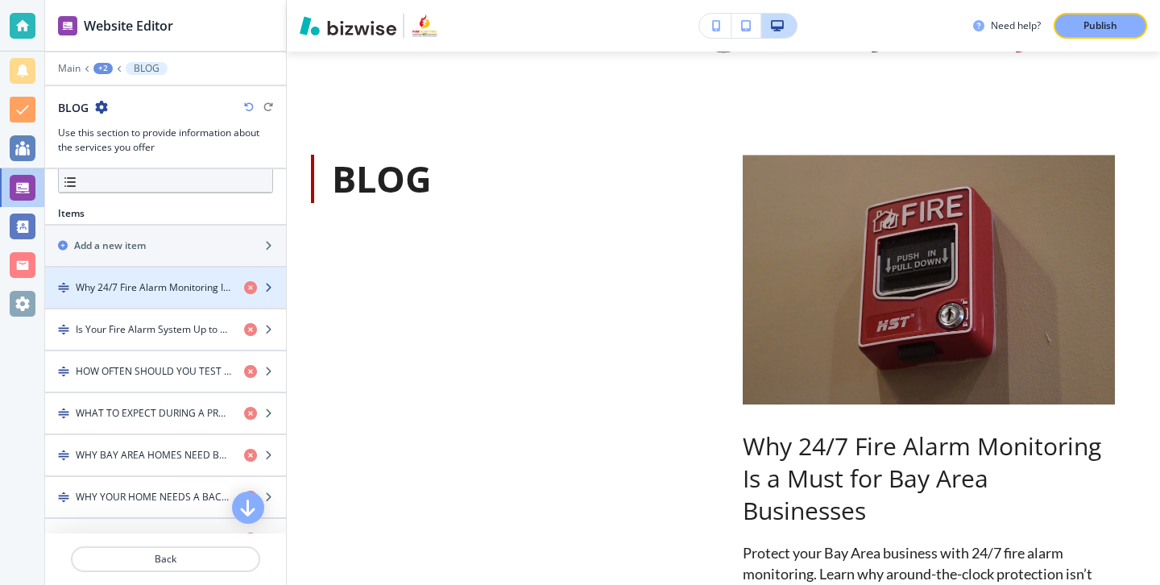
click at [187, 286] on h4 "Why 24/7 Fire Alarm Monitoring Is a Must for Bay Area Businesses" at bounding box center [153, 287] width 155 height 14
click at [187, 287] on h4 "Why 24/7 Fire Alarm Monitoring Is a Must for Bay Area Businesses" at bounding box center [153, 287] width 155 height 14
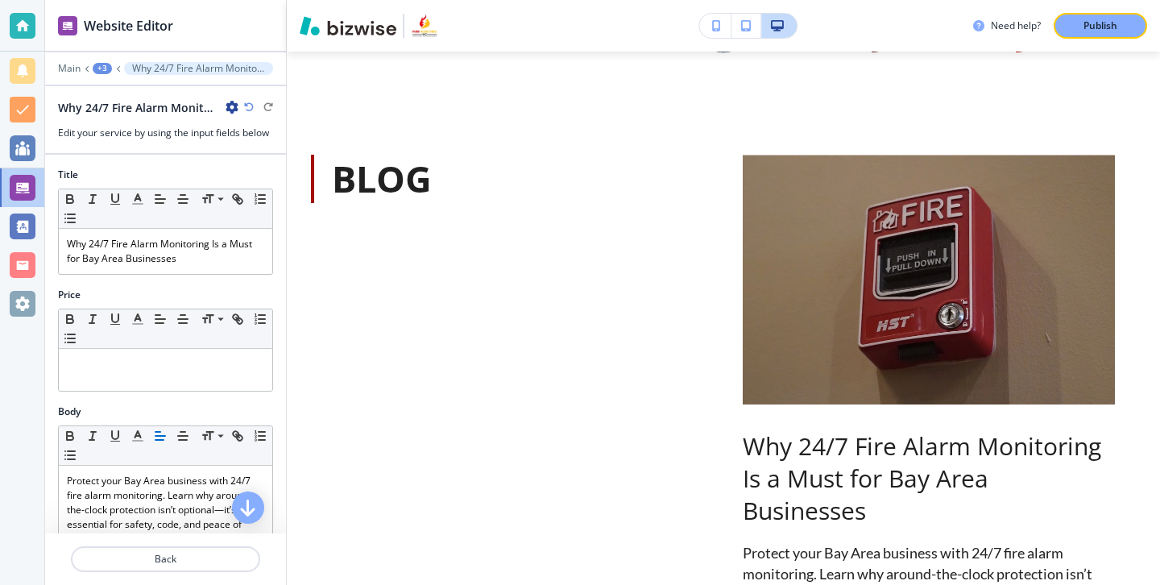
click at [232, 105] on icon "button" at bounding box center [231, 107] width 13 height 13
click at [259, 168] on p "Duplicate Why 24/7 Fire Alarm Monitoring Is a Must for Bay Area Businesses" at bounding box center [277, 163] width 82 height 14
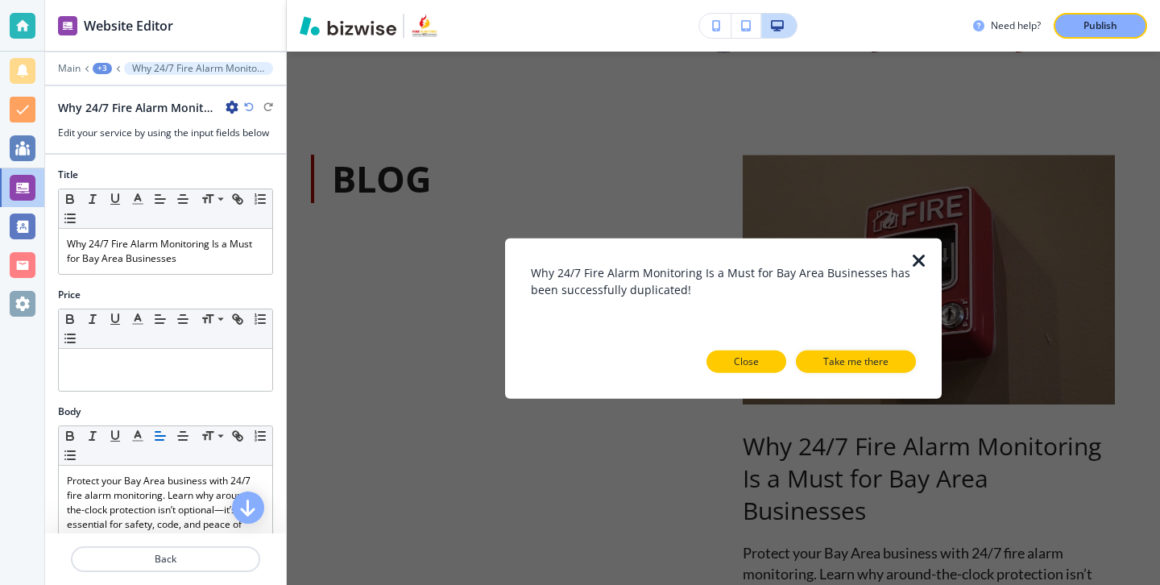
click at [752, 359] on p "Close" at bounding box center [746, 361] width 25 height 14
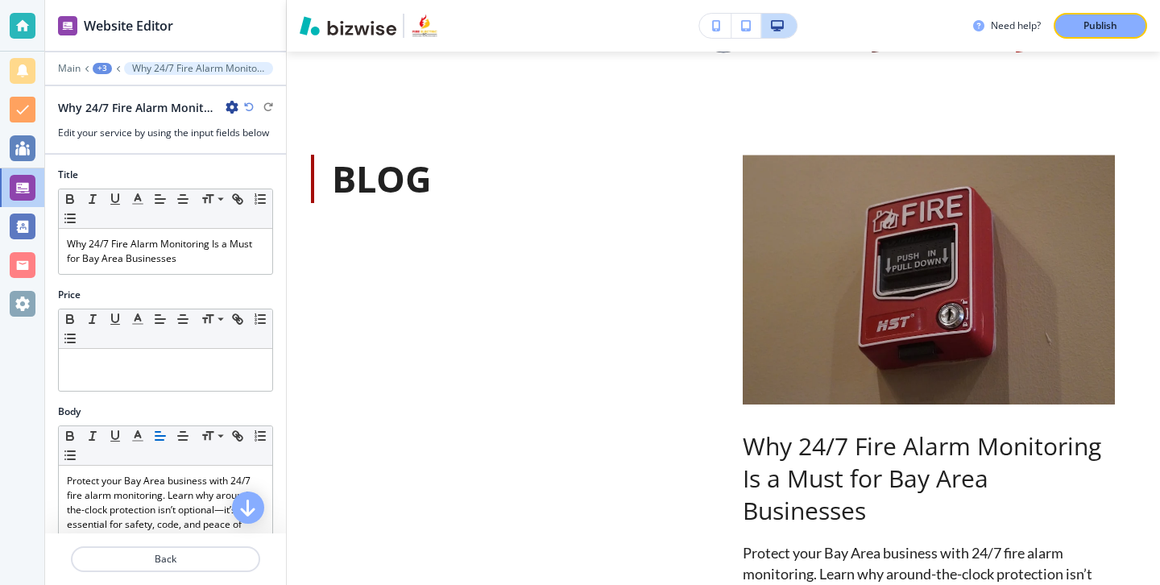
click at [229, 109] on icon "button" at bounding box center [231, 107] width 13 height 13
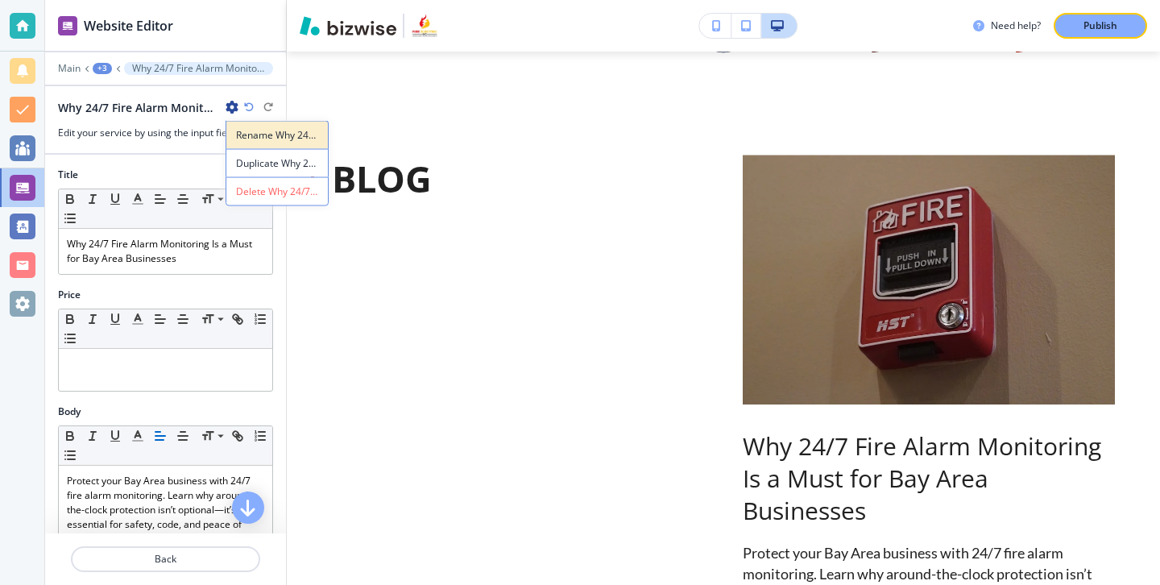
click at [267, 144] on button "Rename Why 24/7 Fire Alarm Monitoring Is a Must for Bay Area Businesses" at bounding box center [276, 135] width 103 height 28
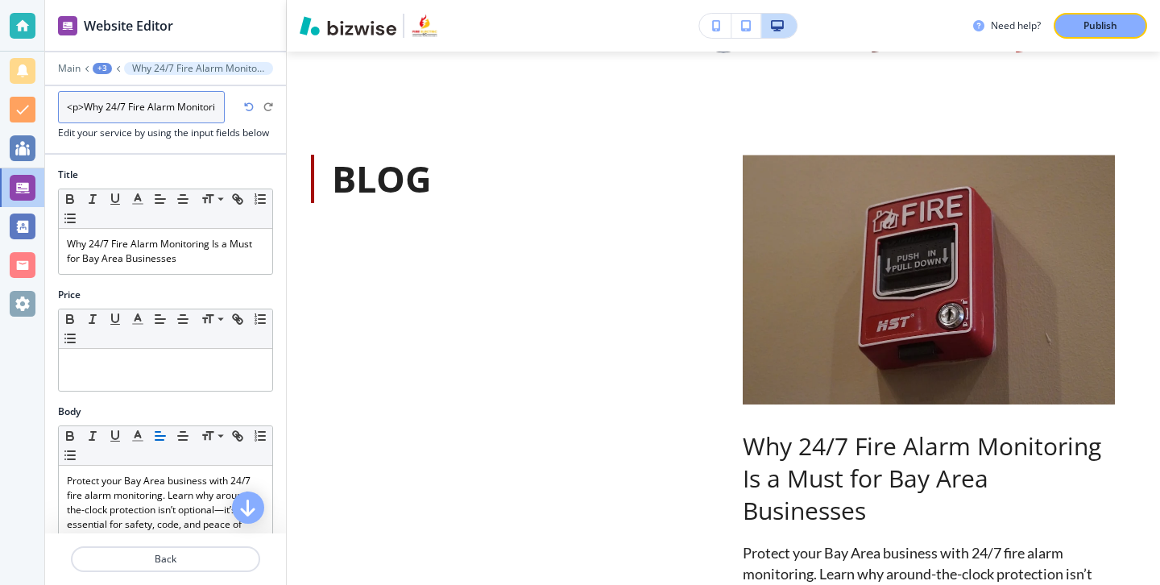
click at [203, 110] on input "<p>Why 24/7 Fire Alarm Monitoring Is a Must for Bay Area Businesses</p>" at bounding box center [141, 107] width 167 height 32
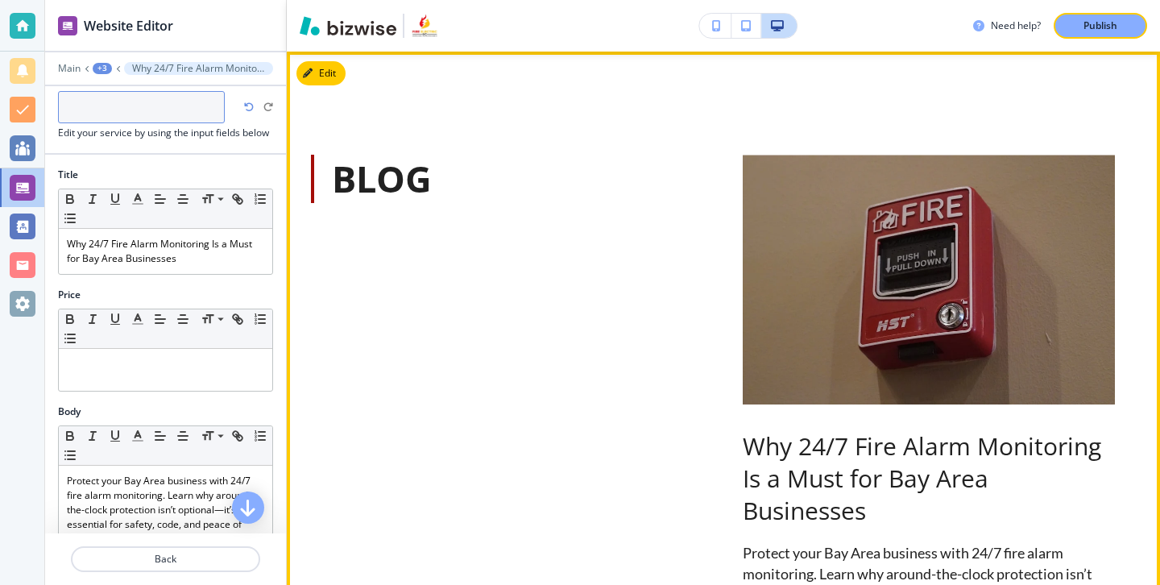
paste input "Fire Alarm Systems for Homes vs. Businesses: What’s the Difference?"
type input "Fire Alarm Systems for Homes vs. Businesses: What’s the Difference?"
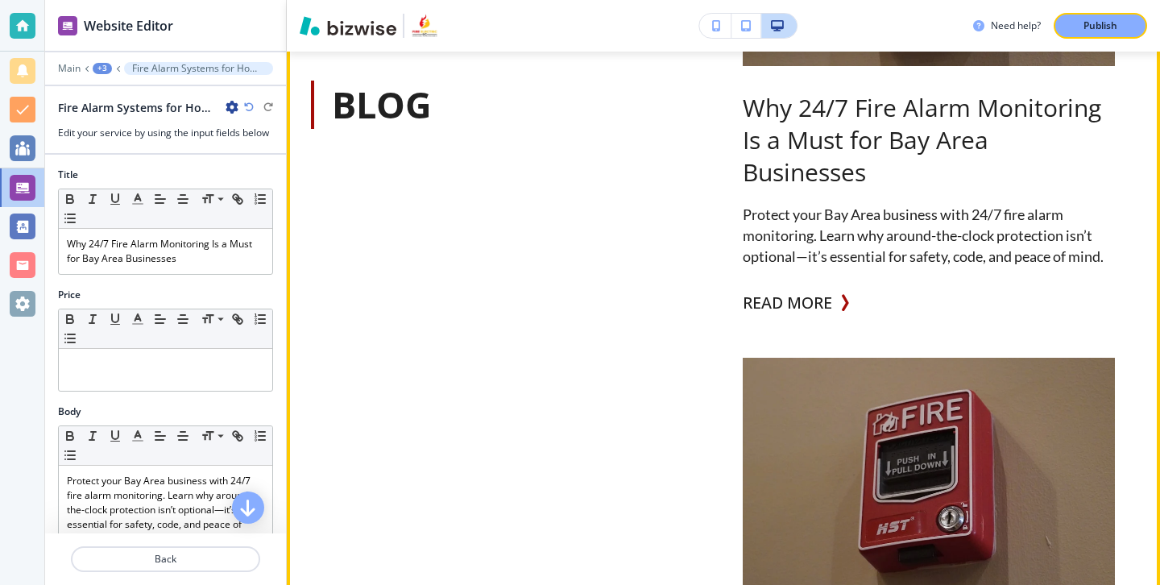
scroll to position [1178, 0]
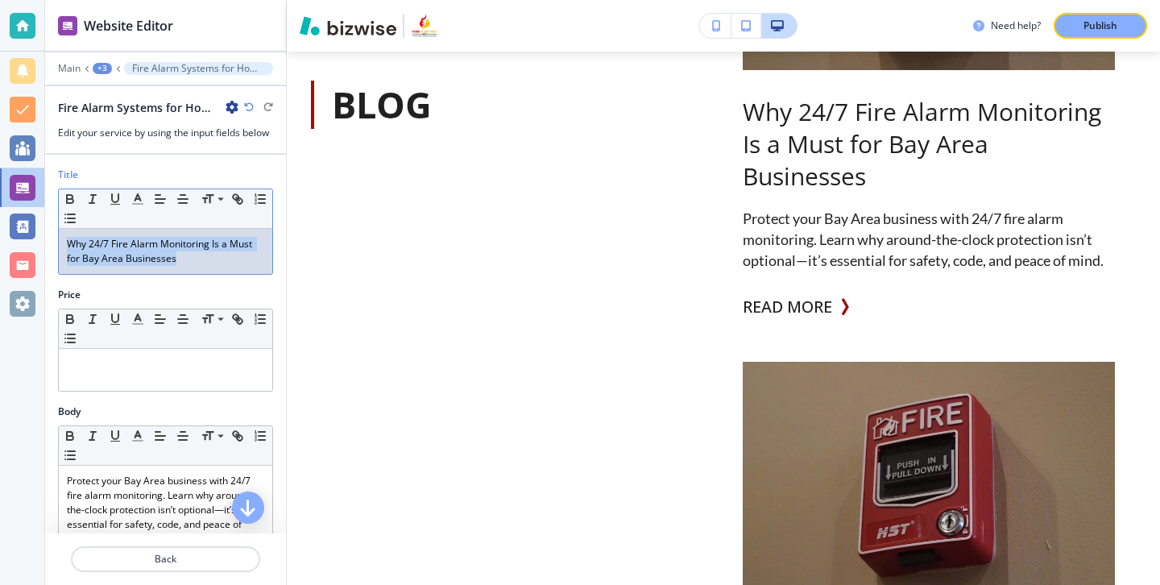
drag, startPoint x: 225, startPoint y: 264, endPoint x: 141, endPoint y: 231, distance: 90.0
click at [141, 231] on div "Why 24/7 Fire Alarm Monitoring Is a Must for Bay Area Businesses" at bounding box center [165, 251] width 213 height 45
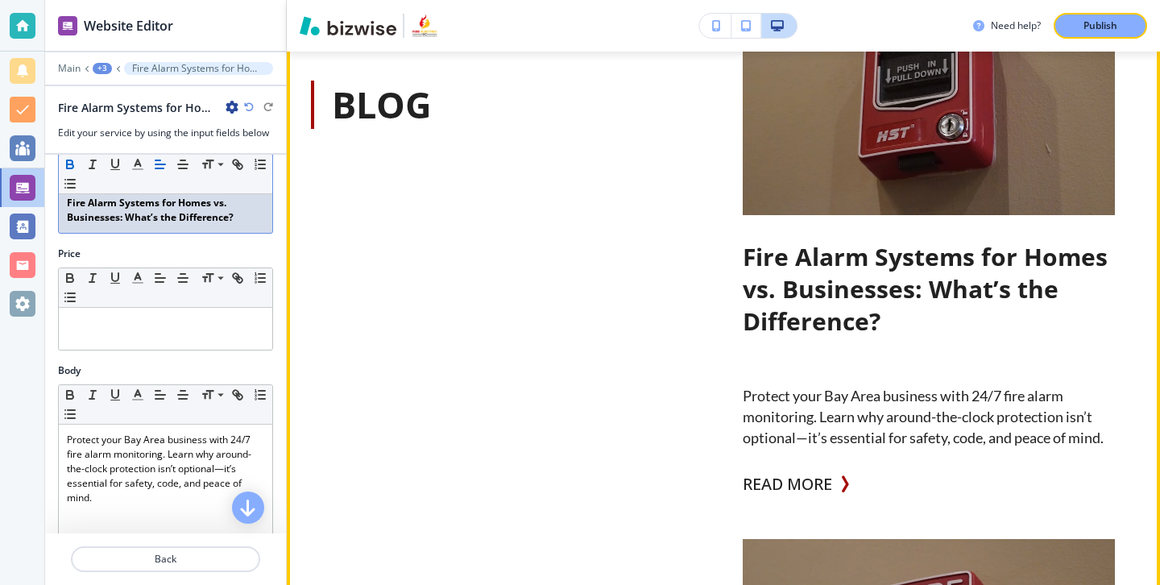
scroll to position [1058, 0]
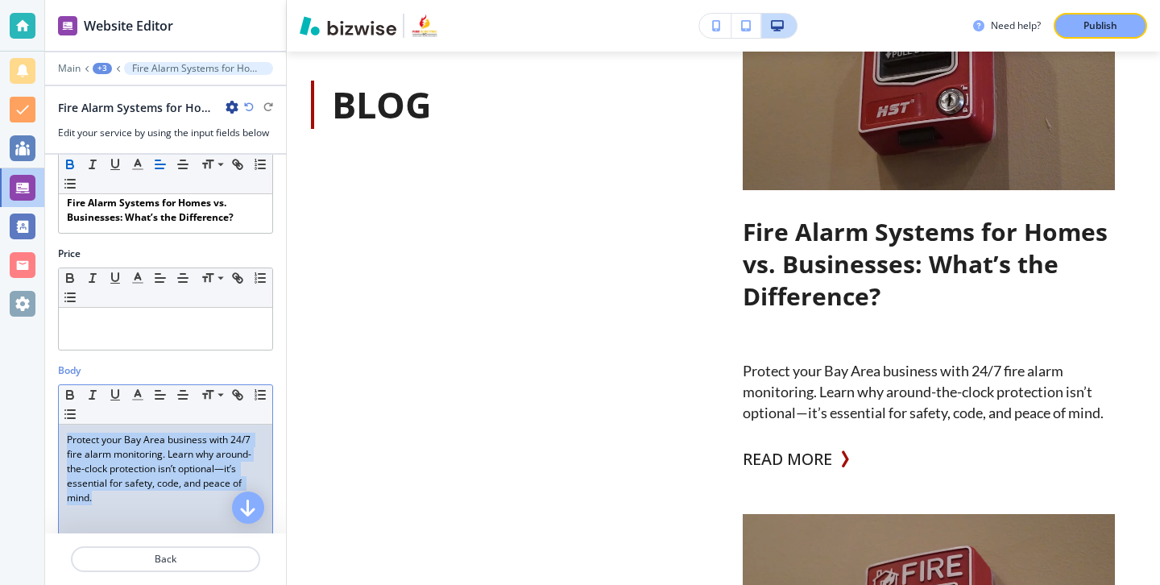
drag, startPoint x: 136, startPoint y: 502, endPoint x: 127, endPoint y: 418, distance: 84.2
click at [127, 418] on div "Small Normal Large Huge Protect your Bay Area business with 24/7 fire alarm mon…" at bounding box center [165, 509] width 215 height 250
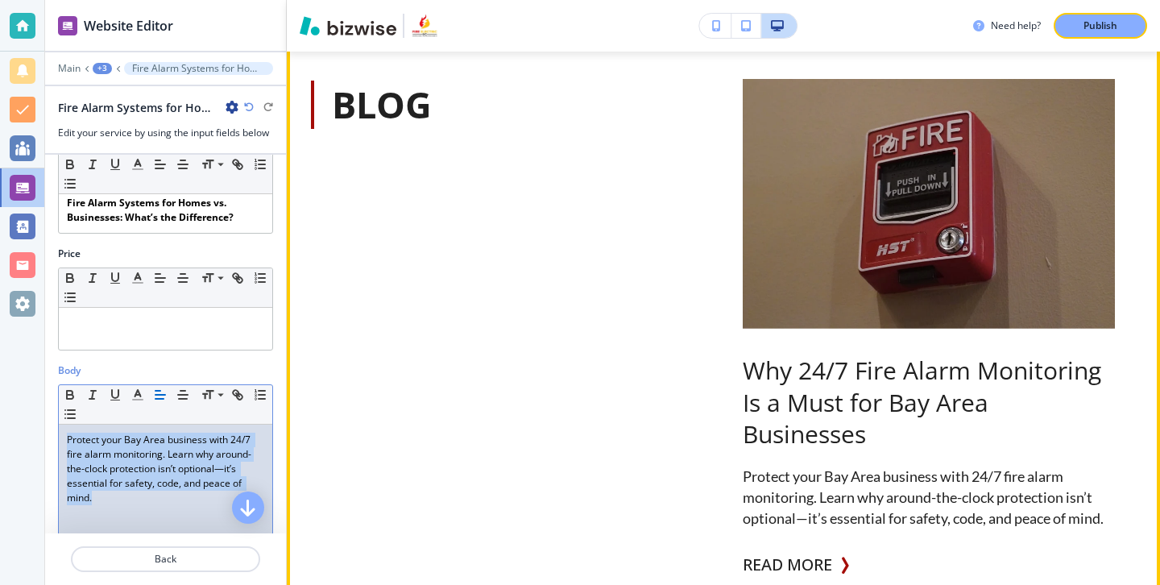
scroll to position [1450, 0]
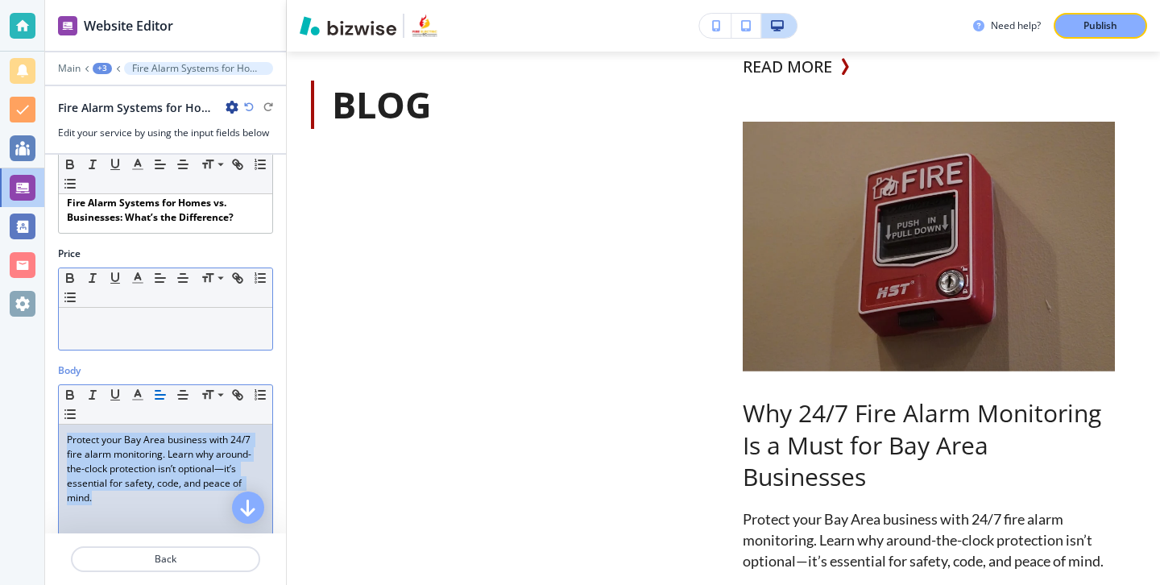
paste div
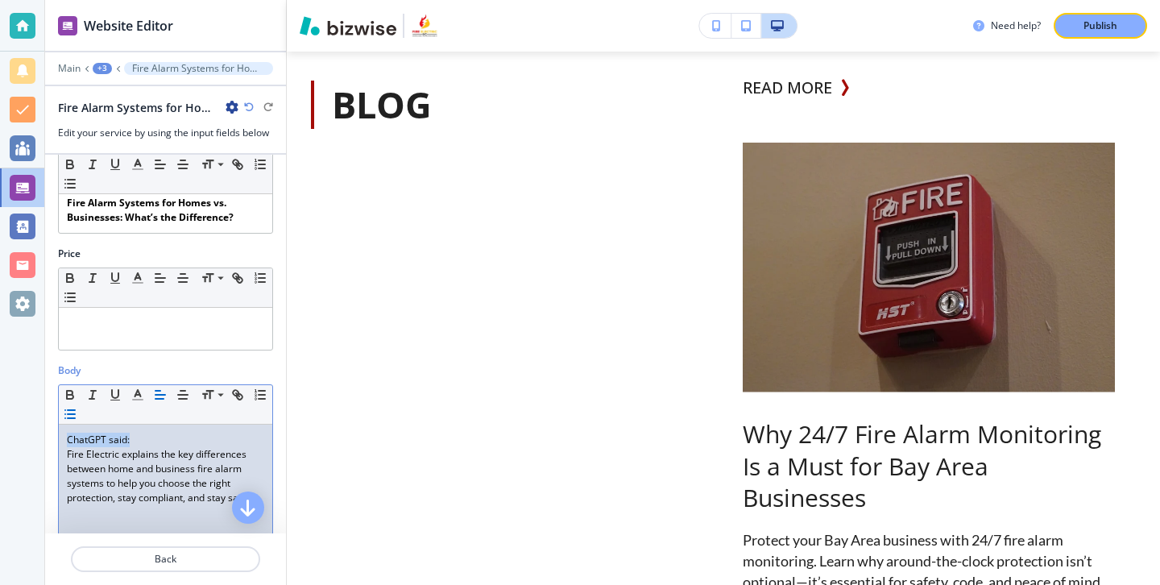
drag, startPoint x: 146, startPoint y: 440, endPoint x: 74, endPoint y: 416, distance: 75.4
click at [74, 415] on div "Small Normal Large Huge ChatGPT said: Fire Electric explains the key difference…" at bounding box center [165, 509] width 215 height 250
click at [81, 450] on p "Fire Electric explains the key differences between home and business fire alarm…" at bounding box center [165, 476] width 197 height 58
click at [81, 432] on p at bounding box center [165, 439] width 197 height 14
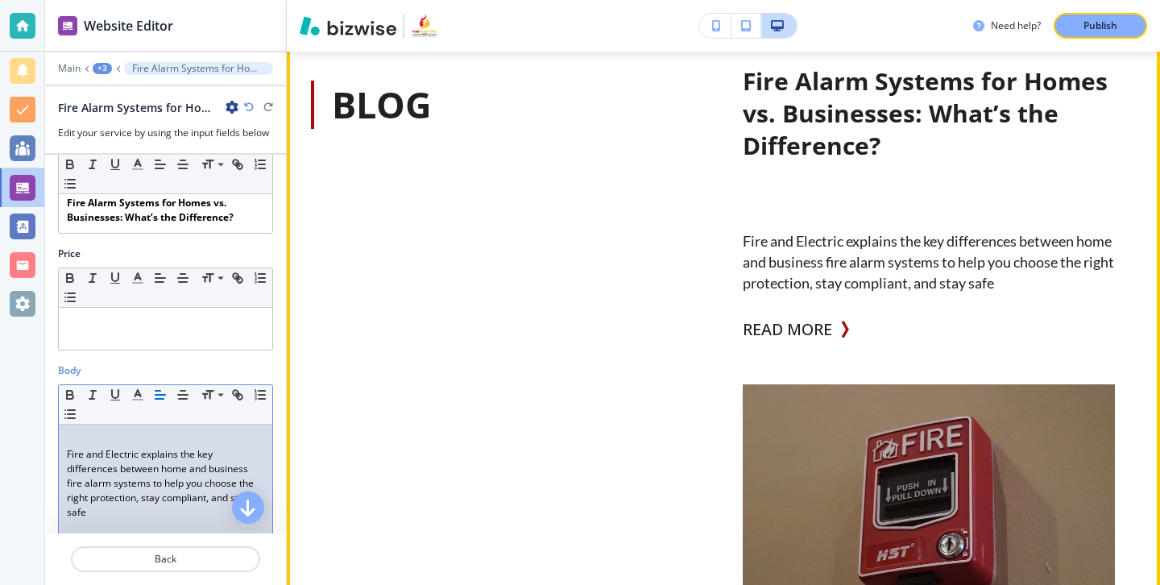
scroll to position [1033, 0]
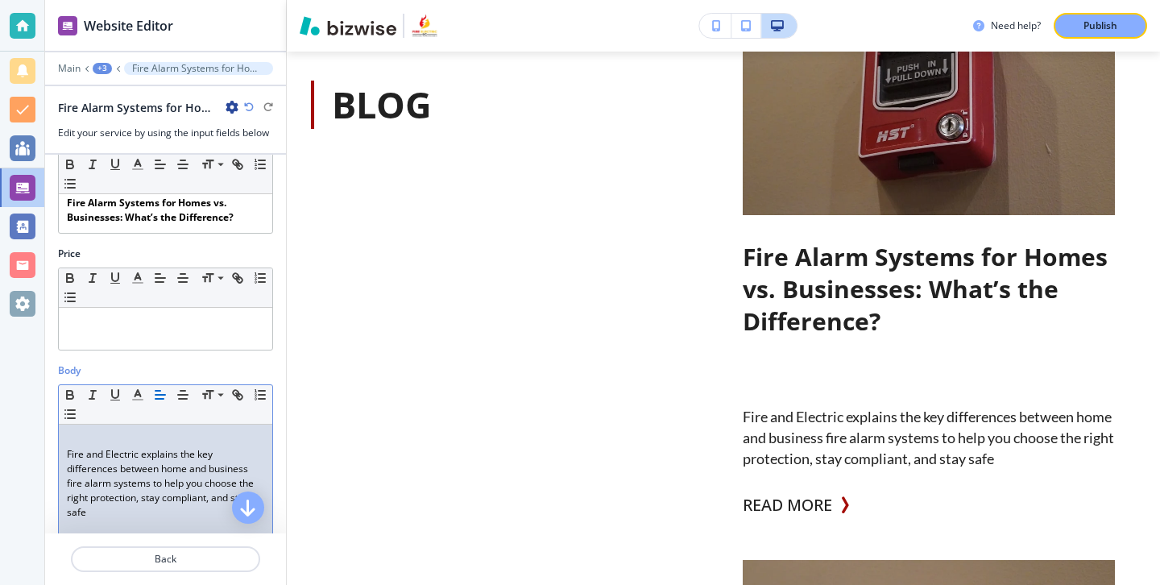
click at [64, 459] on div "Fire and Electric explains the key differences between home and business fire a…" at bounding box center [165, 528] width 213 height 209
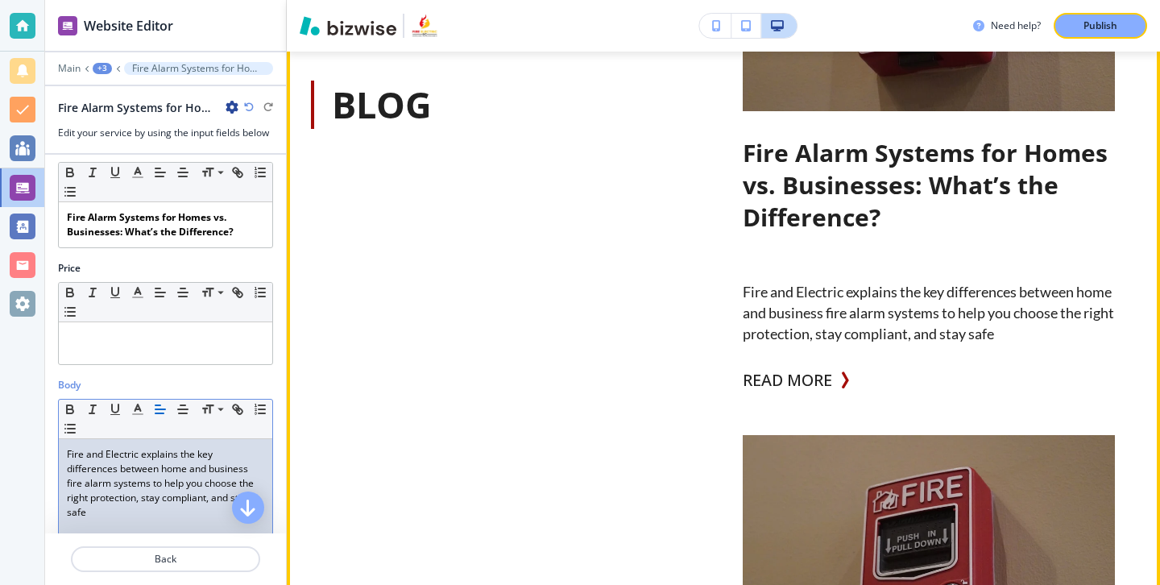
scroll to position [1125, 0]
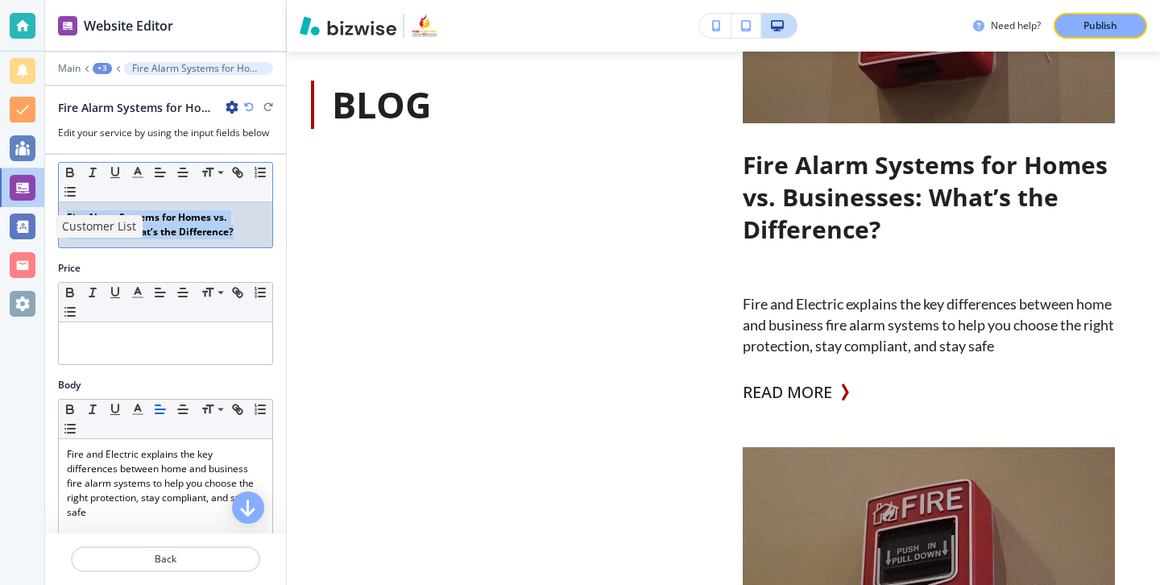
drag, startPoint x: 238, startPoint y: 234, endPoint x: 0, endPoint y: 192, distance: 242.0
click at [0, 192] on div "Website Editor Main +3 Fire Alarm Systems for Homes vs. Businesses: What’s the …" at bounding box center [580, 292] width 1160 height 585
click at [67, 172] on icon "button" at bounding box center [70, 174] width 6 height 4
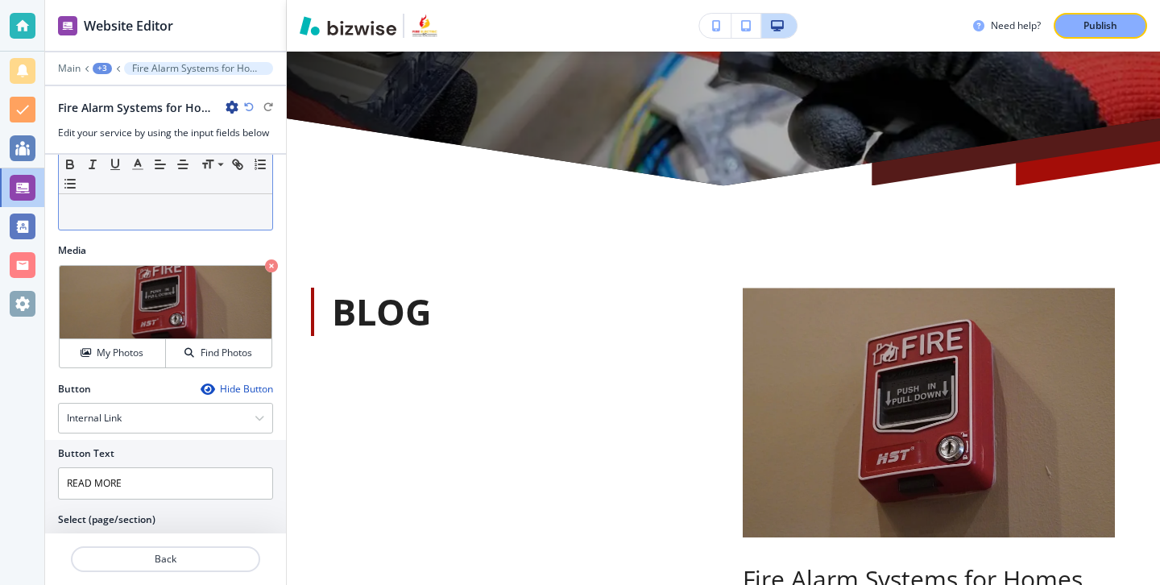
scroll to position [508, 0]
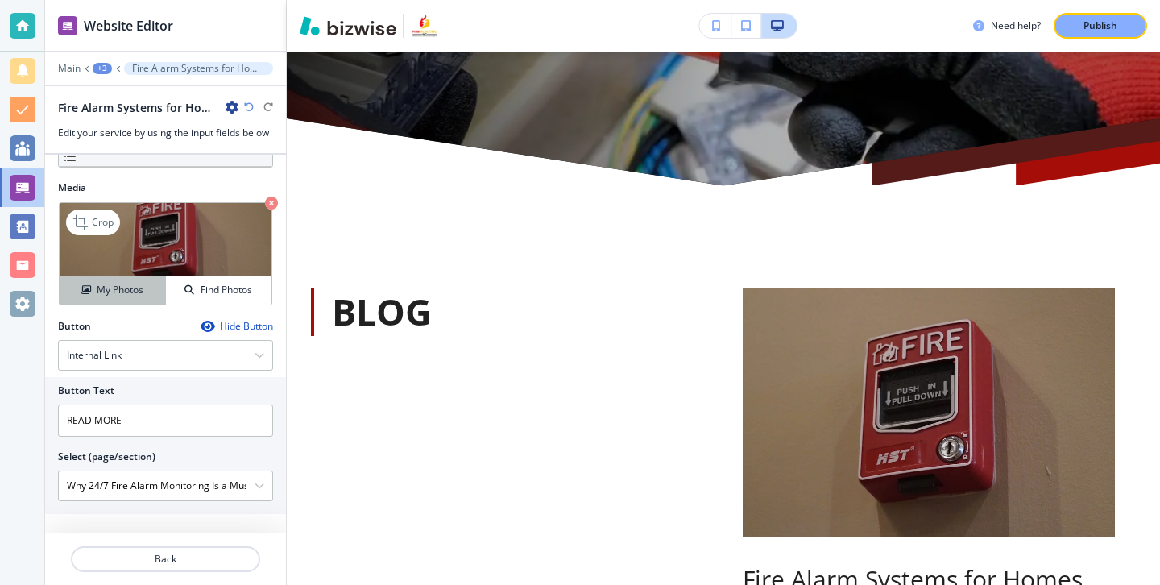
click at [104, 293] on h4 "My Photos" at bounding box center [120, 290] width 47 height 14
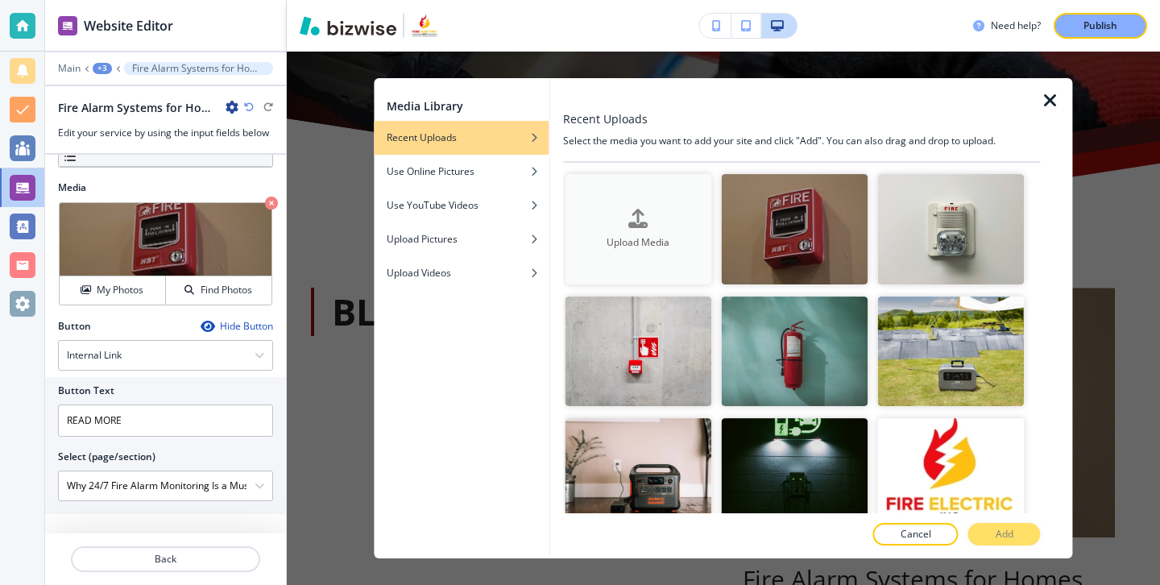
click at [673, 209] on div "Upload Media" at bounding box center [637, 229] width 147 height 41
click at [482, 159] on div "button" at bounding box center [461, 160] width 175 height 10
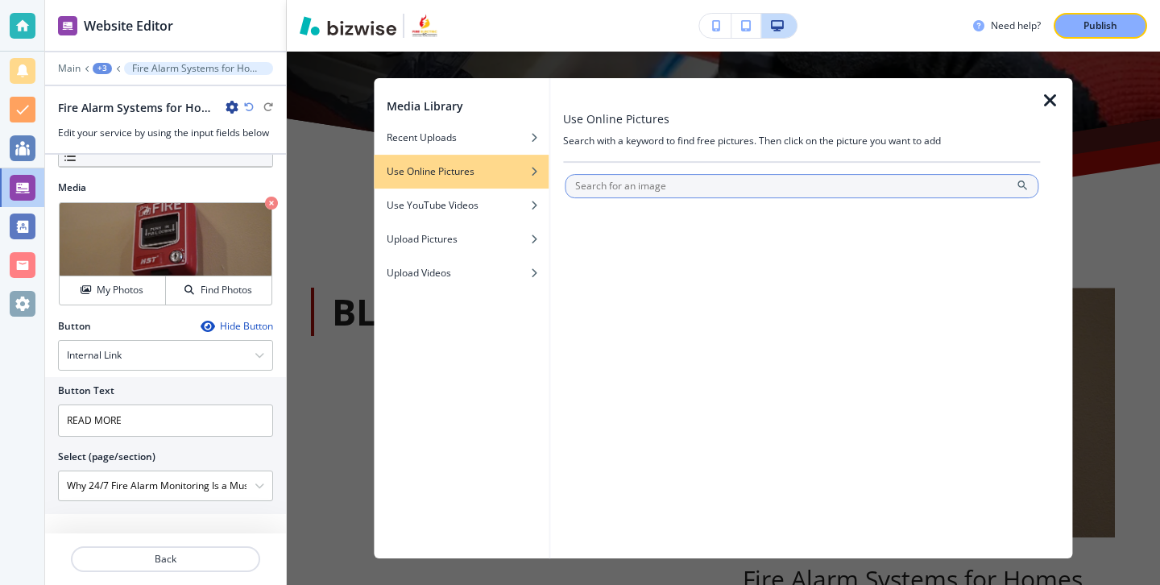
click at [635, 188] on input "text" at bounding box center [800, 186] width 473 height 24
type input "fire alarm home"
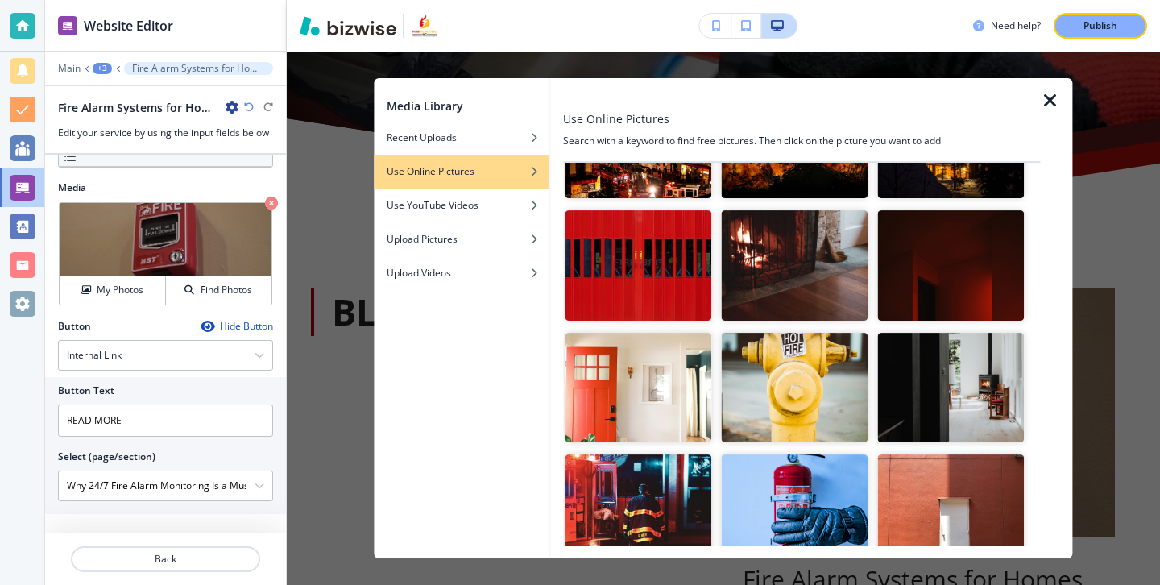
scroll to position [1217, 0]
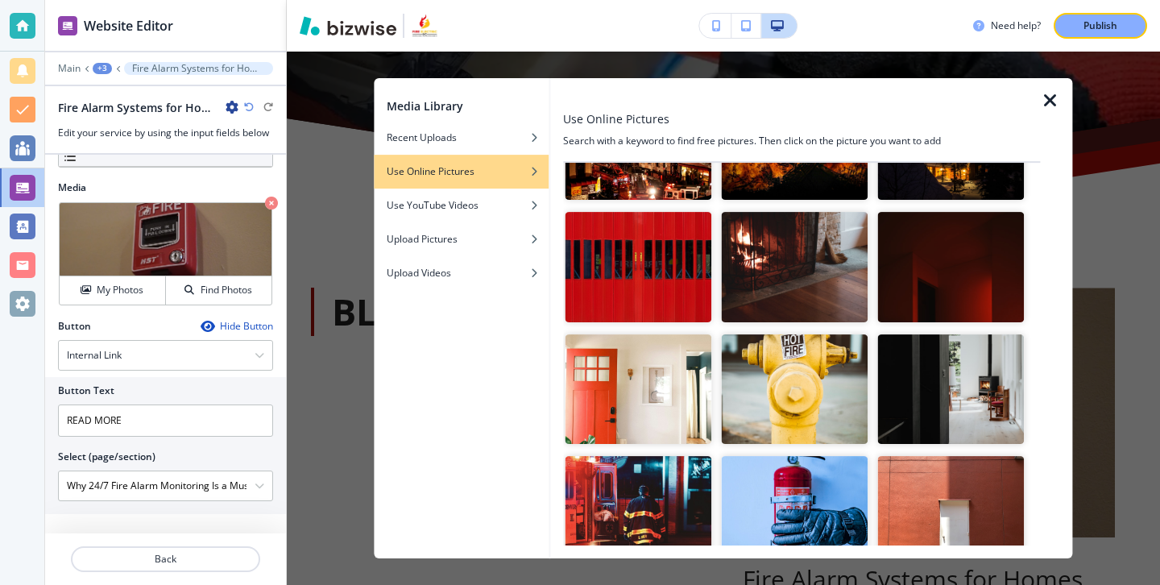
click at [681, 366] on img "button" at bounding box center [637, 389] width 147 height 110
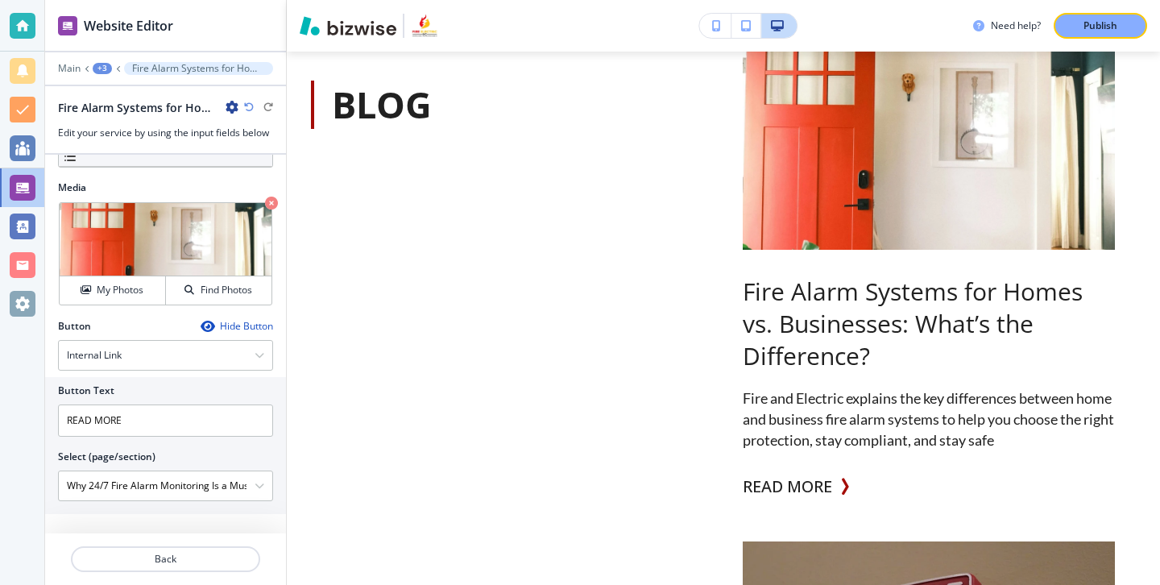
scroll to position [994, 0]
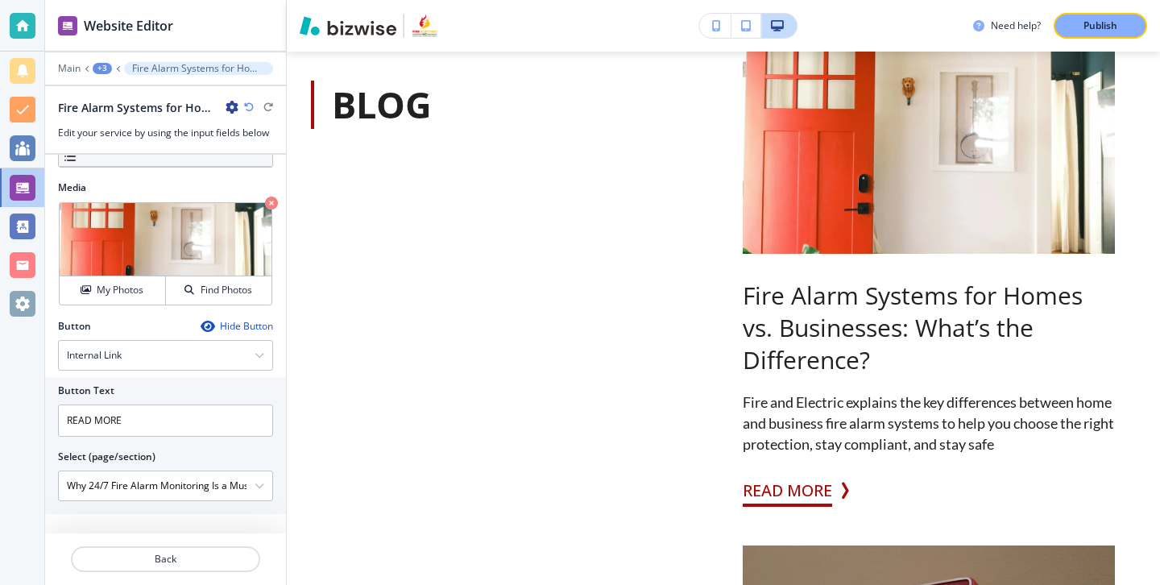
click at [807, 484] on button "READ MORE" at bounding box center [786, 490] width 89 height 32
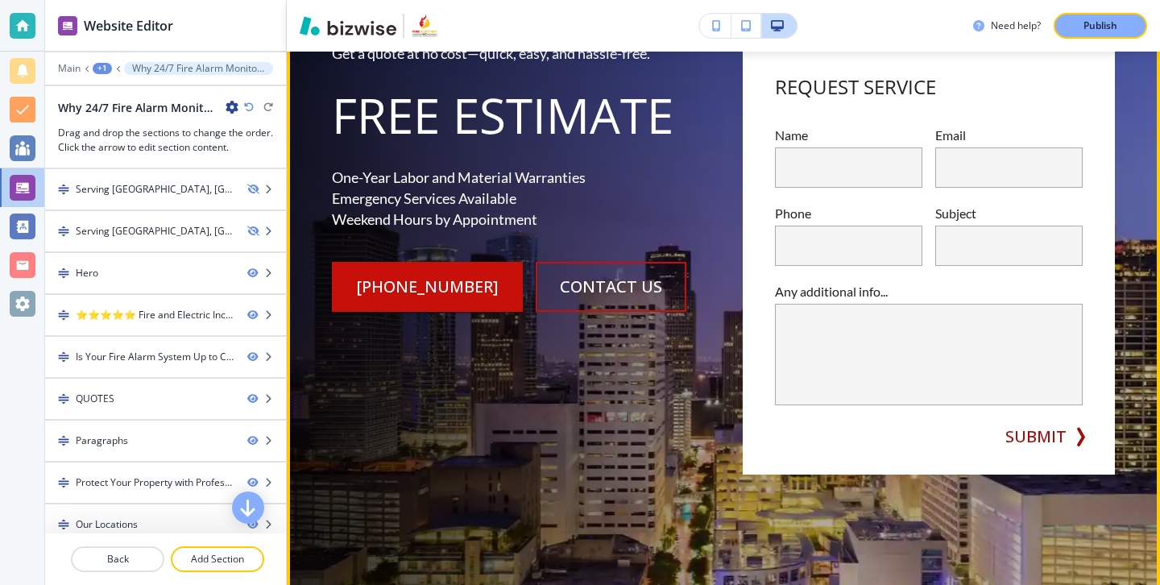
scroll to position [0, 0]
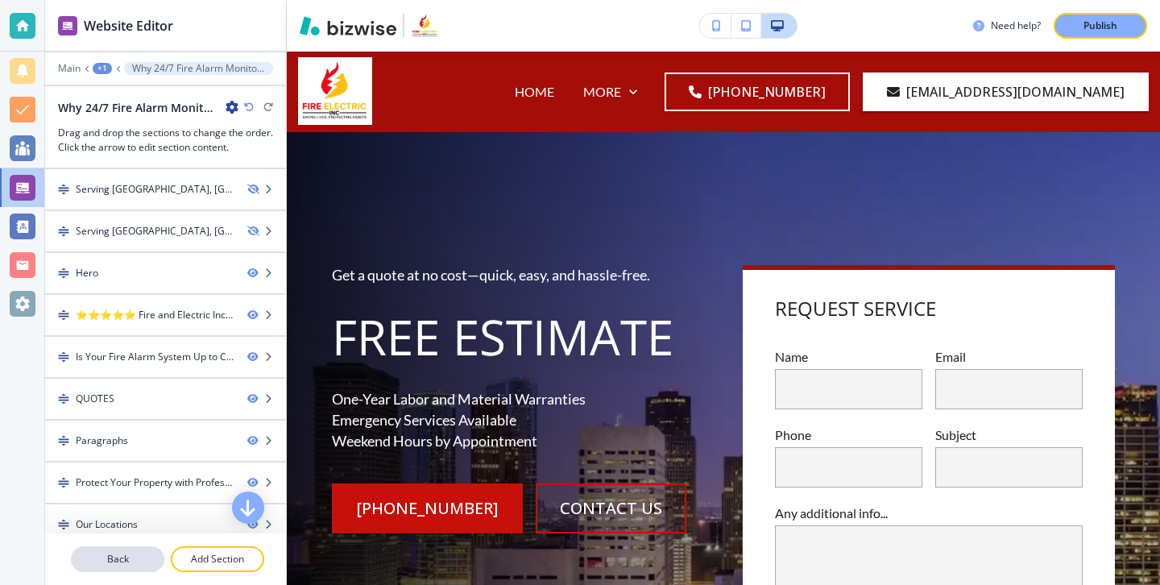
click at [142, 553] on p "Back" at bounding box center [117, 559] width 90 height 14
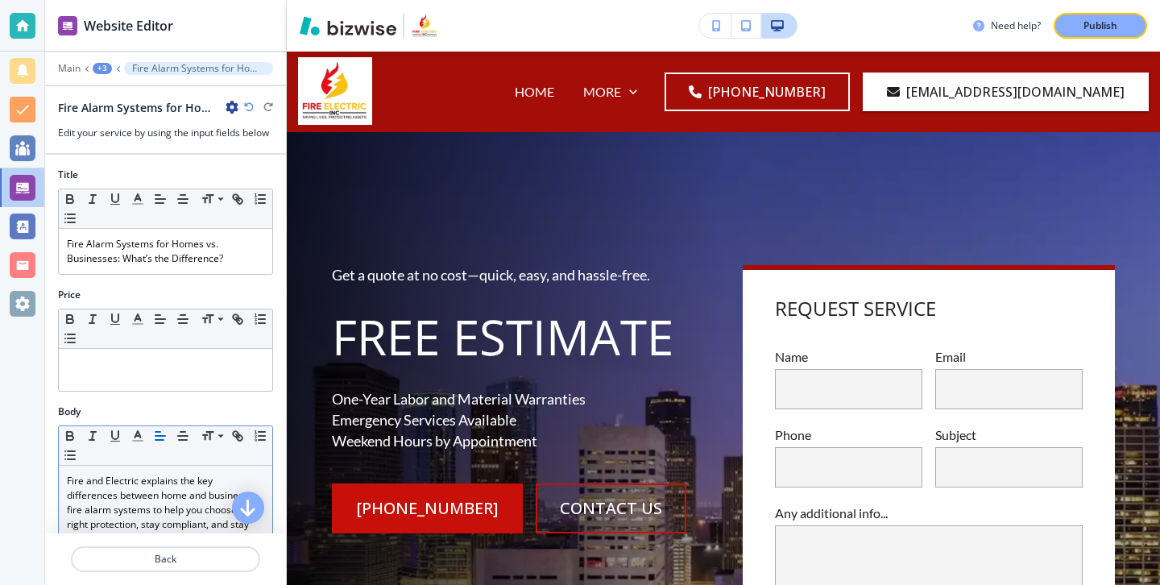
scroll to position [508, 0]
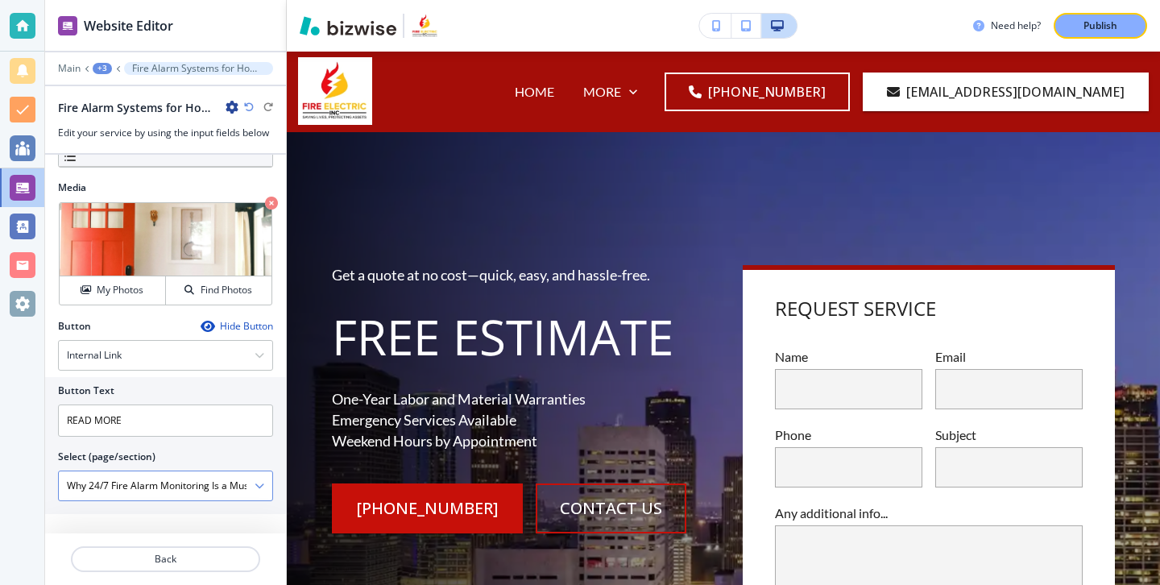
click at [257, 487] on icon "button" at bounding box center [259, 486] width 10 height 10
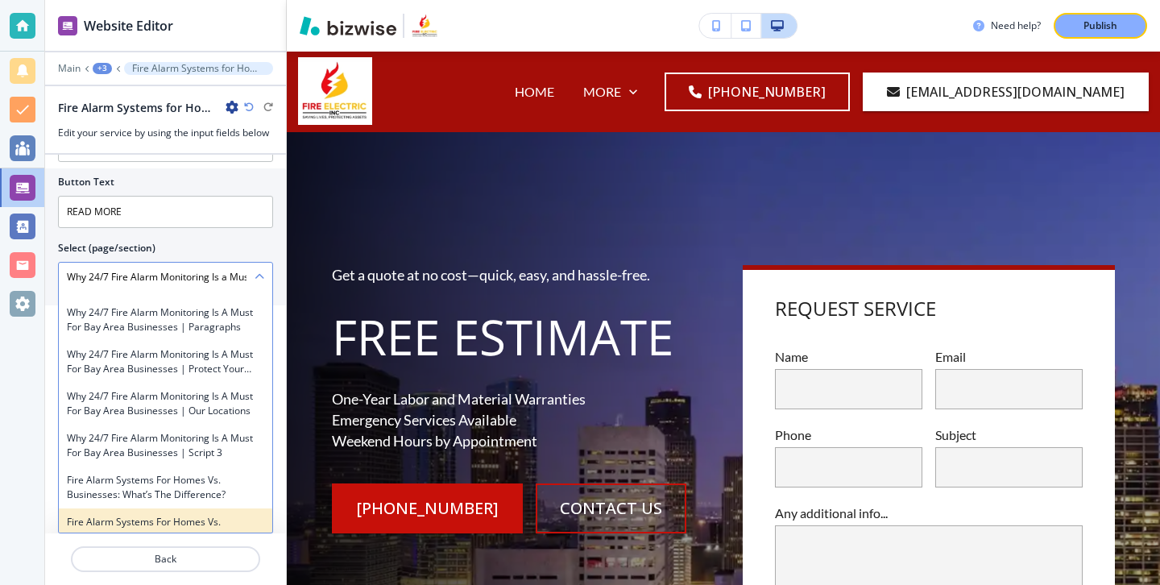
scroll to position [38546, 0]
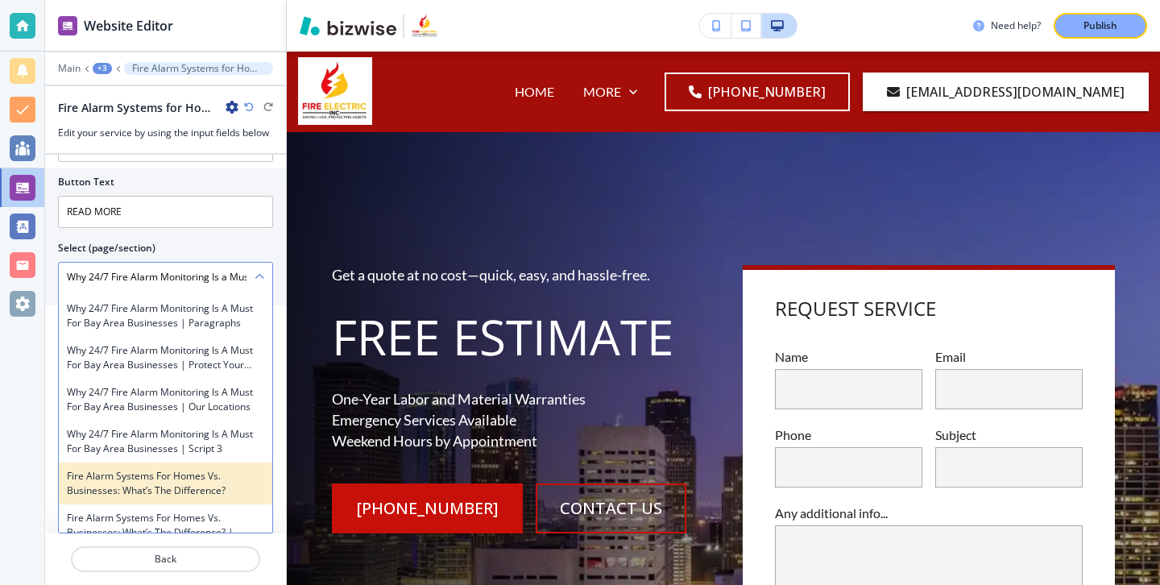
click at [216, 462] on div "Fire Alarm Systems for Homes vs. Businesses: What’s the Difference?" at bounding box center [165, 483] width 213 height 42
type \(page\/section\) "Fire Alarm Systems for Homes vs. Businesses: What’s the Difference?"
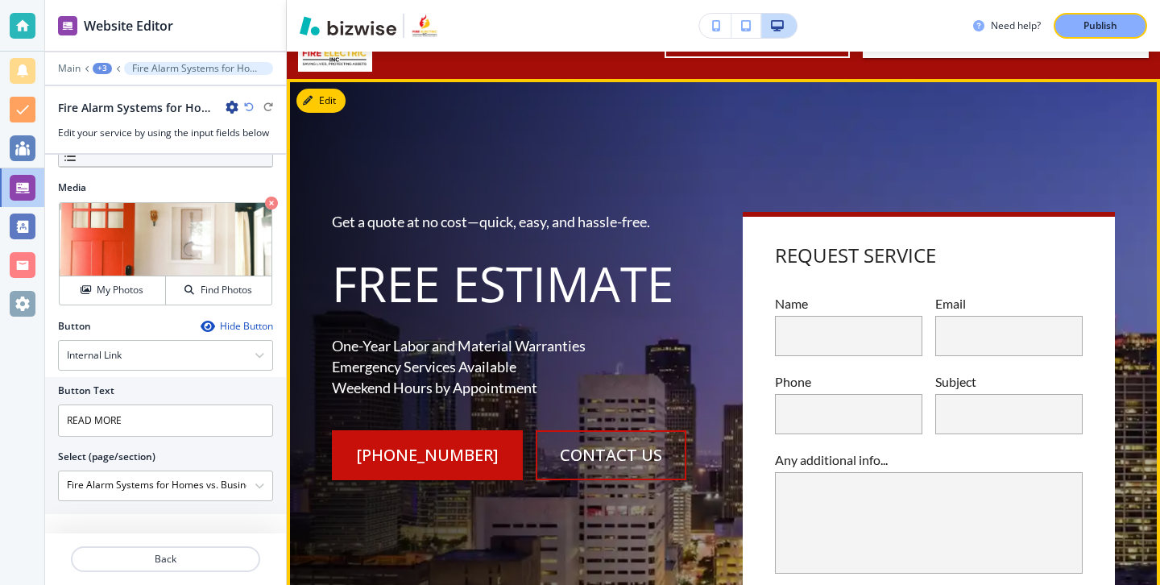
scroll to position [0, 0]
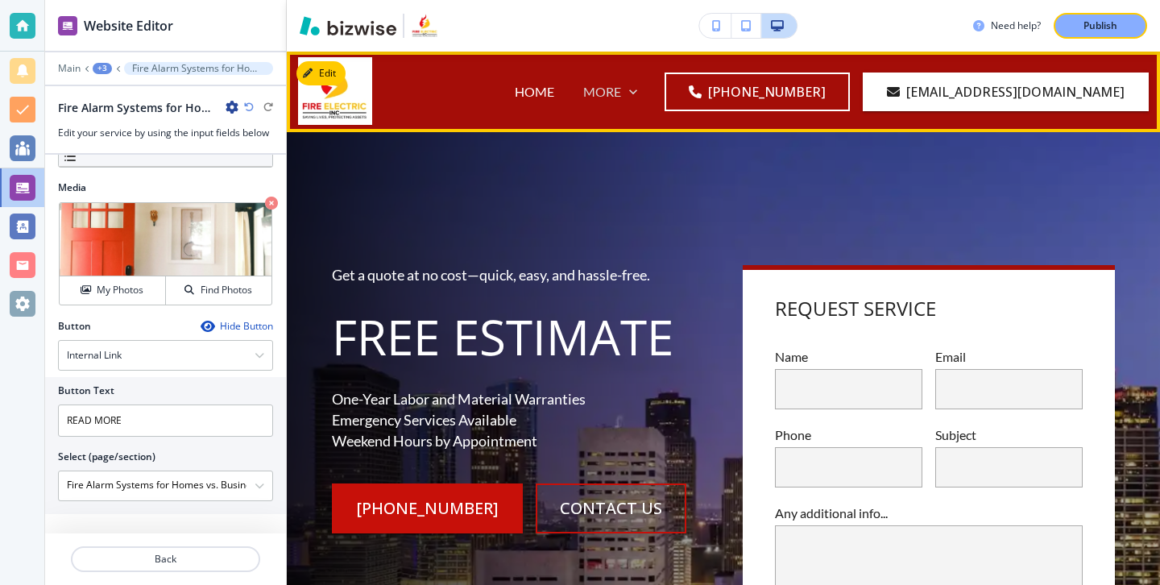
click at [621, 92] on p "MORE" at bounding box center [602, 91] width 38 height 19
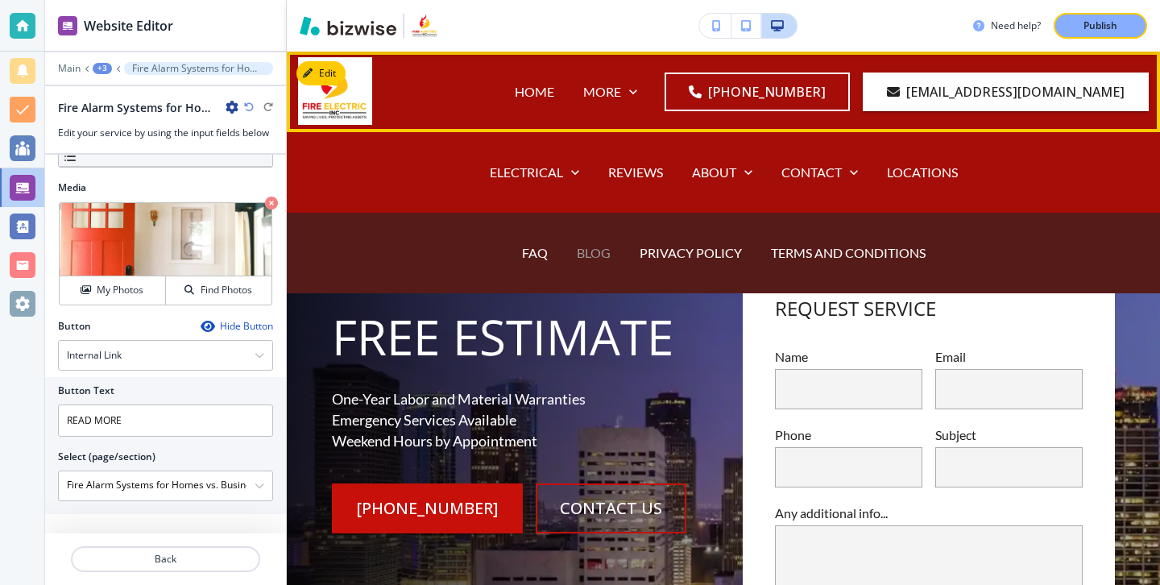
click at [606, 261] on p "BLOG" at bounding box center [594, 252] width 34 height 19
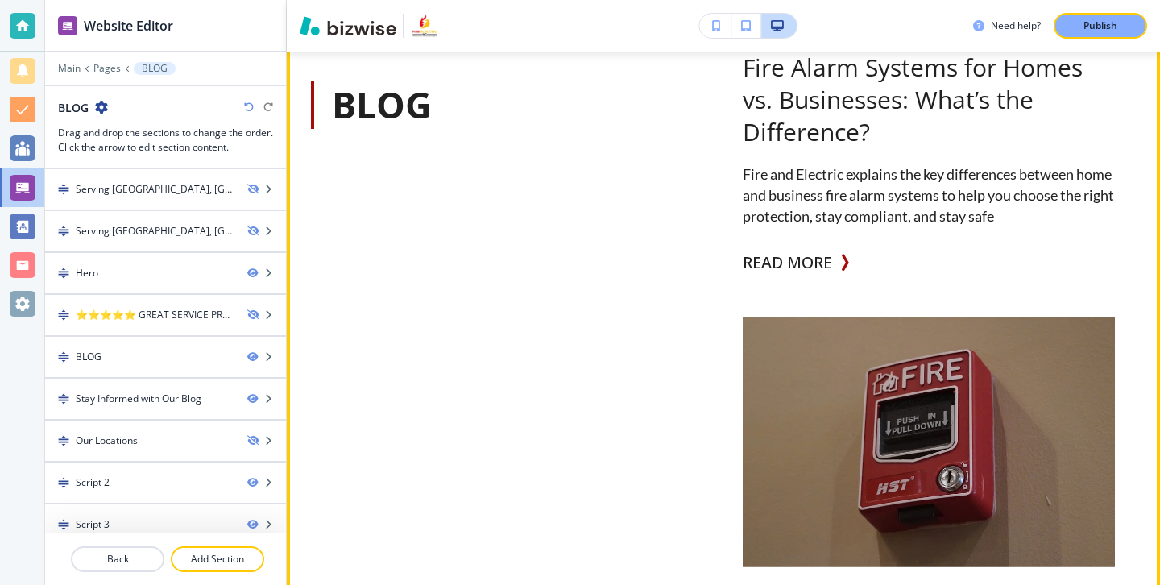
scroll to position [1198, 0]
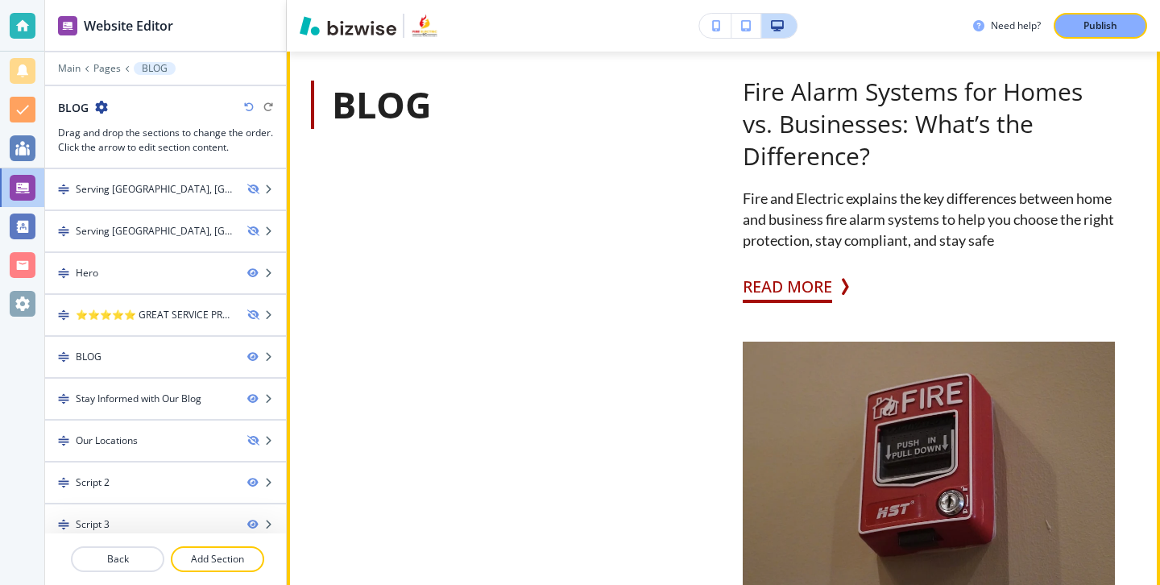
click at [810, 274] on button "READ MORE" at bounding box center [786, 287] width 89 height 32
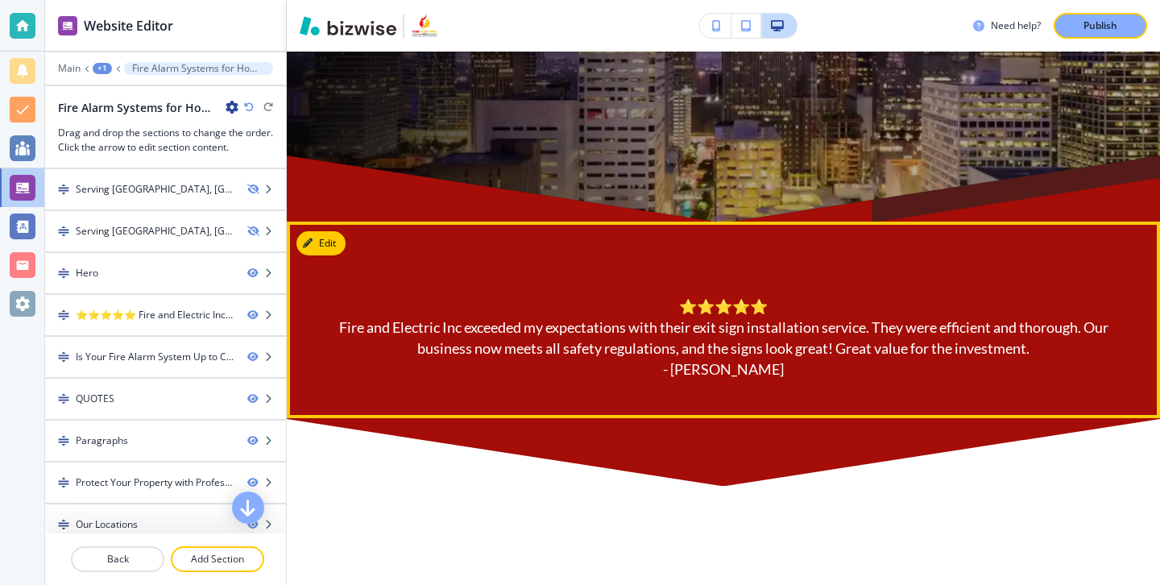
scroll to position [676, 0]
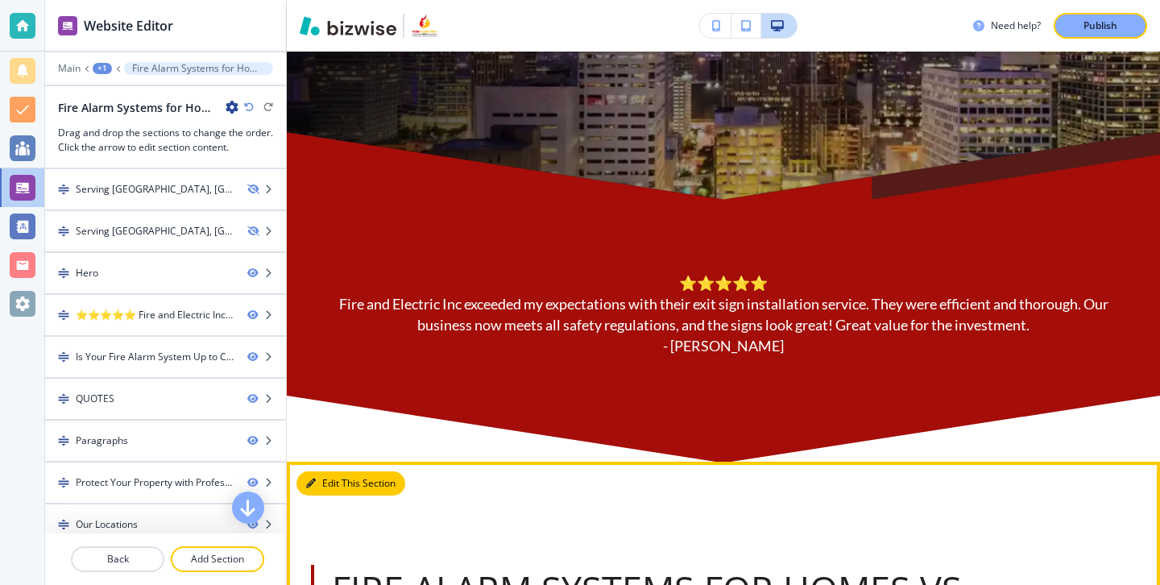
click at [333, 486] on button "Edit This Section" at bounding box center [350, 483] width 109 height 24
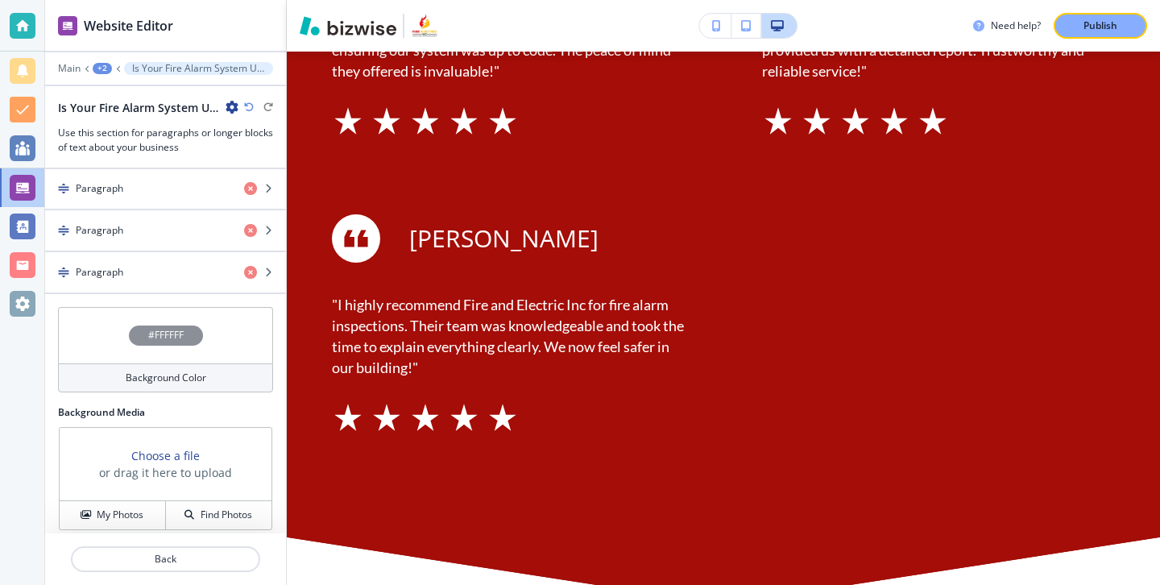
scroll to position [774, 0]
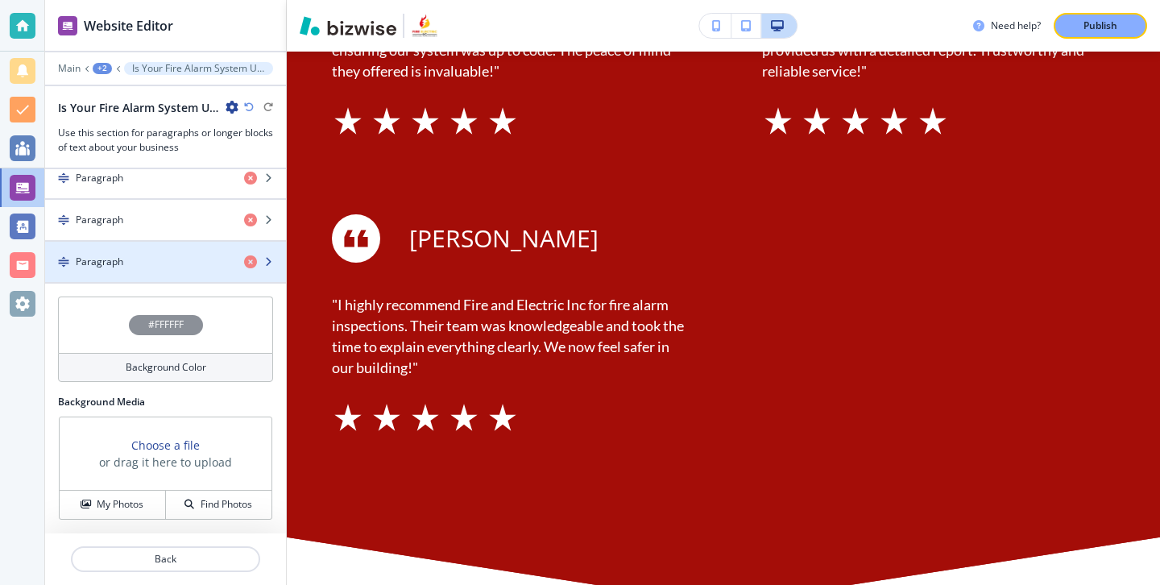
click at [136, 246] on div "button" at bounding box center [165, 248] width 241 height 13
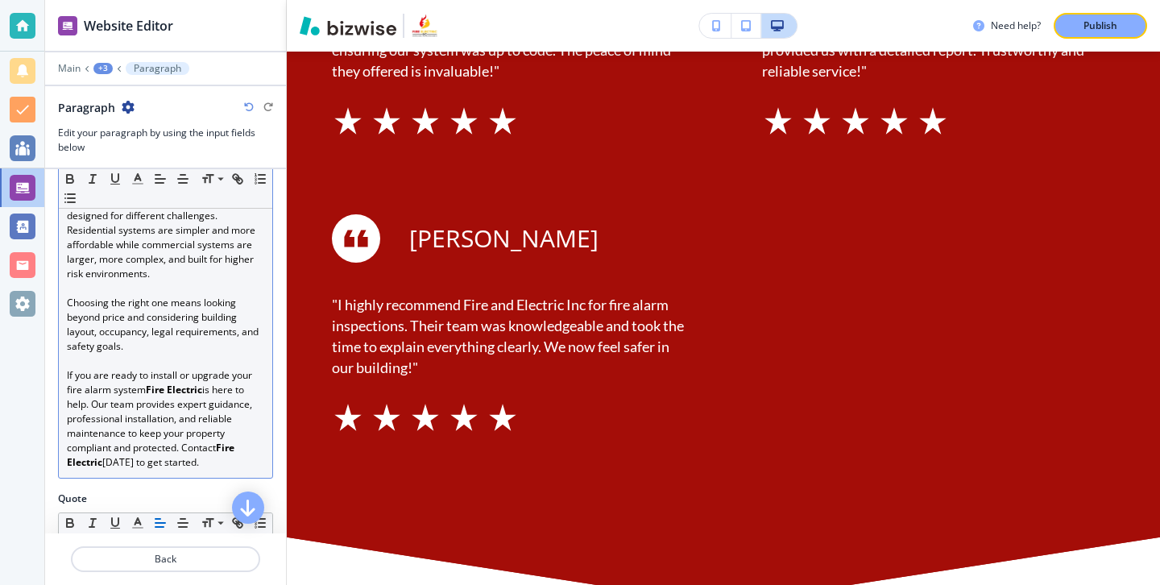
scroll to position [287, 0]
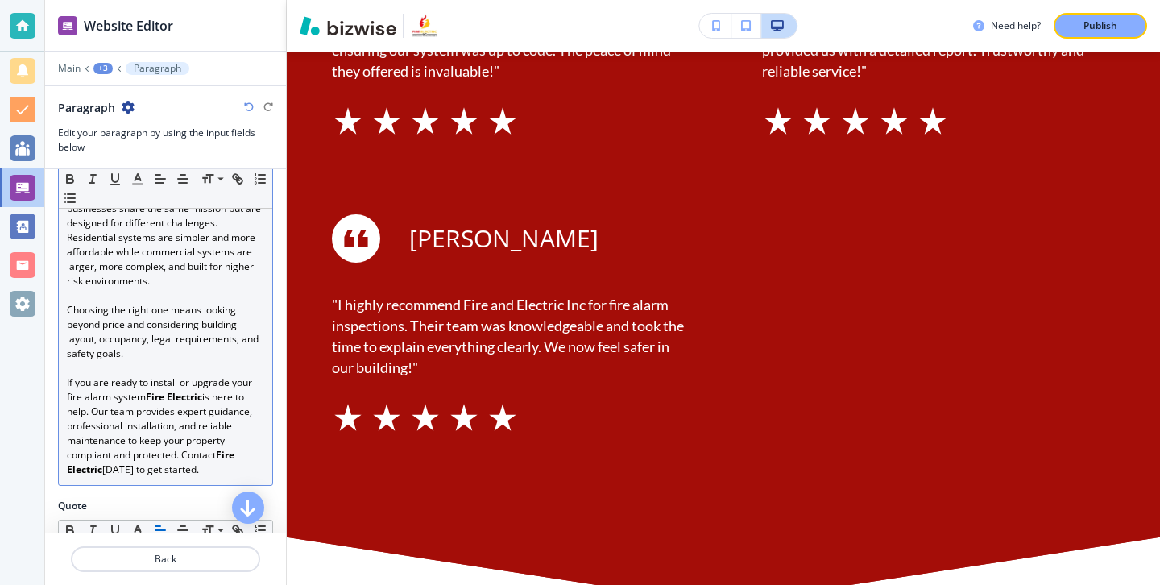
click at [170, 397] on strong "Fire Electric" at bounding box center [174, 397] width 56 height 14
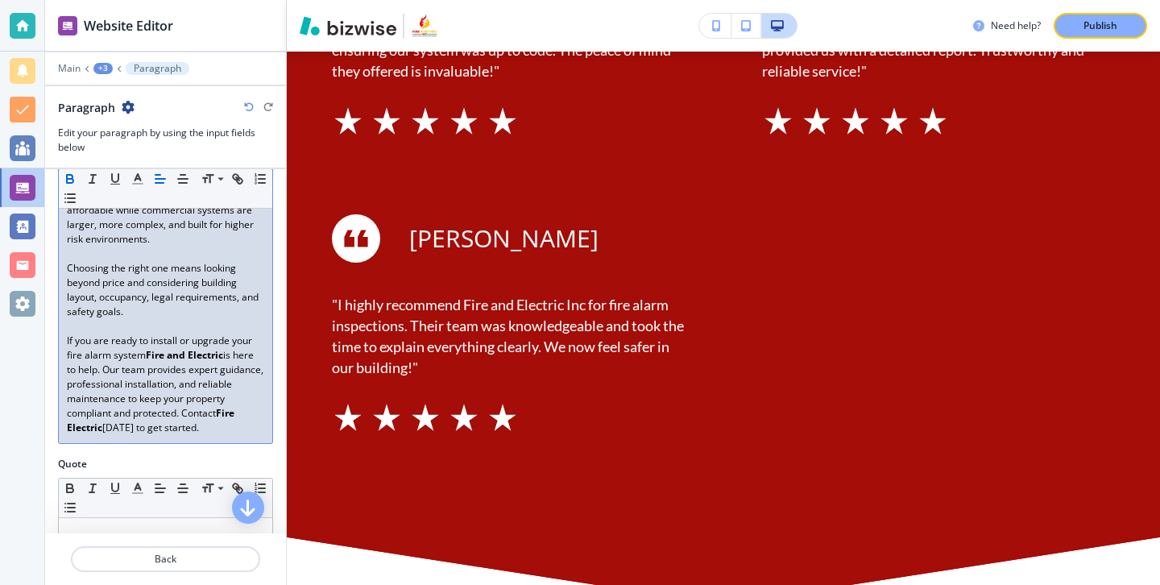
scroll to position [370, 0]
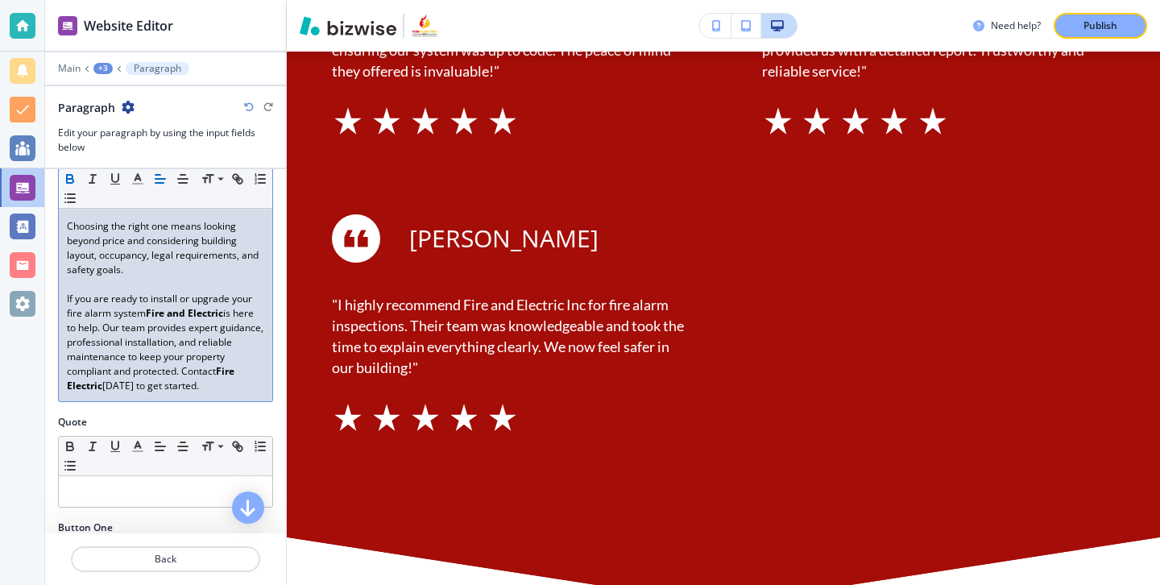
click at [242, 376] on p "If you are ready to install or upgrade your fire alarm system Fire and Electric…" at bounding box center [165, 342] width 197 height 101
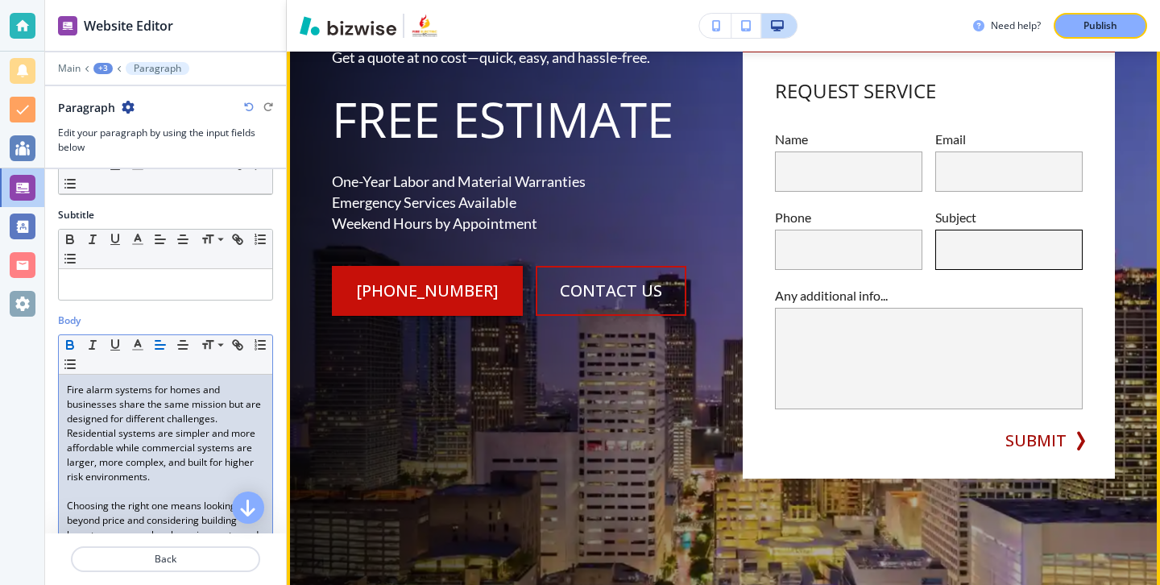
scroll to position [0, 0]
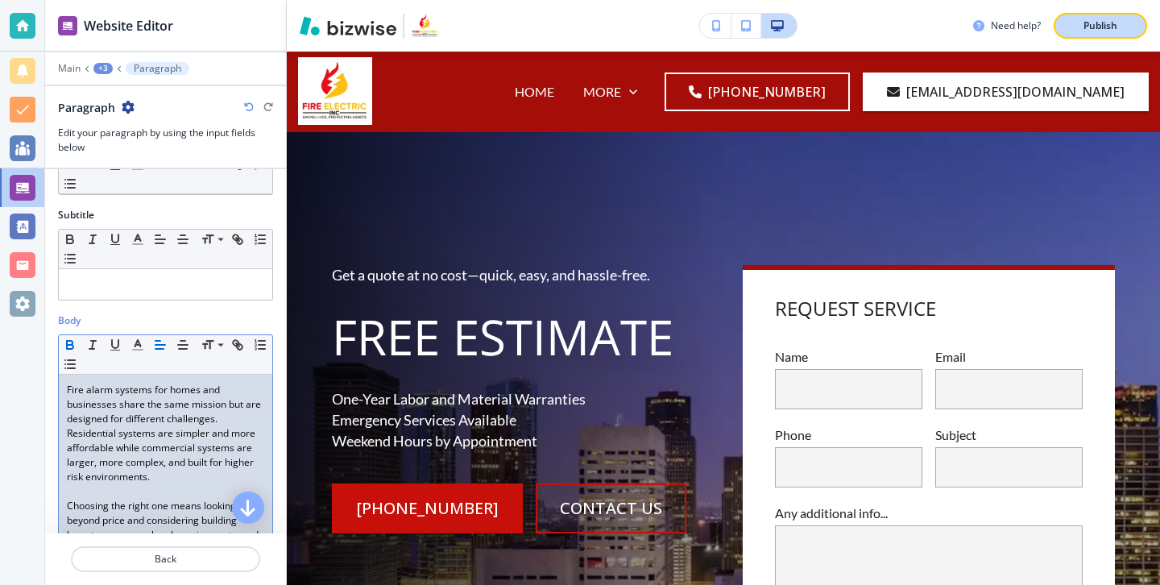
click at [1133, 31] on button "Publish" at bounding box center [1099, 26] width 93 height 26
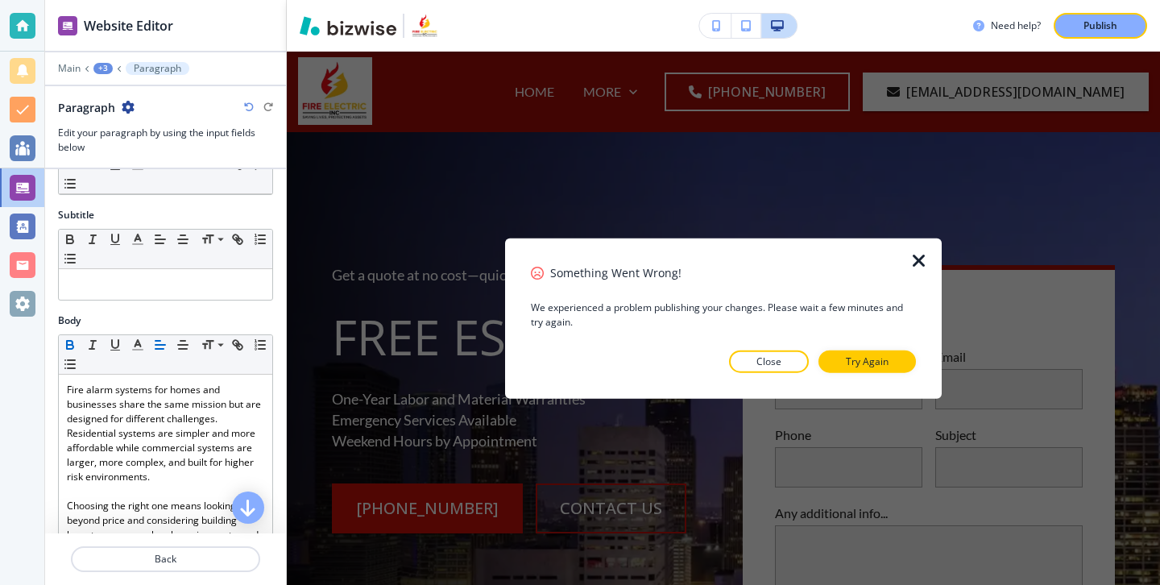
click at [886, 349] on div "Something Went Wrong! We experienced a problem publishing your changes. Please …" at bounding box center [723, 318] width 385 height 109
click at [886, 354] on p "Try Again" at bounding box center [867, 361] width 43 height 14
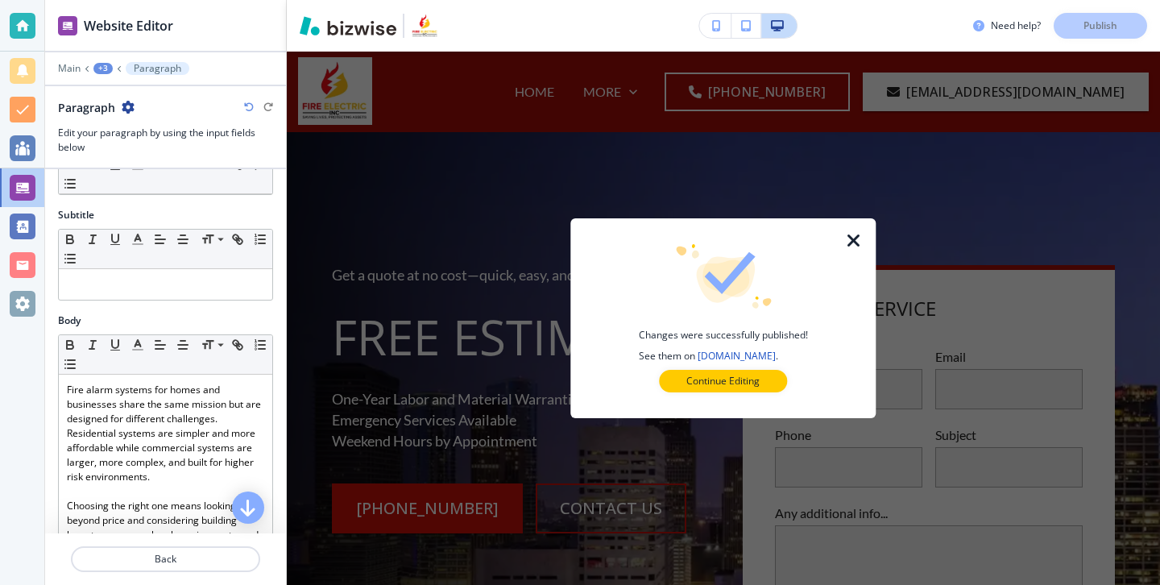
click at [869, 244] on div at bounding box center [863, 318] width 26 height 200
click at [866, 242] on div at bounding box center [863, 318] width 26 height 200
click at [853, 231] on icon "button" at bounding box center [853, 240] width 19 height 19
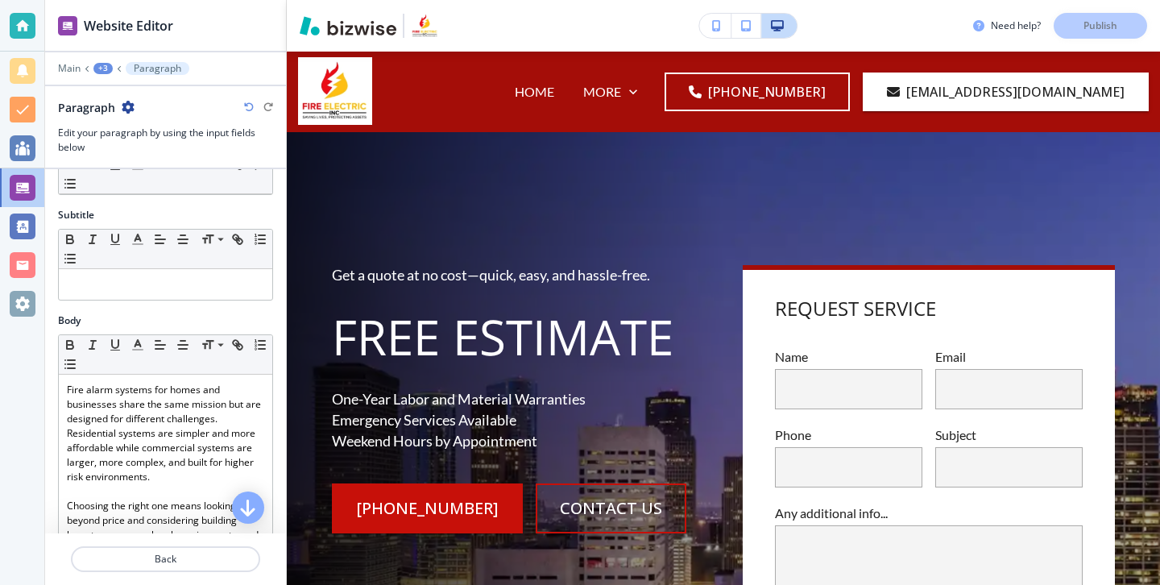
click at [34, 19] on div at bounding box center [23, 26] width 26 height 26
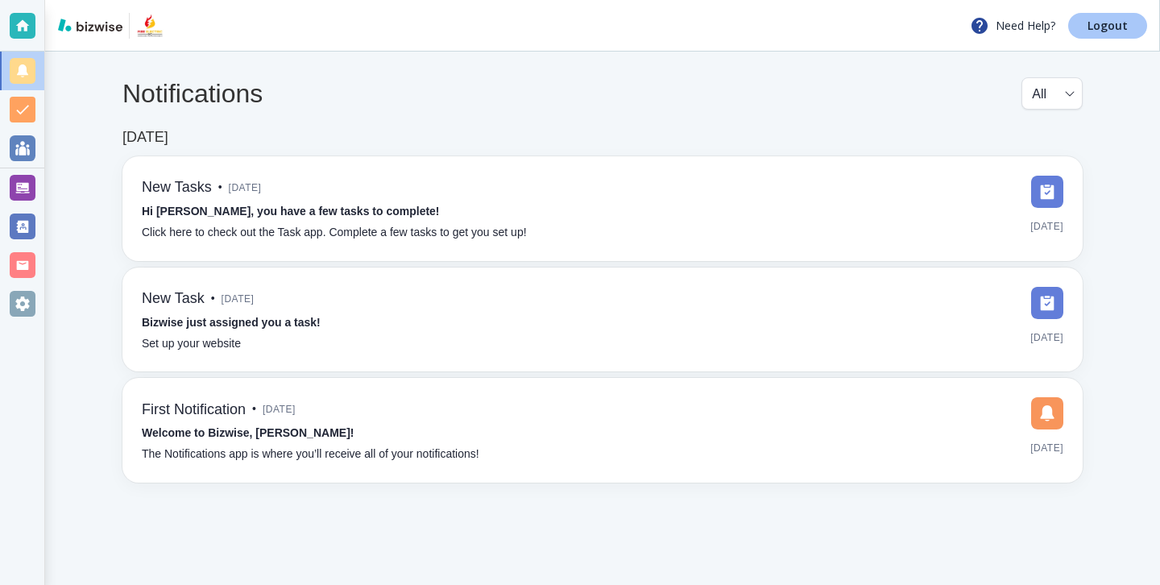
click at [1077, 17] on link "Logout" at bounding box center [1107, 26] width 79 height 26
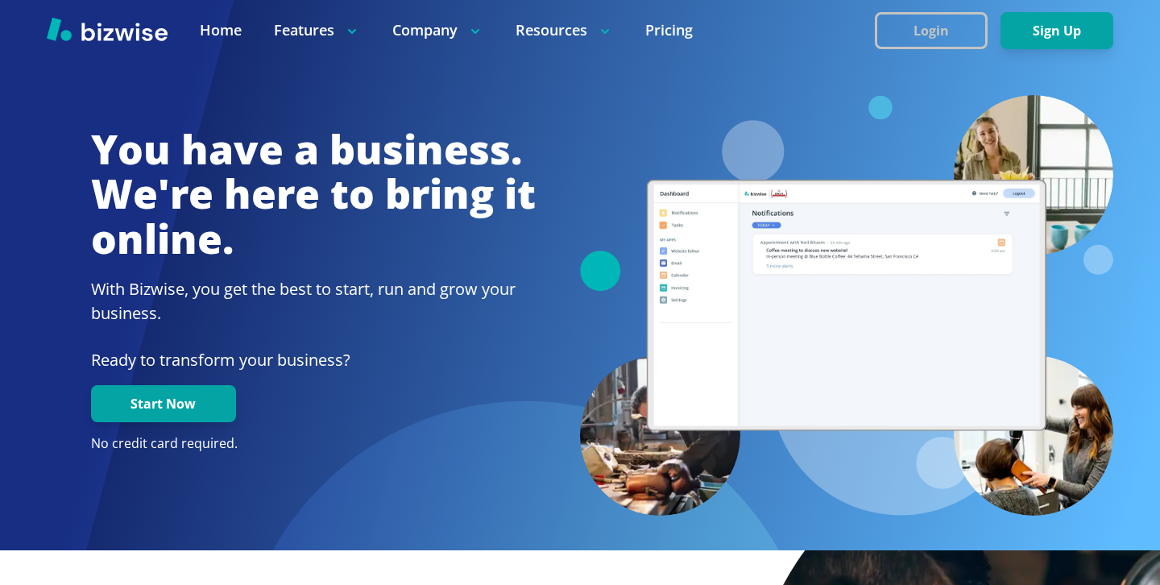
click at [969, 42] on button "Login" at bounding box center [931, 30] width 113 height 37
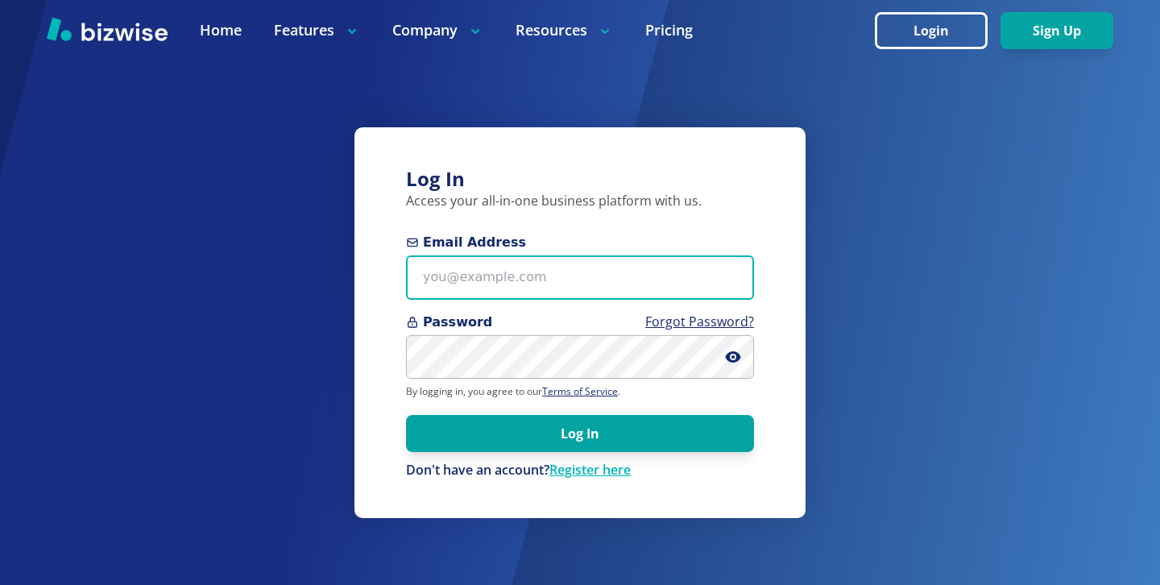
click at [666, 265] on input "Email Address" at bounding box center [580, 277] width 348 height 44
paste input "bayshorelandscapingco@gmail.com"
type input "bayshorelandscapingco@gmail.com"
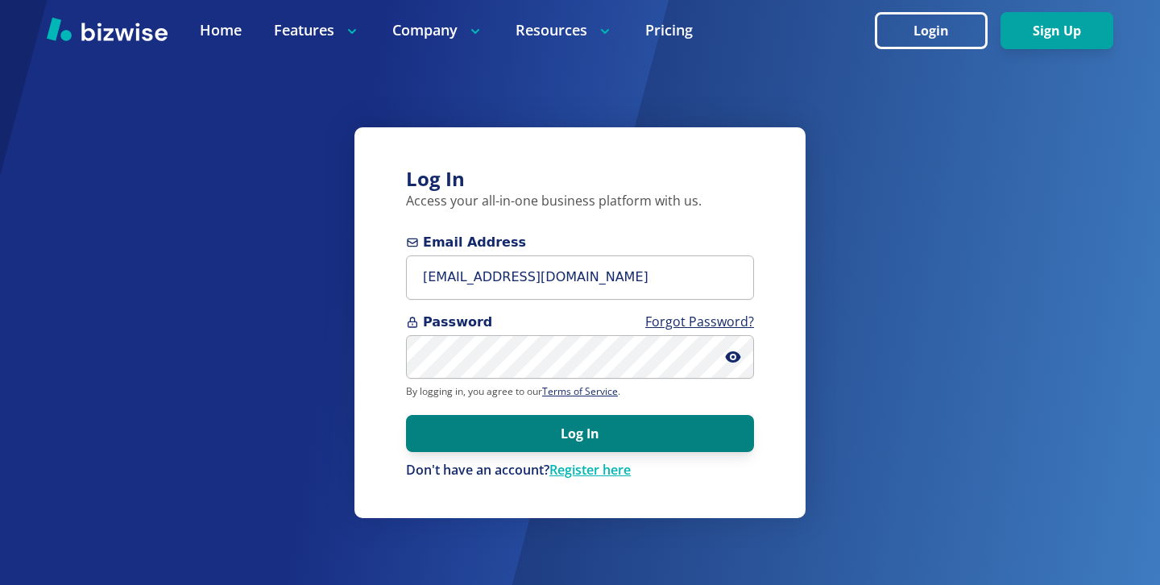
click at [577, 421] on button "Log In" at bounding box center [580, 433] width 348 height 37
